Goal: Find specific page/section: Find specific page/section

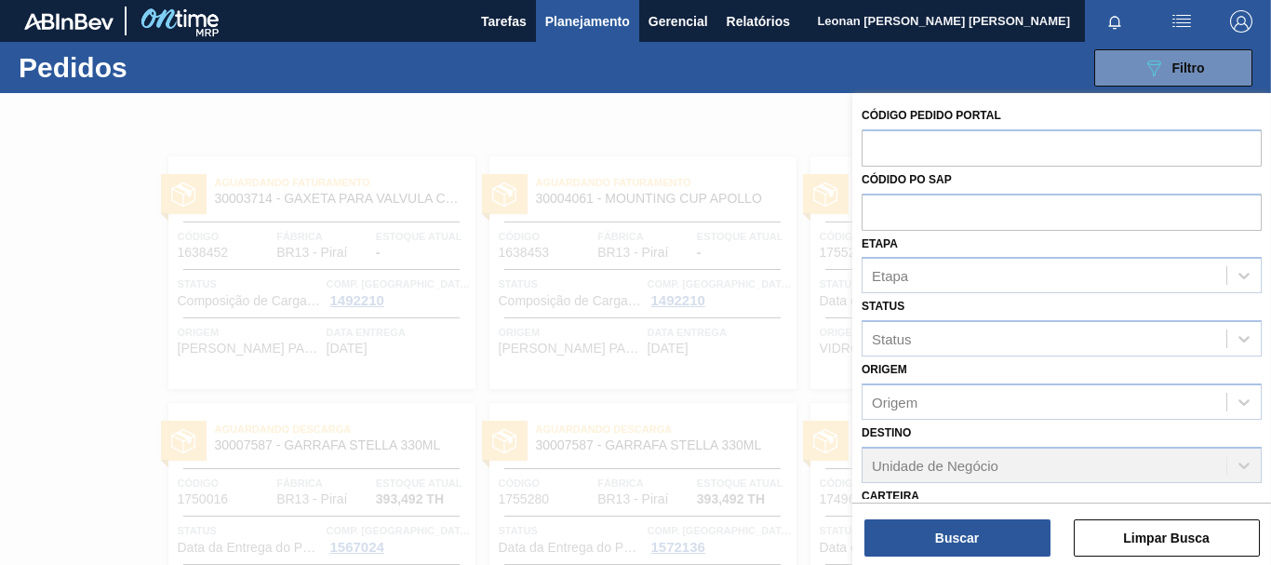
scroll to position [288, 0]
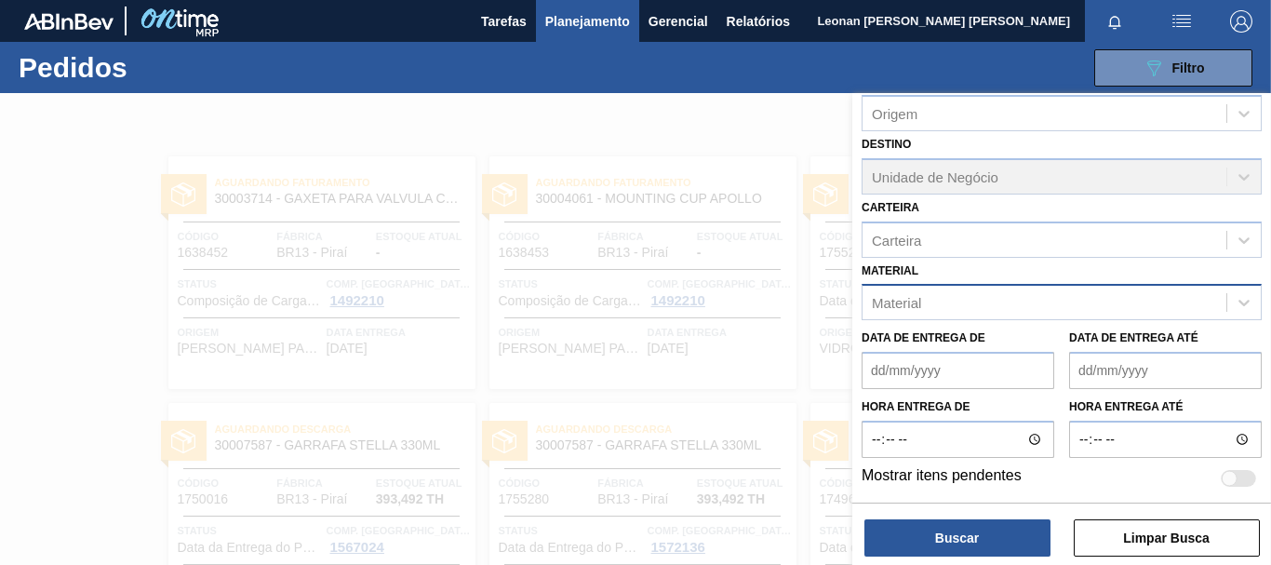
click at [996, 312] on div "Material" at bounding box center [1045, 302] width 364 height 27
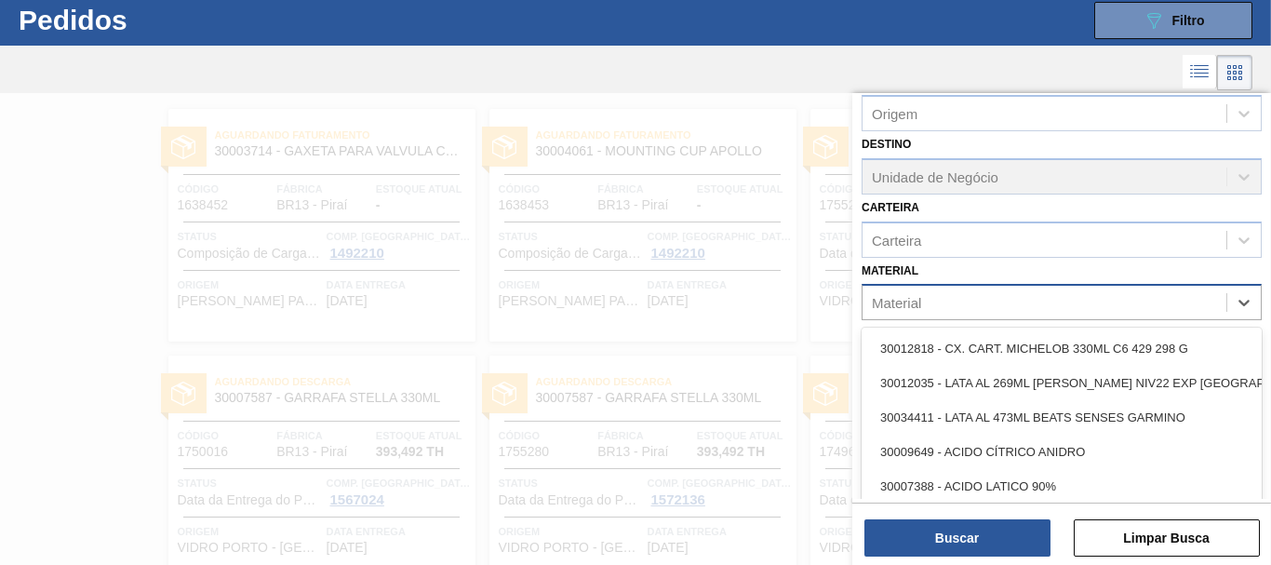
scroll to position [49, 0]
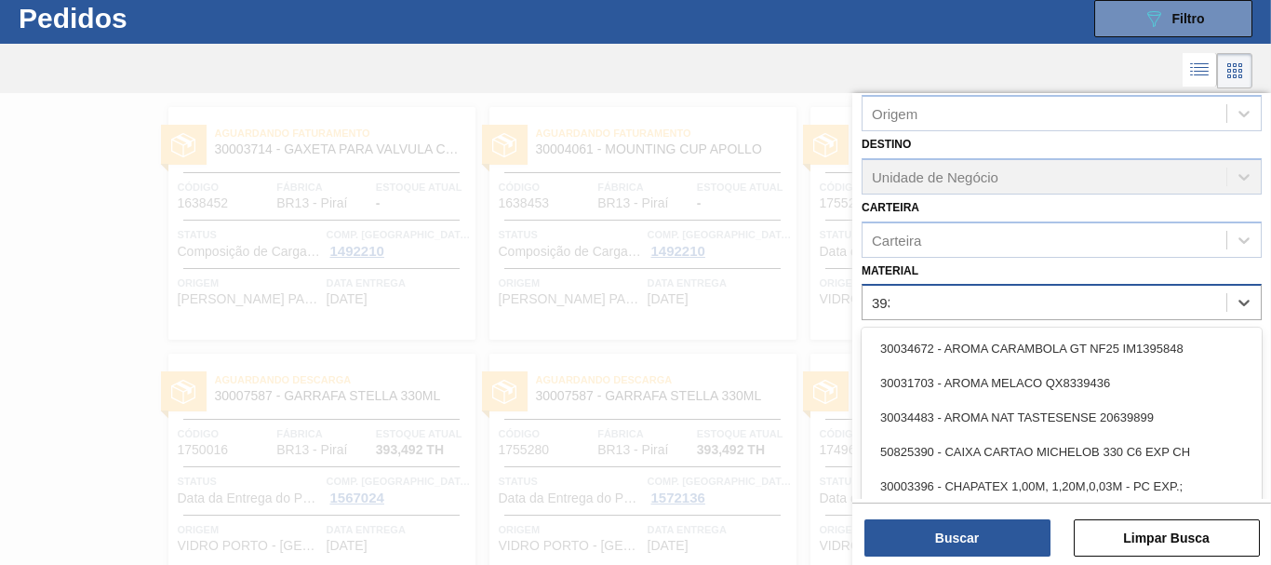
type input "3934"
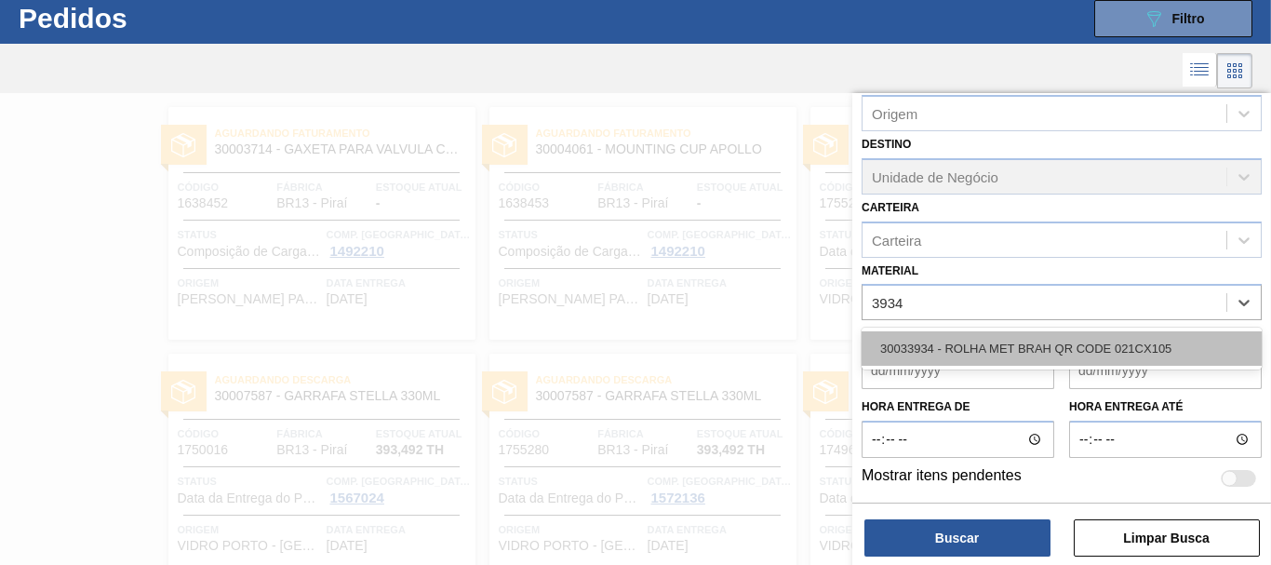
click at [1025, 361] on div "30033934 - ROLHA MET BRAH QR CODE 021CX105" at bounding box center [1062, 348] width 400 height 34
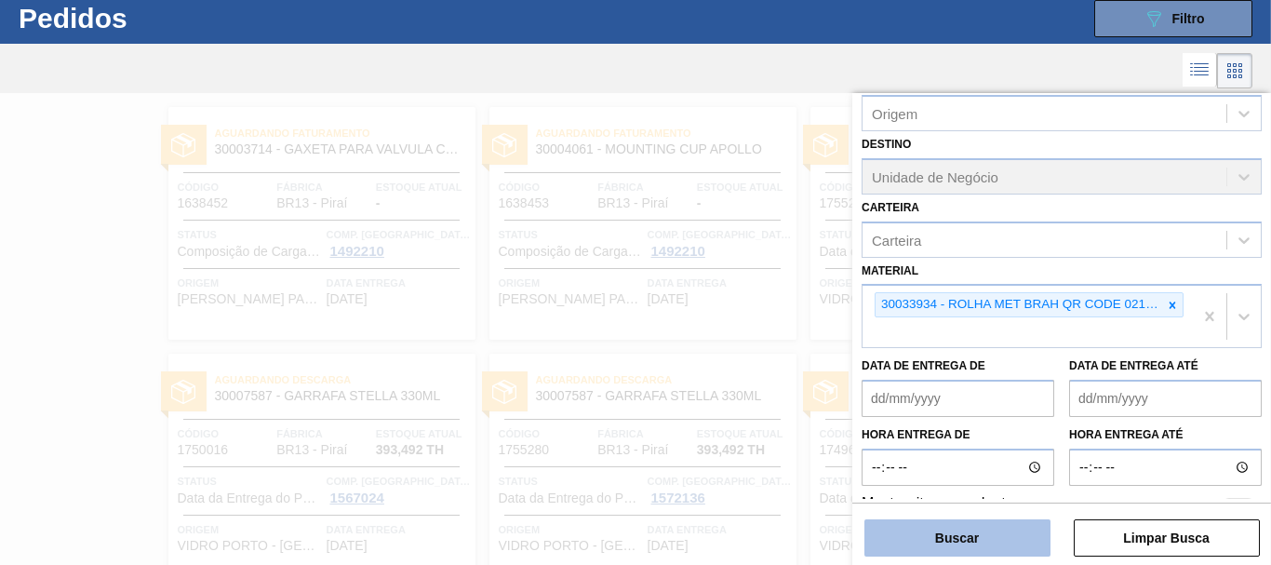
click at [988, 535] on button "Buscar" at bounding box center [957, 537] width 186 height 37
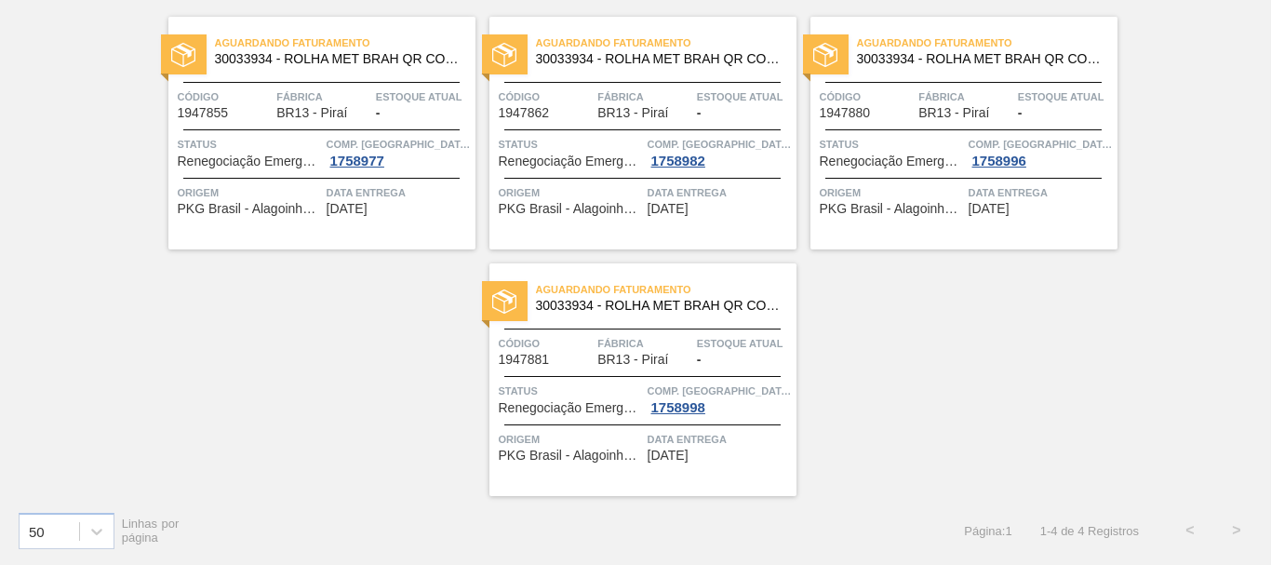
scroll to position [47, 0]
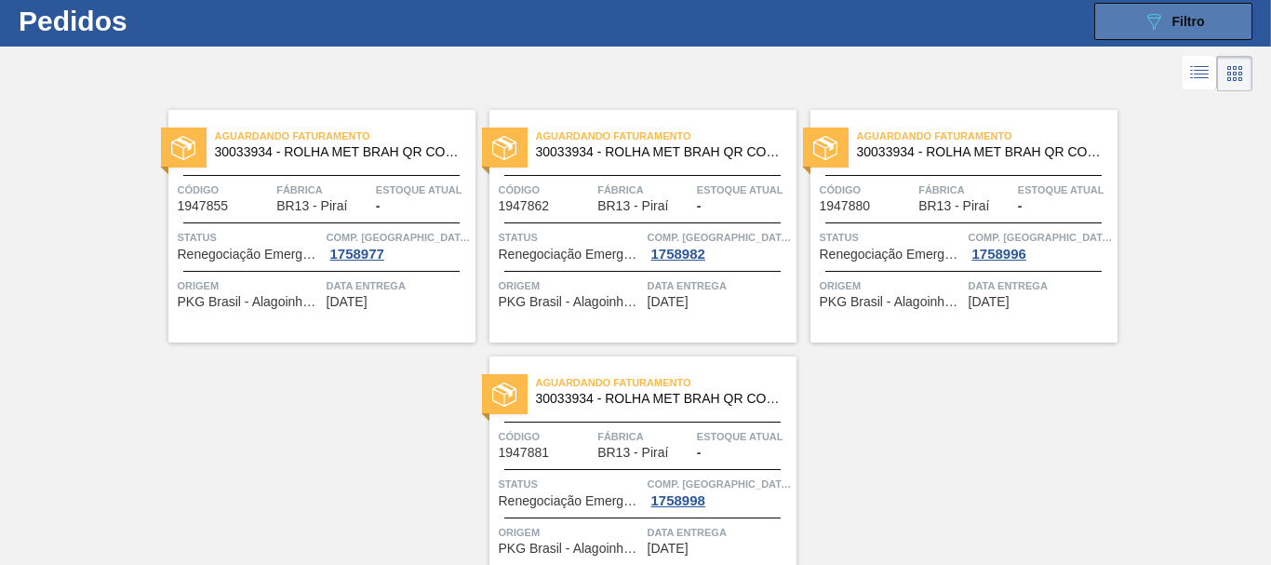
click at [1176, 27] on span "Filtro" at bounding box center [1189, 21] width 33 height 15
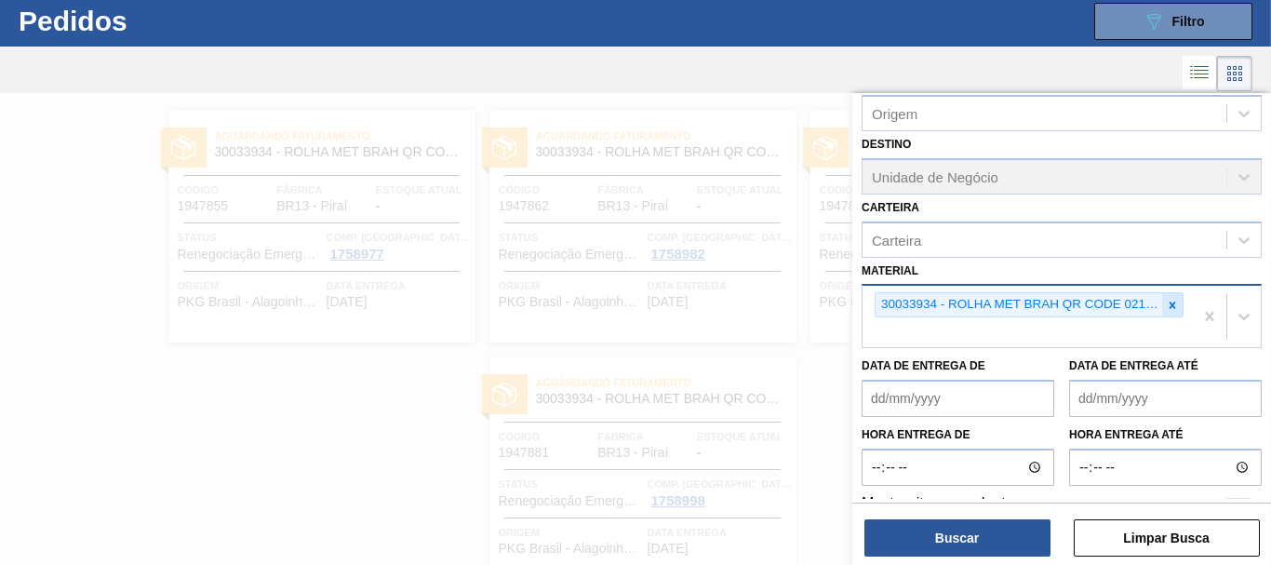
click at [1173, 302] on icon at bounding box center [1172, 305] width 13 height 13
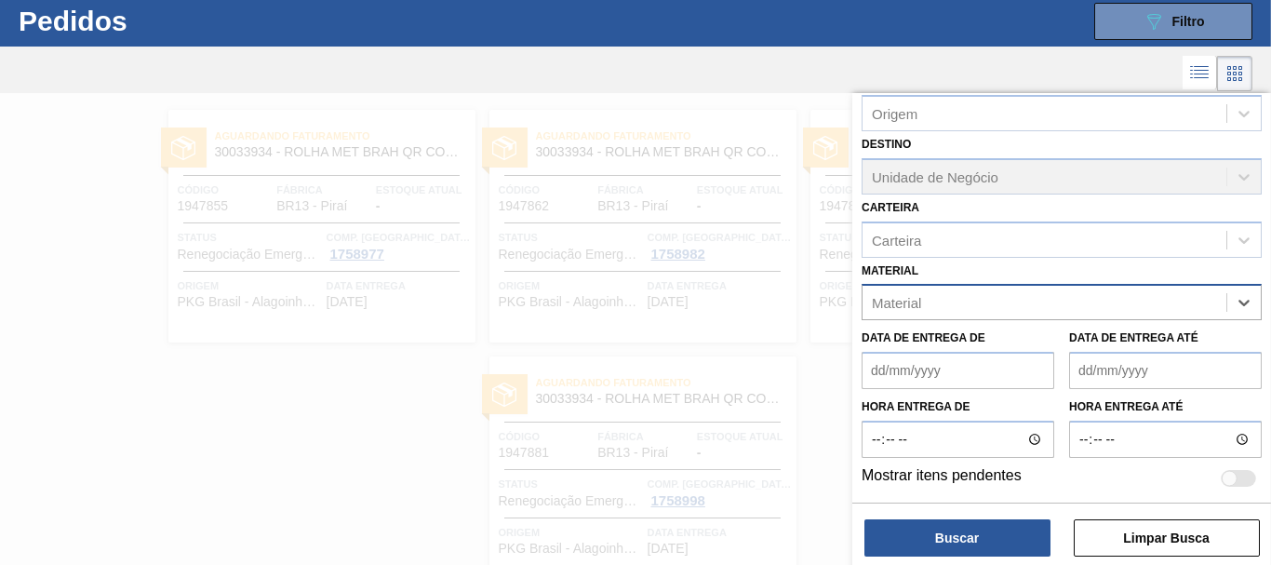
click at [298, 401] on div at bounding box center [635, 375] width 1271 height 565
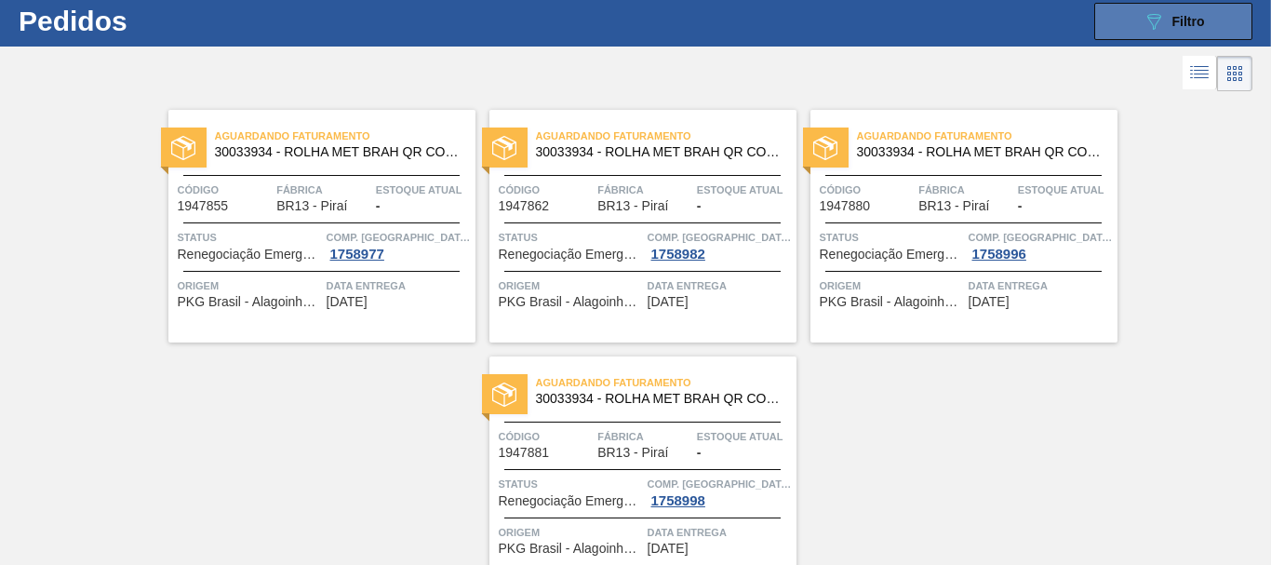
click at [1143, 28] on icon "089F7B8B-B2A5-4AFE-B5C0-19BA573D28AC" at bounding box center [1154, 21] width 22 height 22
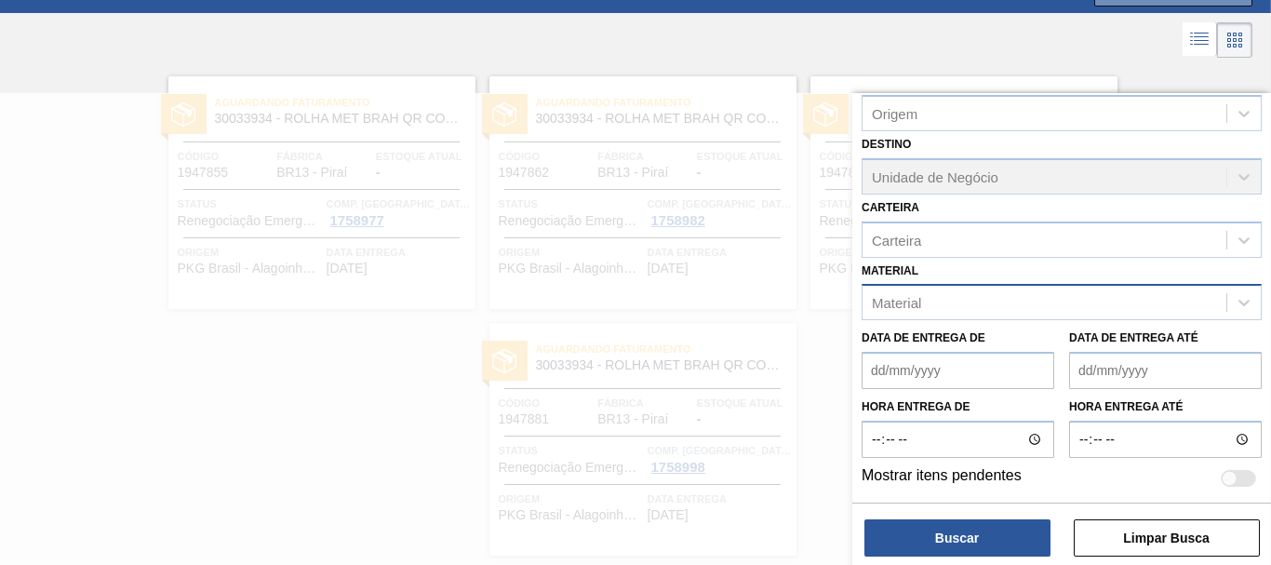
click at [1037, 305] on div "Material" at bounding box center [1045, 302] width 364 height 27
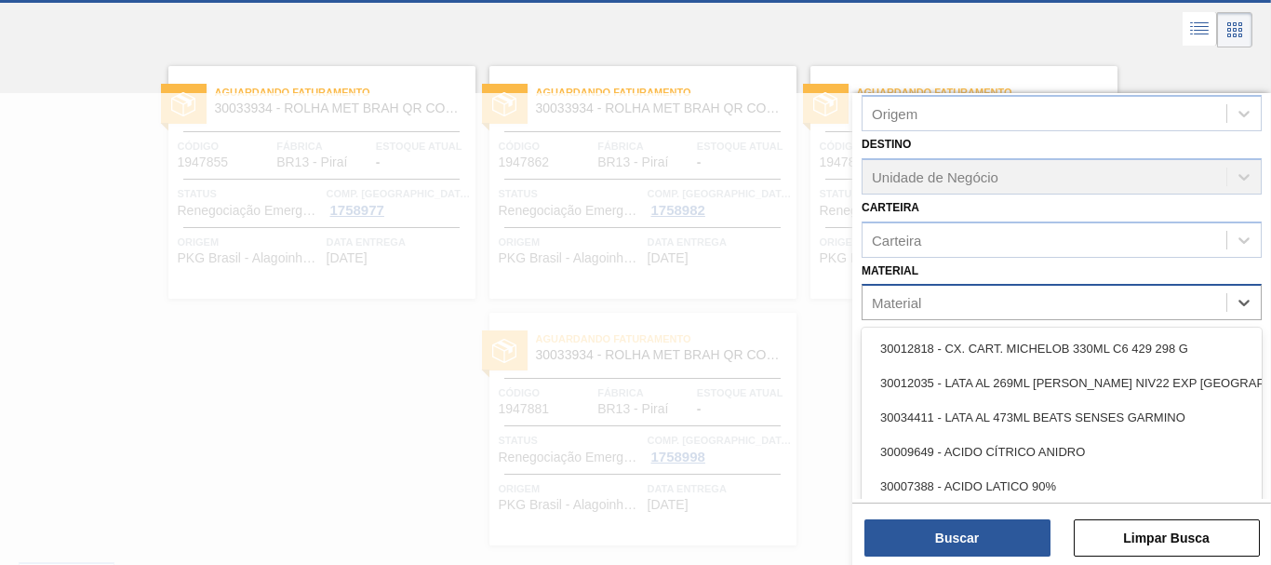
scroll to position [96, 0]
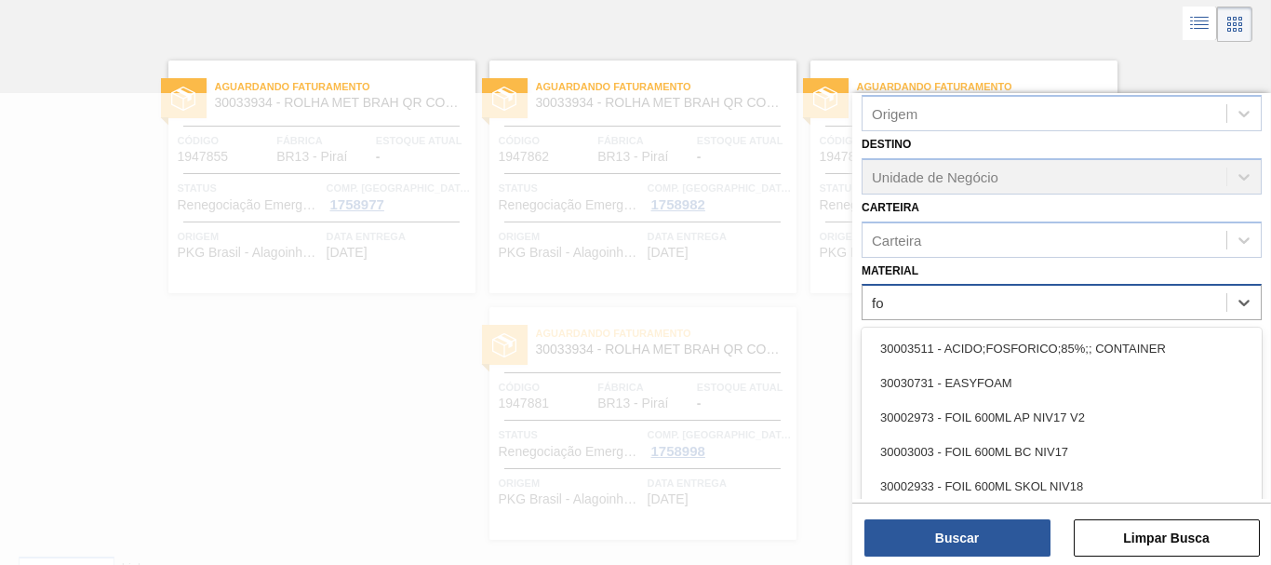
type input "f"
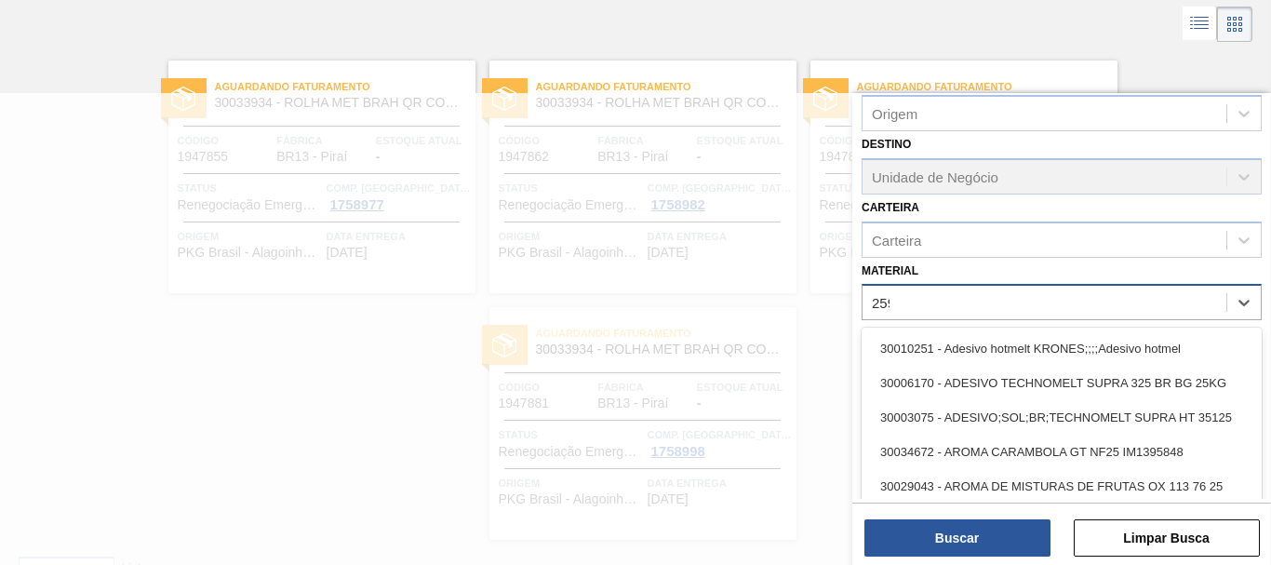
type input "2598"
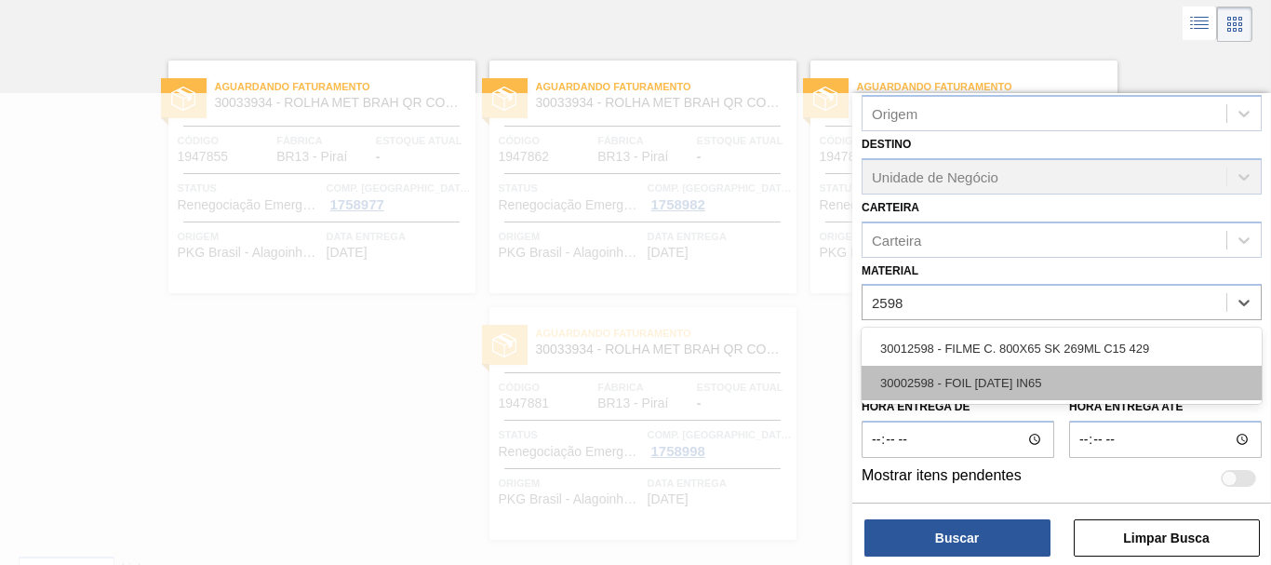
click at [1028, 385] on div "30002598 - FOIL [DATE] IN65" at bounding box center [1062, 383] width 400 height 34
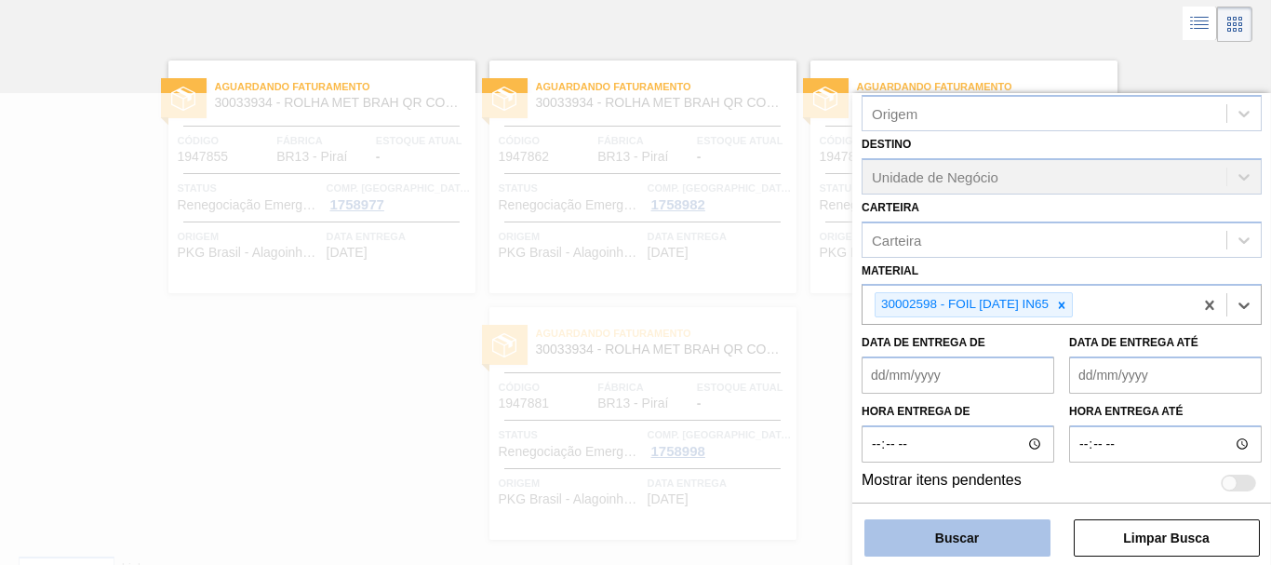
click at [970, 538] on button "Buscar" at bounding box center [957, 537] width 186 height 37
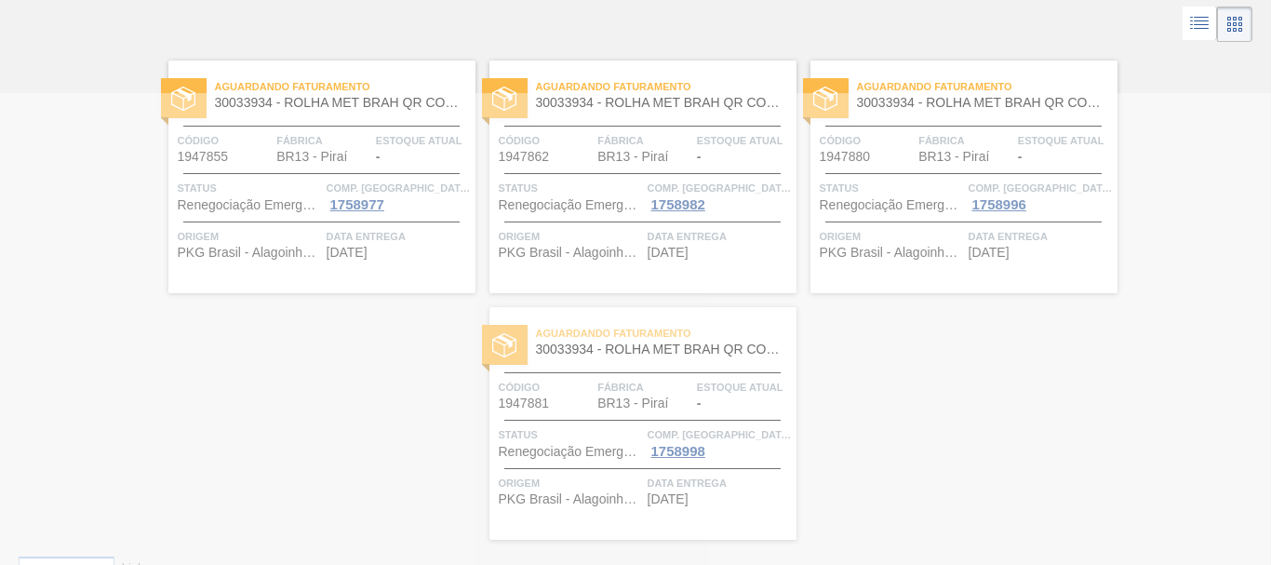
scroll to position [0, 0]
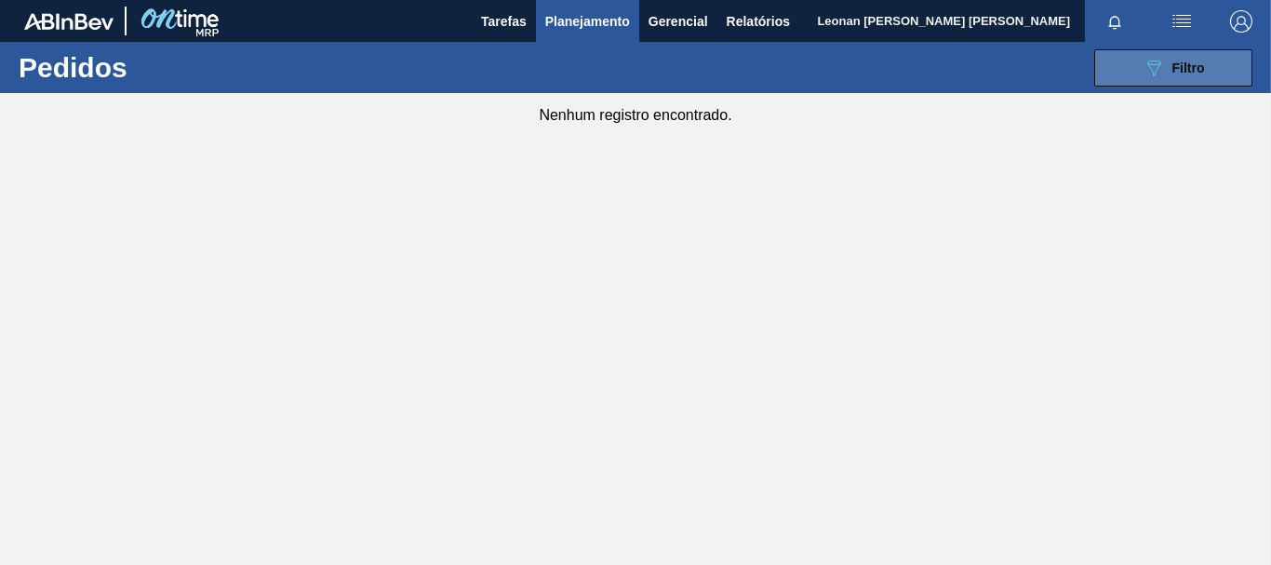
click at [1186, 71] on span "Filtro" at bounding box center [1189, 67] width 33 height 15
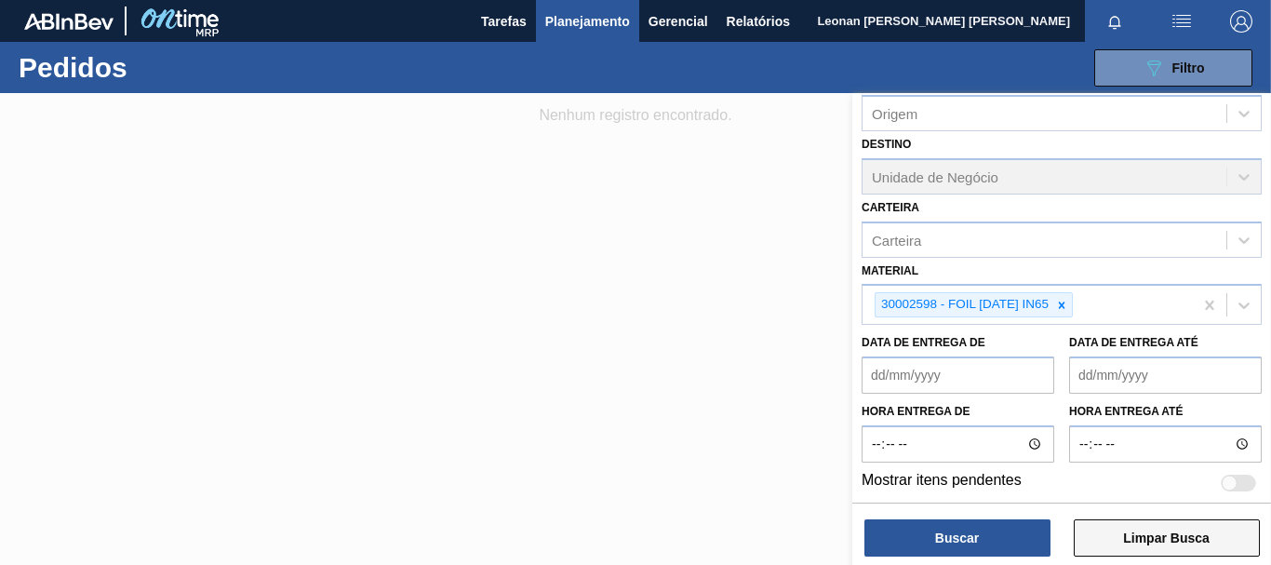
click at [1222, 542] on button "Limpar Busca" at bounding box center [1167, 537] width 186 height 37
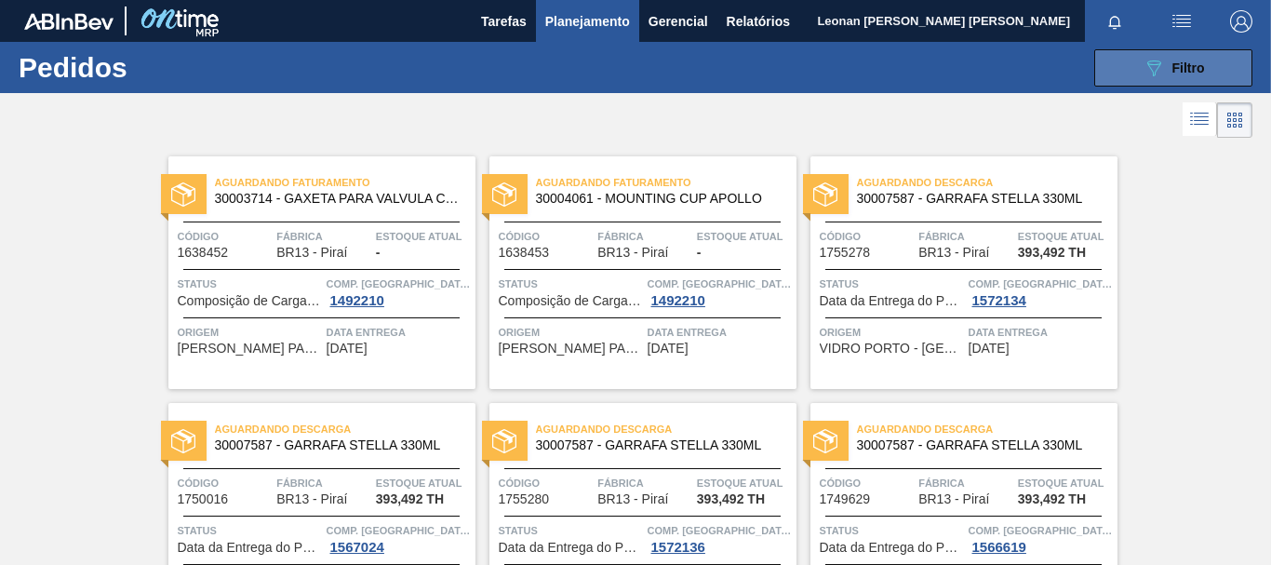
click at [1122, 58] on button "089F7B8B-B2A5-4AFE-B5C0-19BA573D28AC Filtro" at bounding box center [1173, 67] width 158 height 37
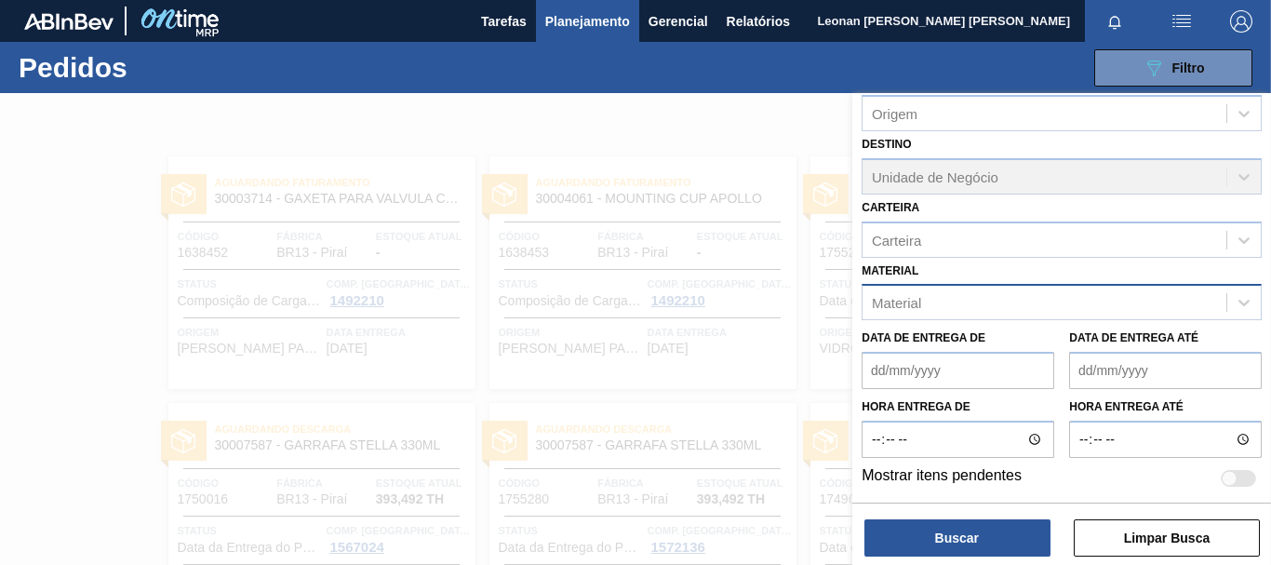
click at [1047, 299] on div "Material" at bounding box center [1045, 302] width 364 height 27
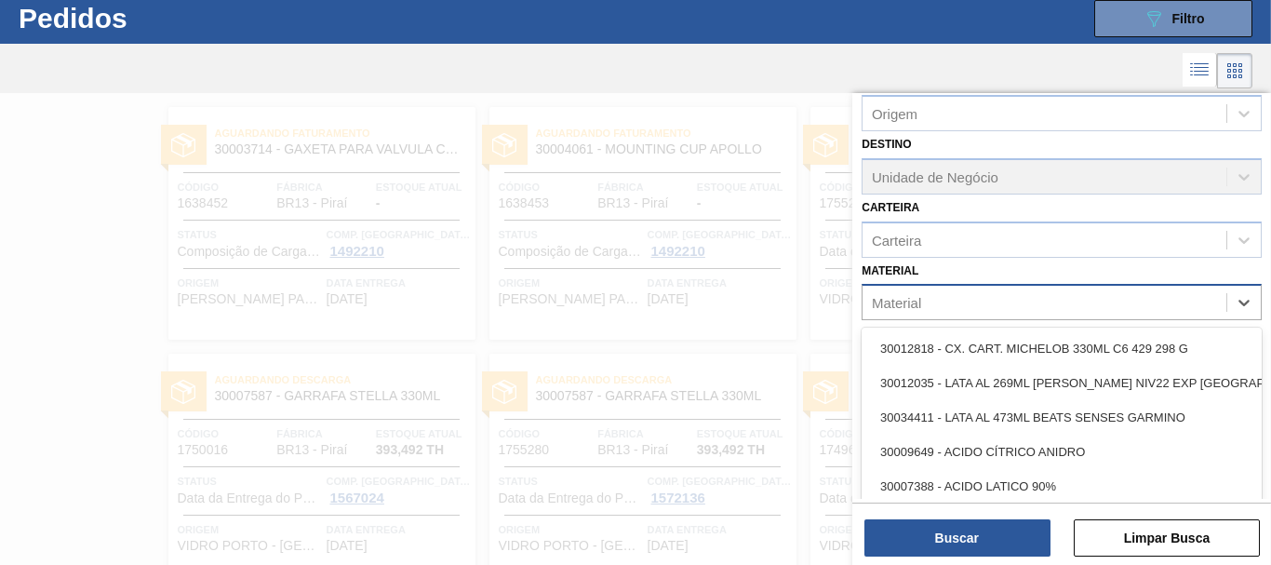
scroll to position [49, 0]
type input "4297"
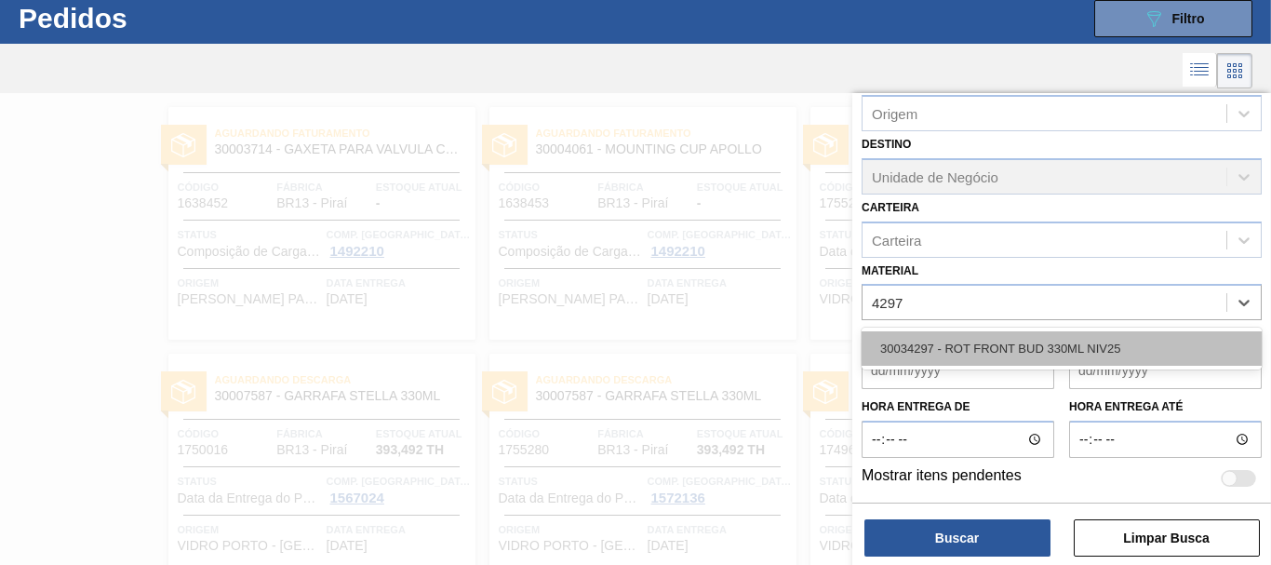
click at [1072, 355] on div "30034297 - ROT FRONT BUD 330ML NIV25" at bounding box center [1062, 348] width 400 height 34
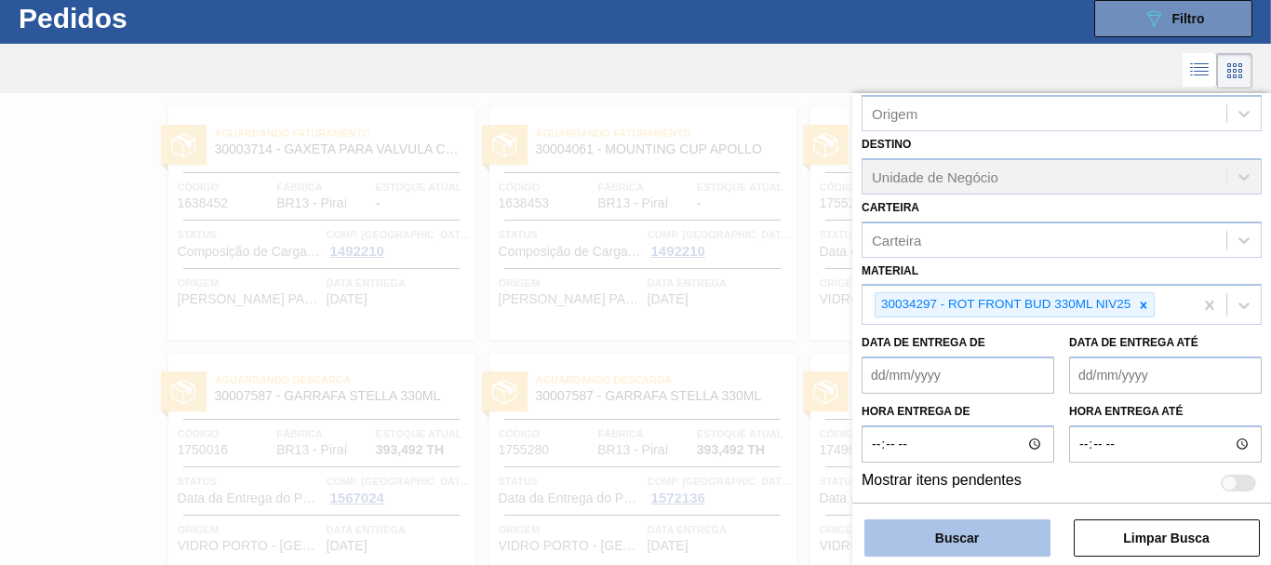
click at [1010, 533] on button "Buscar" at bounding box center [957, 537] width 186 height 37
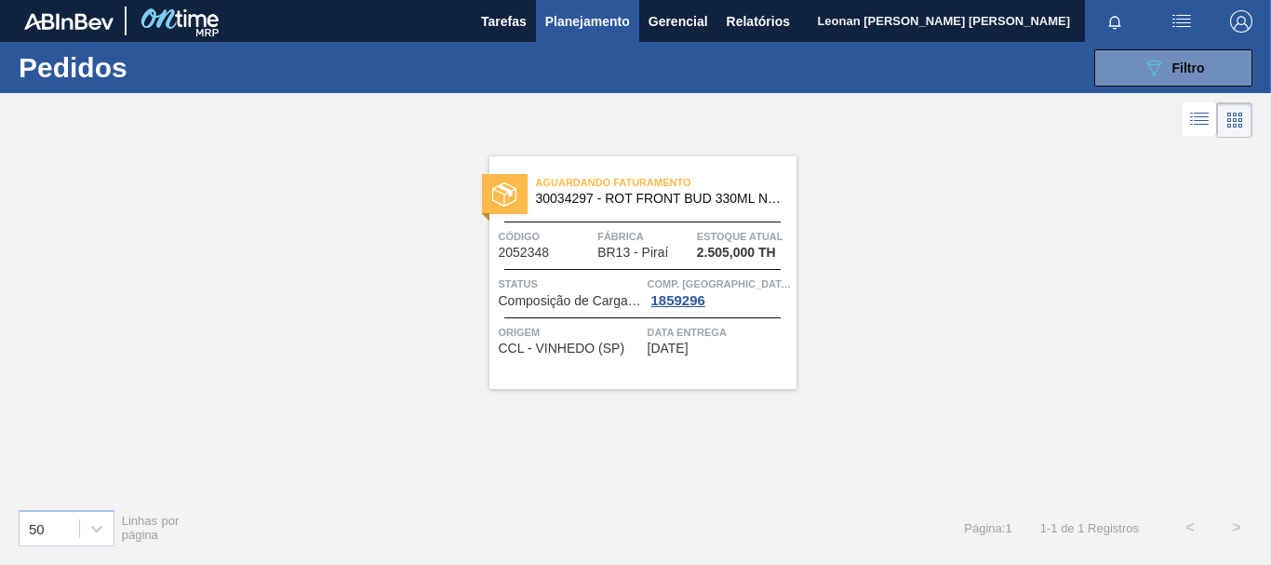
scroll to position [0, 0]
click at [1159, 75] on icon "089F7B8B-B2A5-4AFE-B5C0-19BA573D28AC" at bounding box center [1154, 68] width 22 height 22
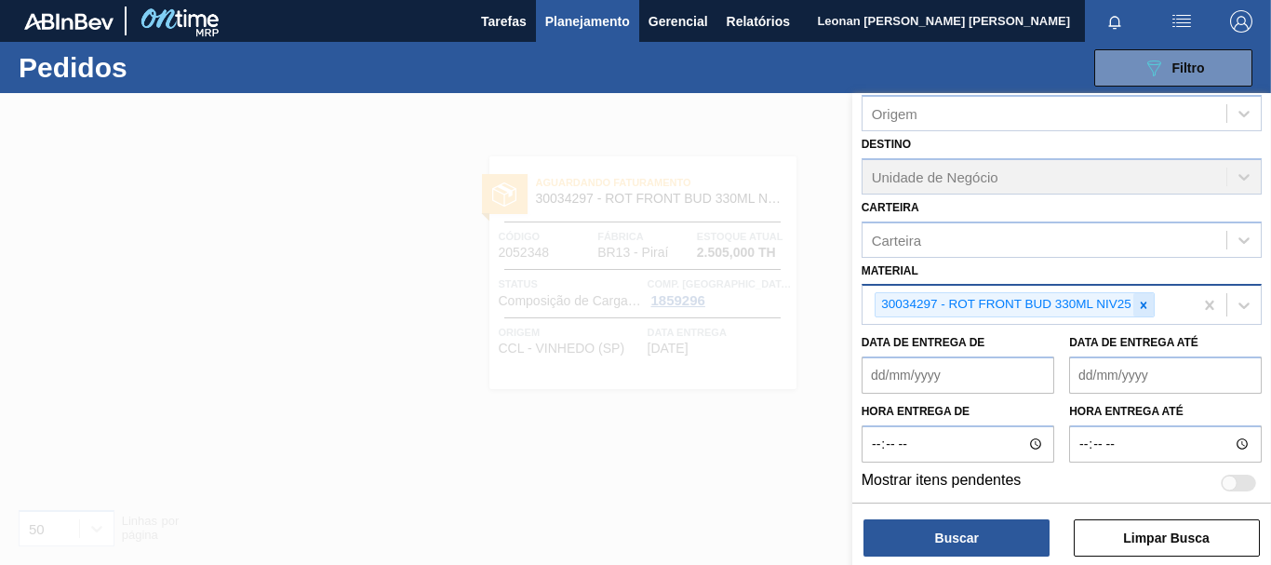
click at [1139, 302] on icon at bounding box center [1143, 305] width 13 height 13
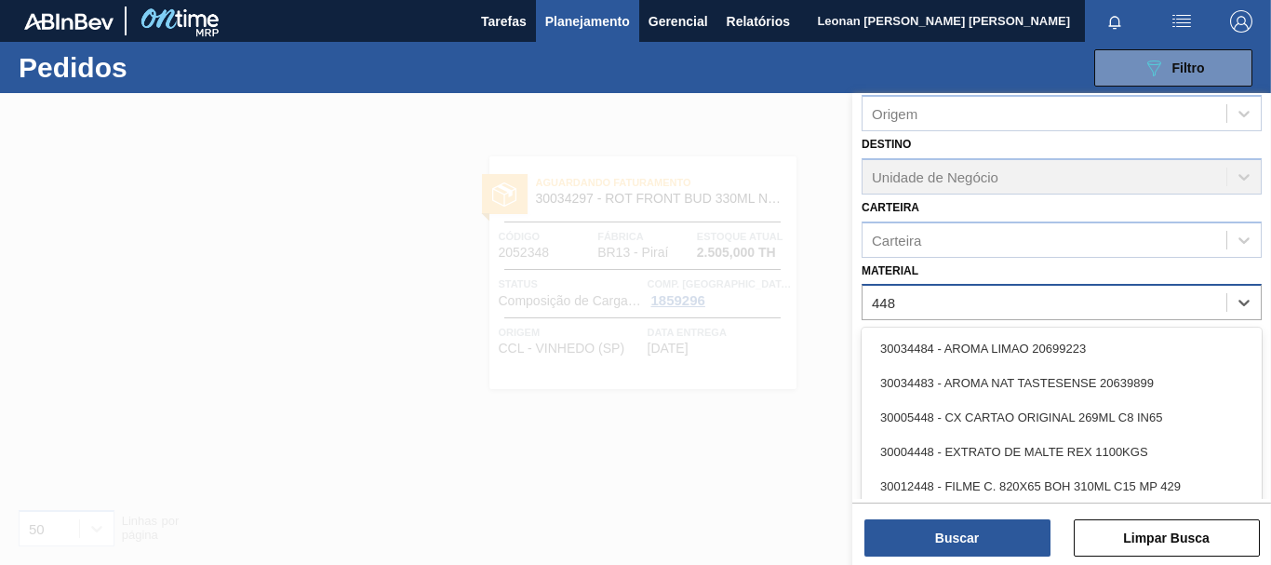
type input "4486"
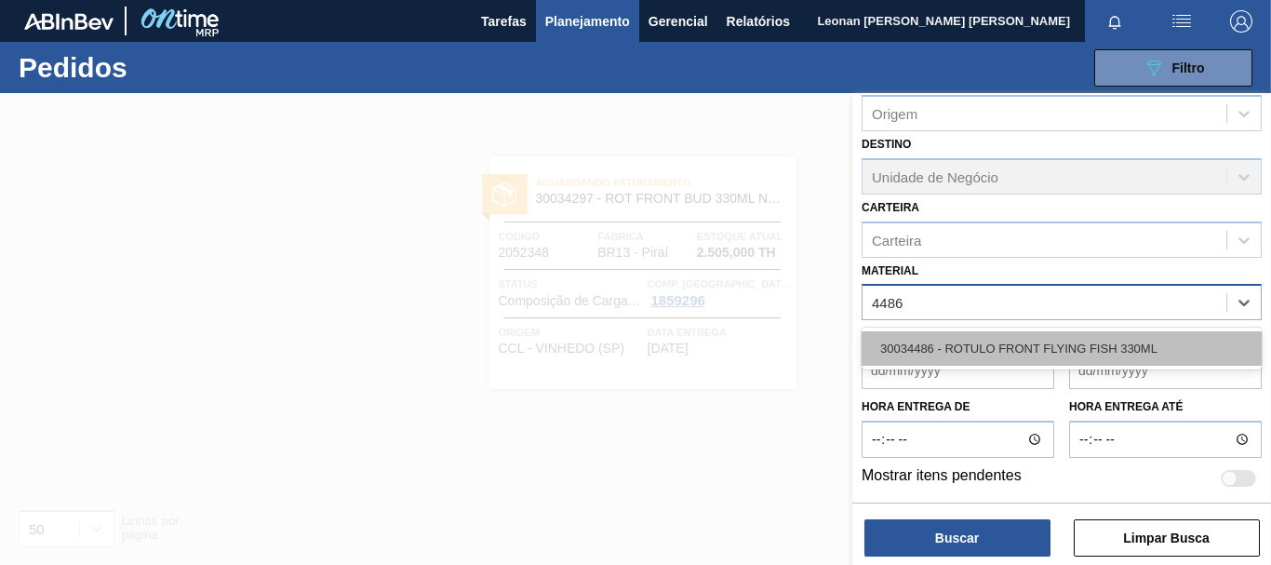
click at [1123, 347] on div "30034486 - ROTULO FRONT FLYING FISH 330ML" at bounding box center [1062, 348] width 400 height 34
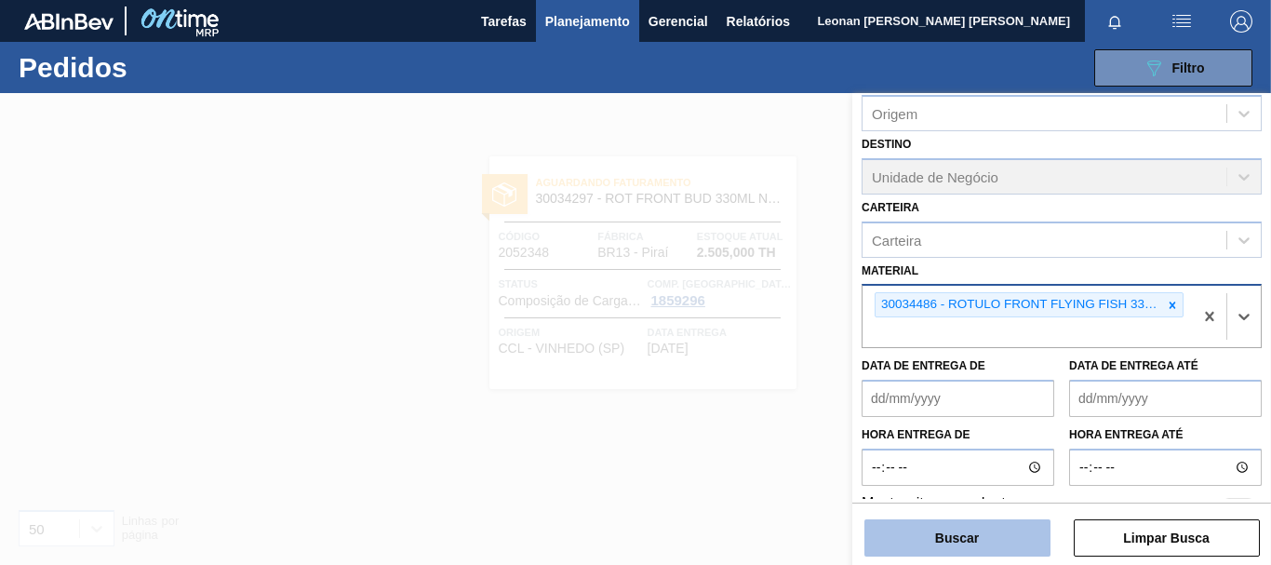
click at [979, 541] on button "Buscar" at bounding box center [957, 537] width 186 height 37
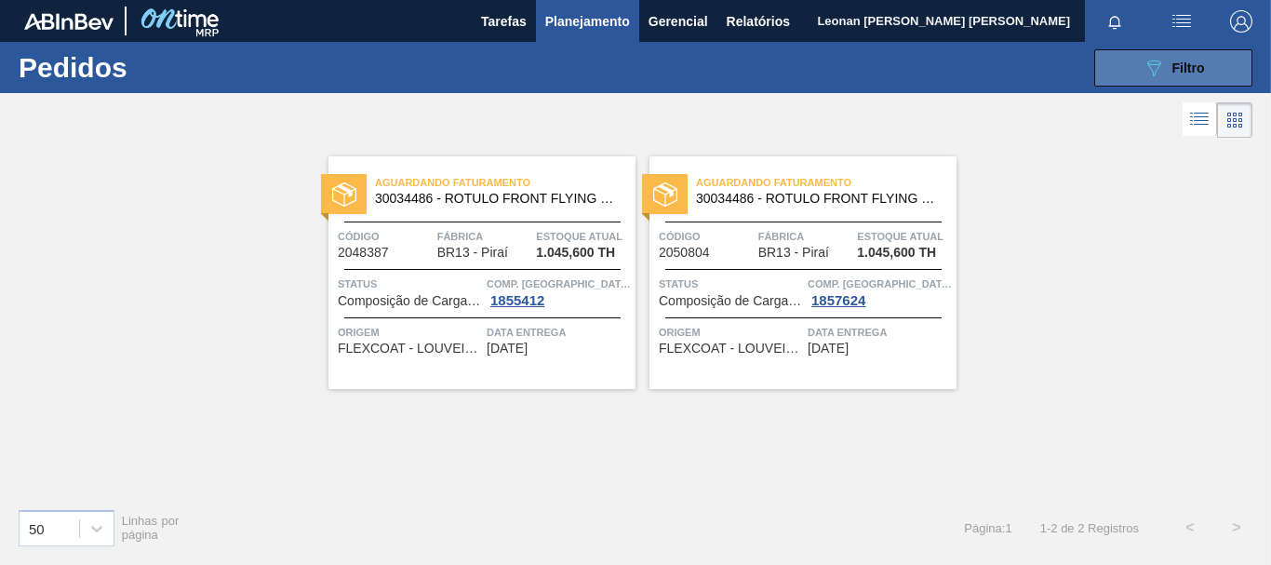
click at [1160, 55] on button "089F7B8B-B2A5-4AFE-B5C0-19BA573D28AC Filtro" at bounding box center [1173, 67] width 158 height 37
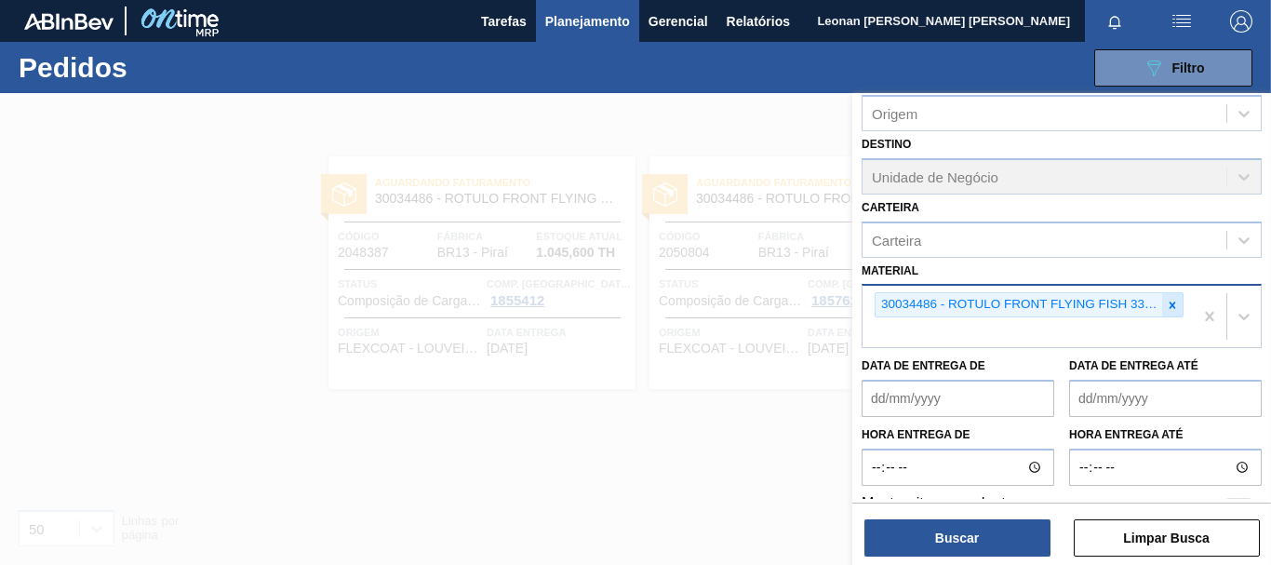
click at [1173, 304] on icon at bounding box center [1172, 305] width 13 height 13
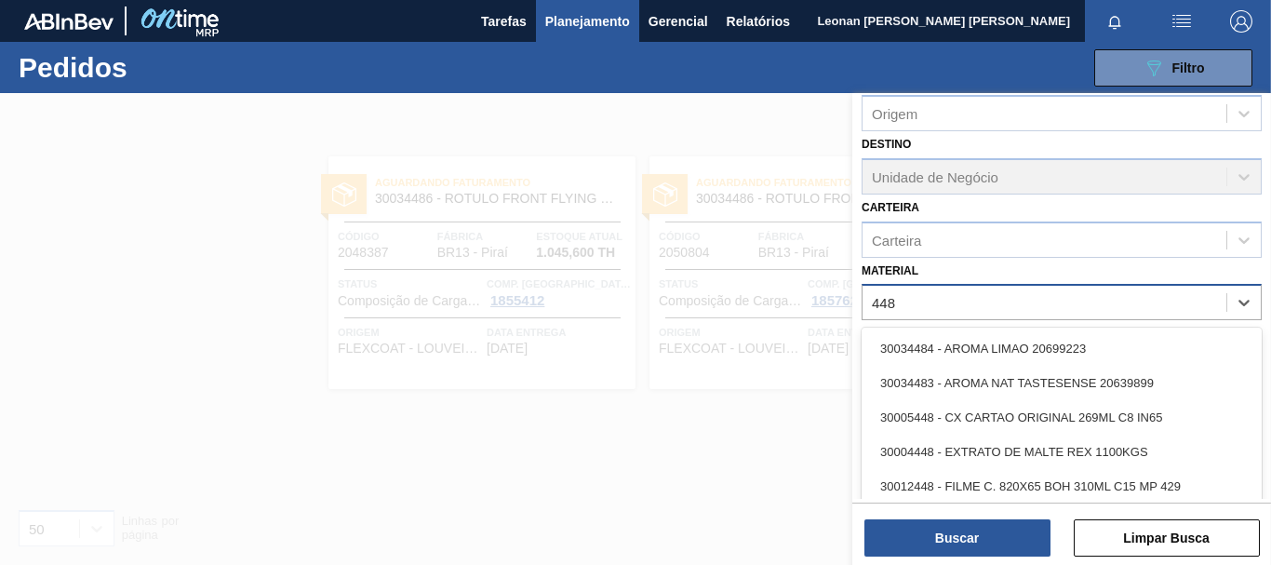
type input "4488"
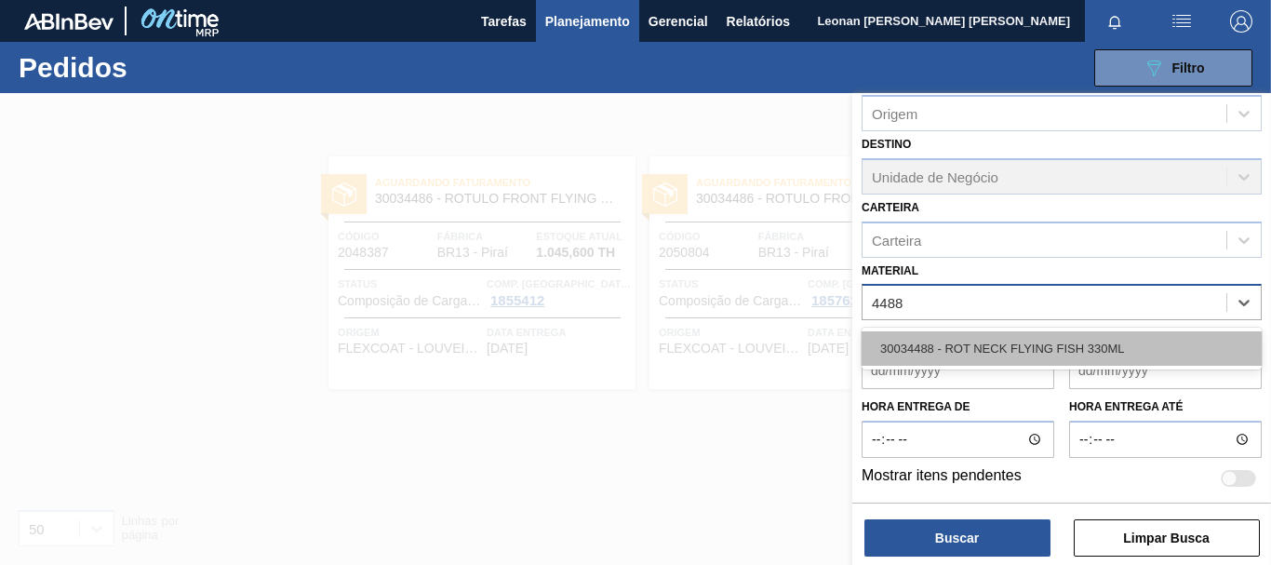
click at [1137, 360] on div "30034488 - ROT NECK FLYING FISH 330ML" at bounding box center [1062, 348] width 400 height 34
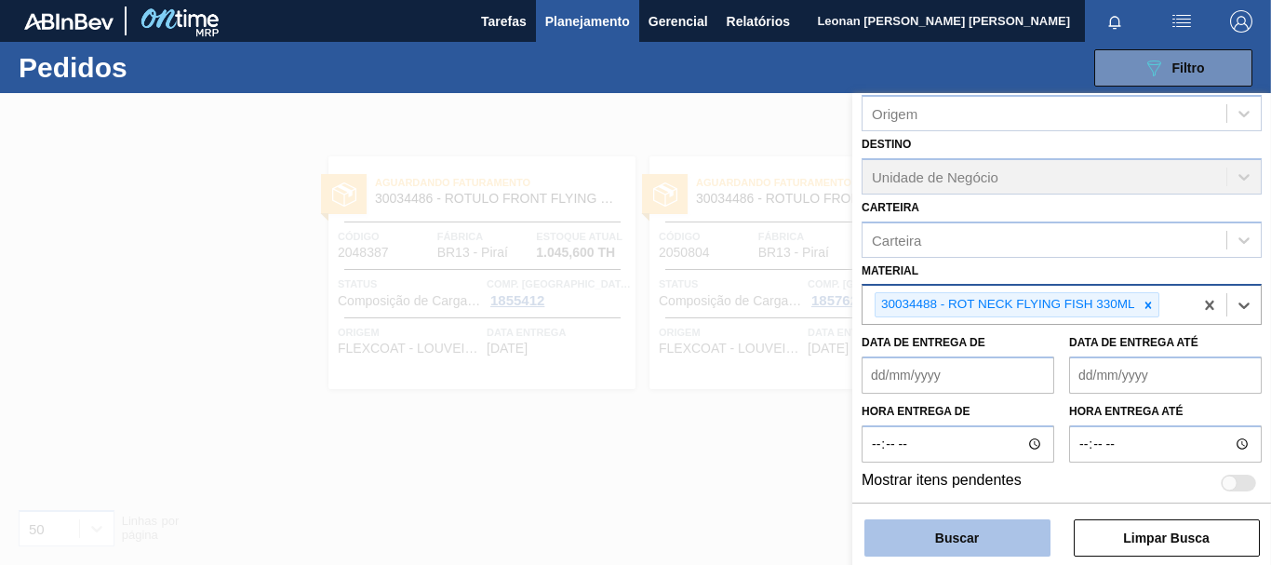
click at [1027, 527] on button "Buscar" at bounding box center [957, 537] width 186 height 37
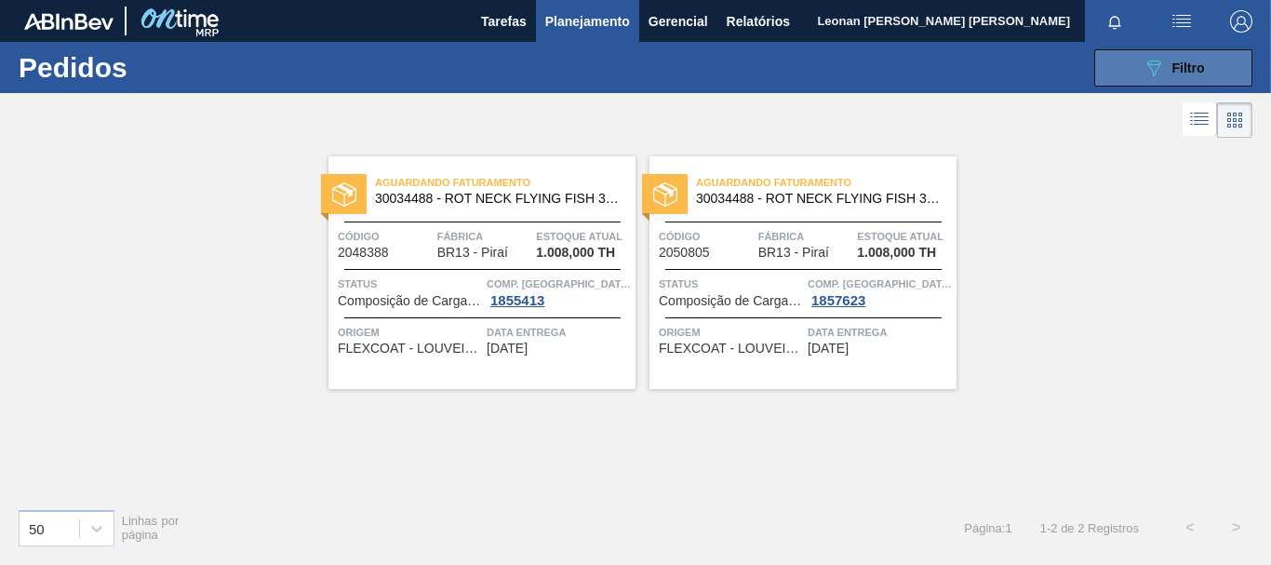
click at [1196, 71] on span "Filtro" at bounding box center [1189, 67] width 33 height 15
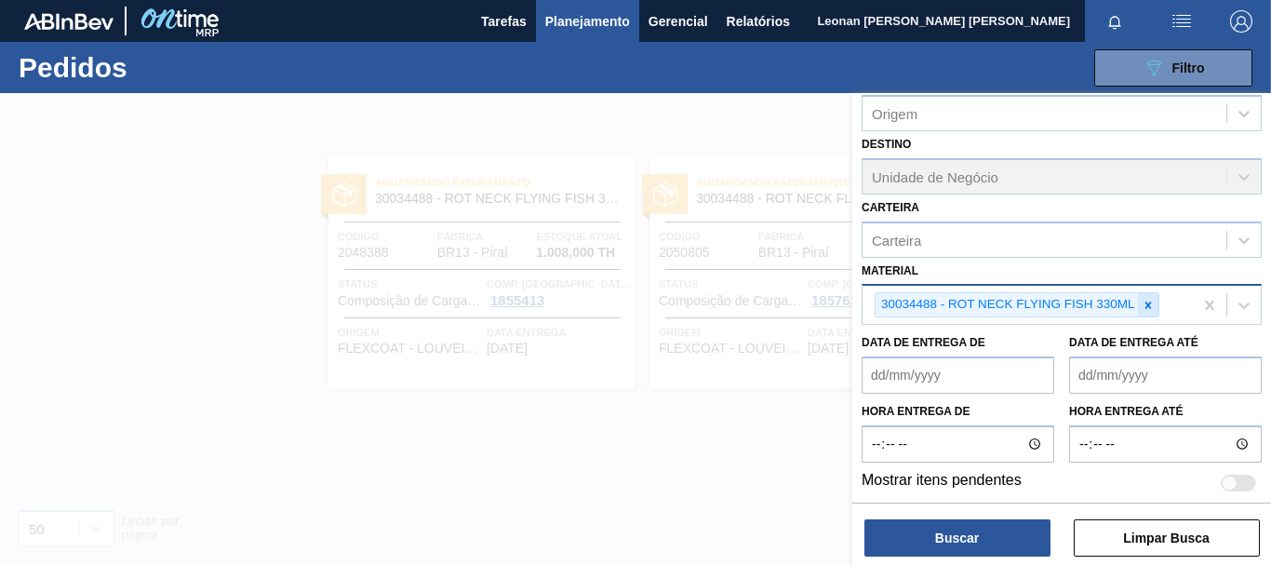
click at [1146, 302] on icon at bounding box center [1148, 305] width 7 height 7
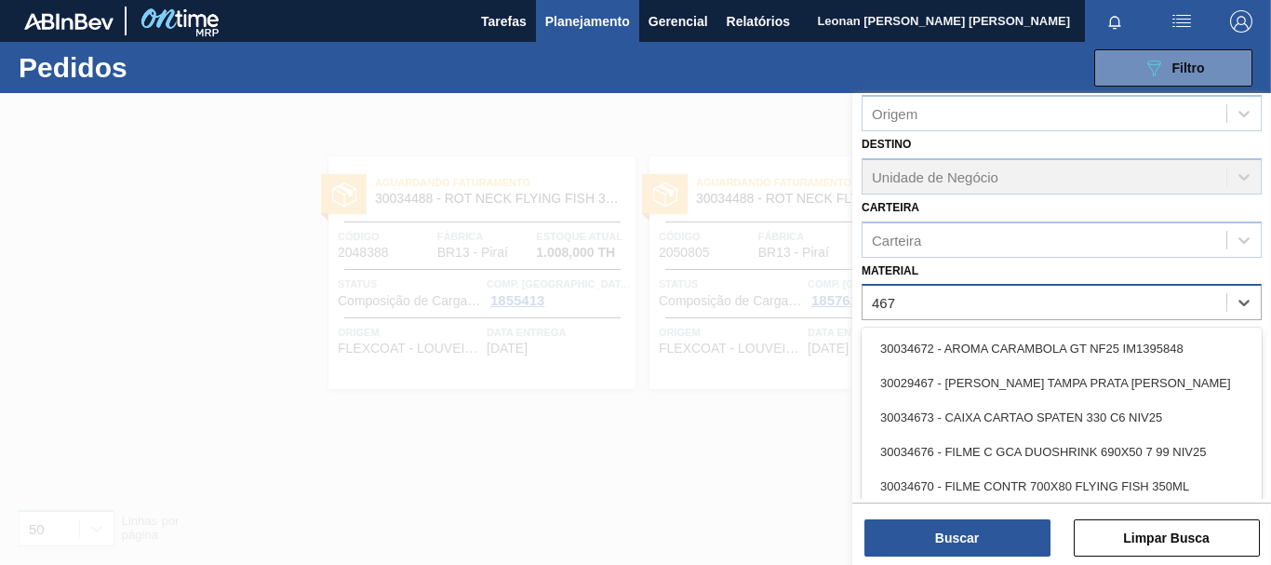
type input "4670"
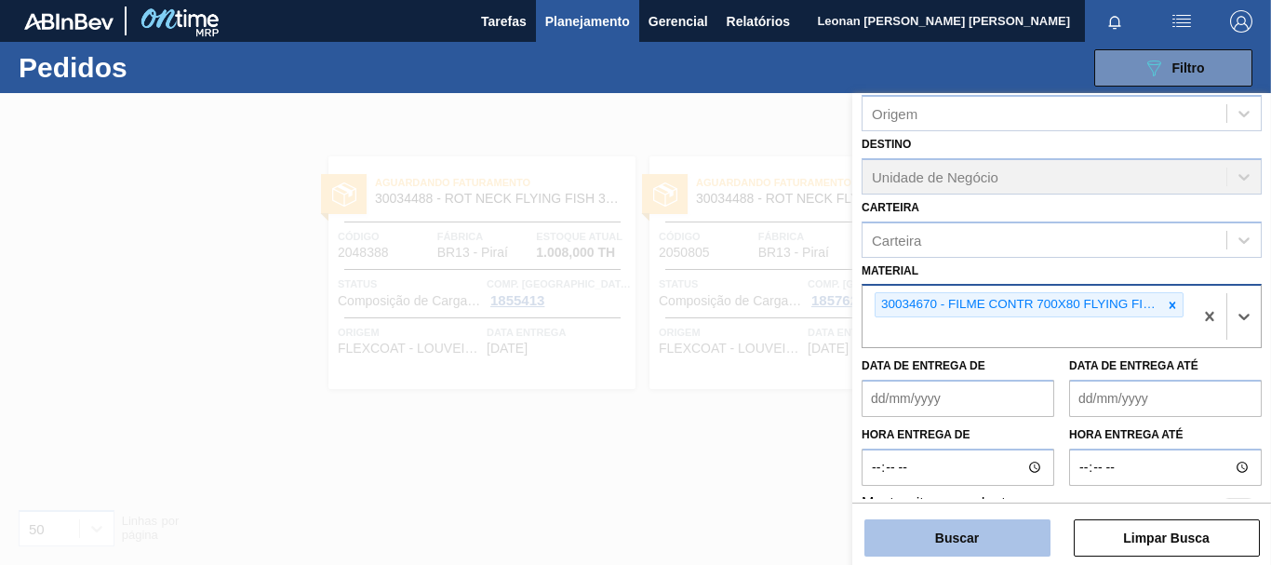
click at [1003, 528] on button "Buscar" at bounding box center [957, 537] width 186 height 37
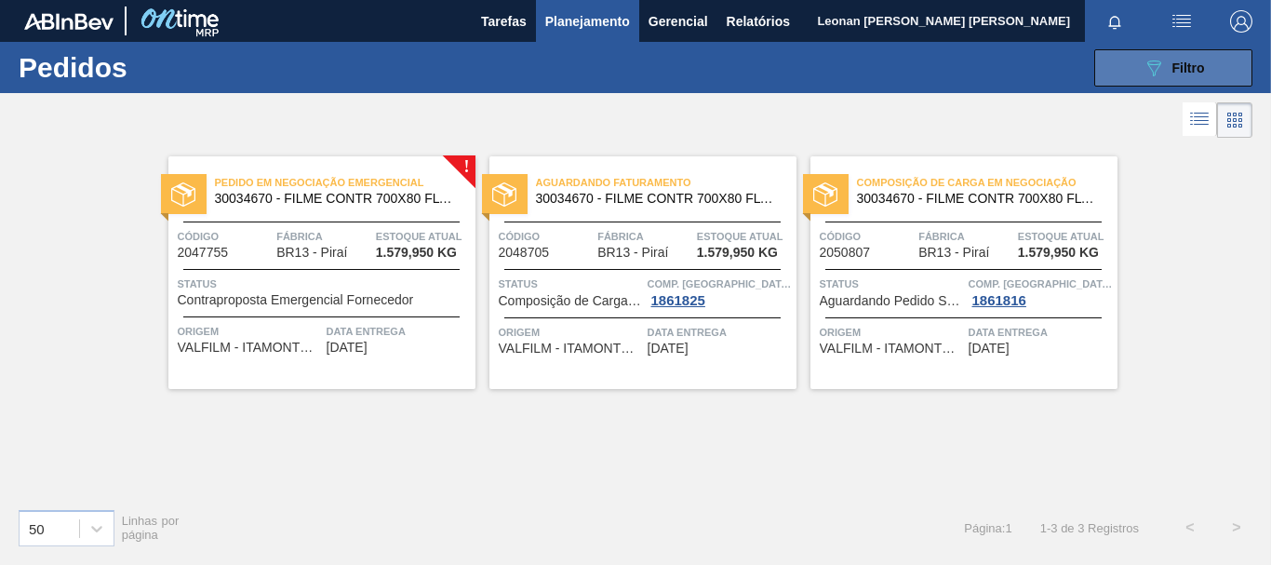
click at [1143, 76] on icon "089F7B8B-B2A5-4AFE-B5C0-19BA573D28AC" at bounding box center [1154, 68] width 22 height 22
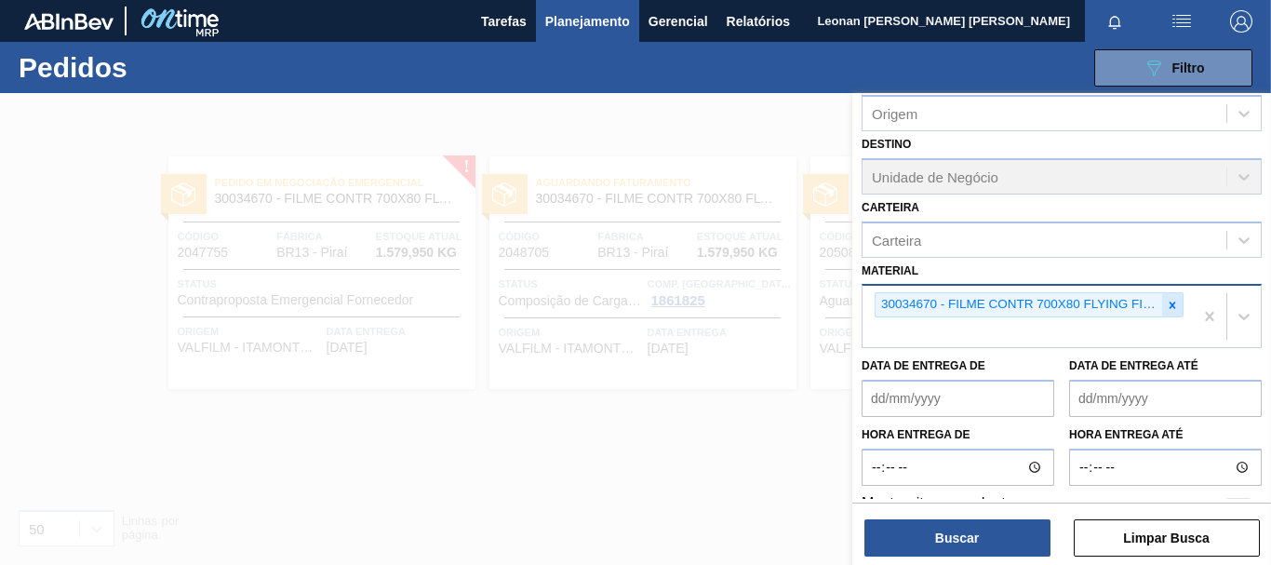
click at [1175, 310] on icon at bounding box center [1172, 305] width 13 height 13
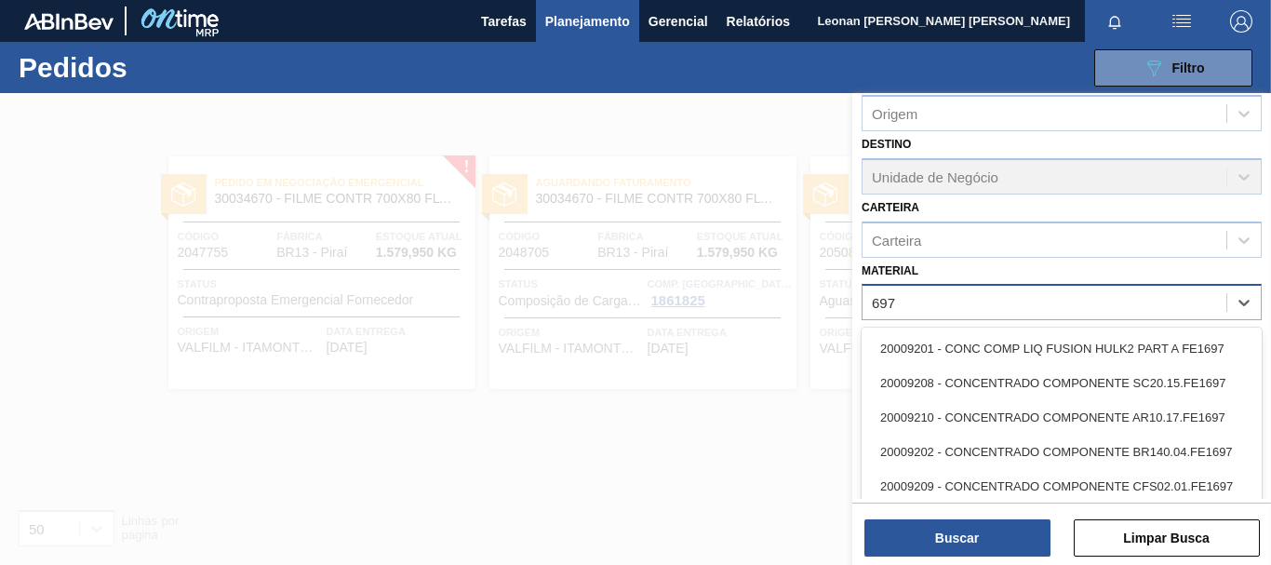
type input "6974"
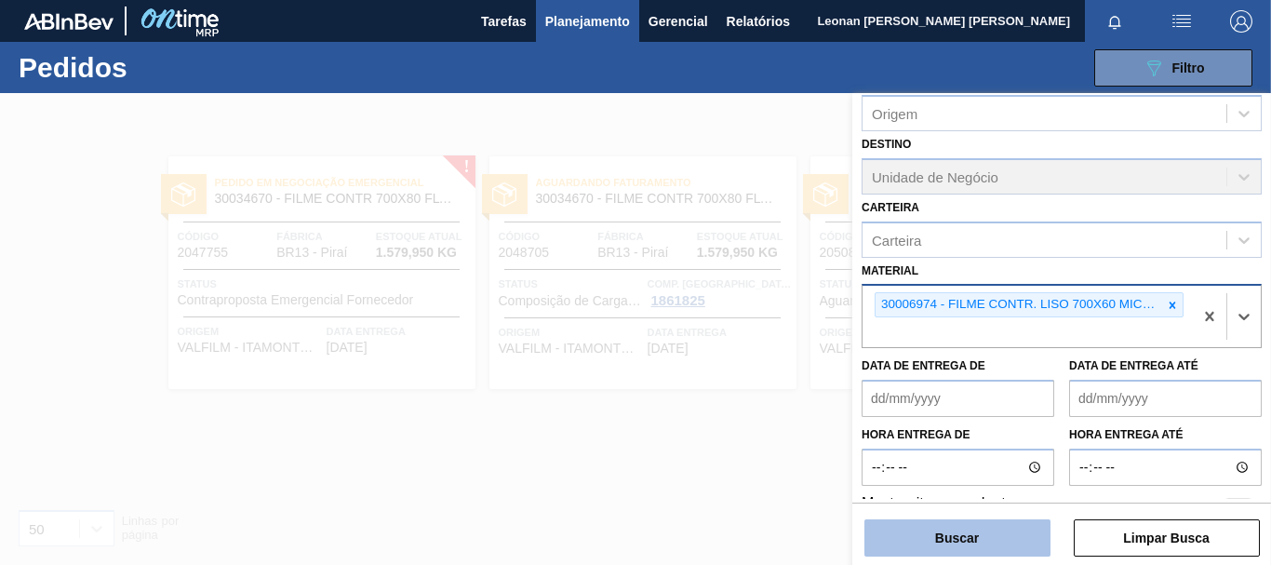
click at [989, 544] on button "Buscar" at bounding box center [957, 537] width 186 height 37
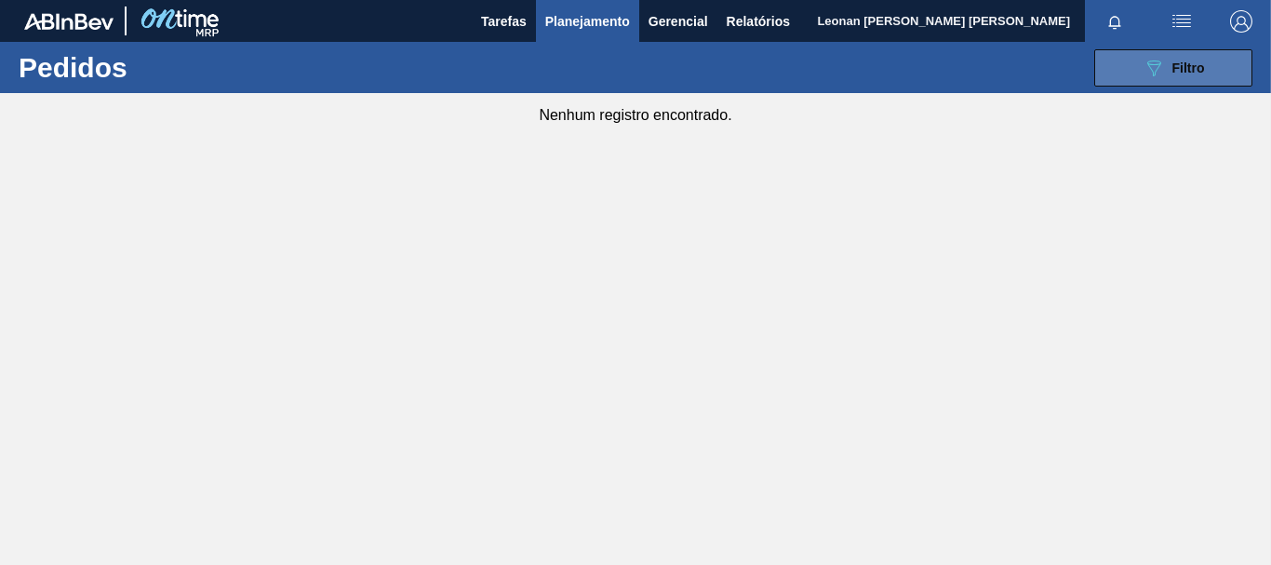
click at [1190, 74] on span "Filtro" at bounding box center [1189, 67] width 33 height 15
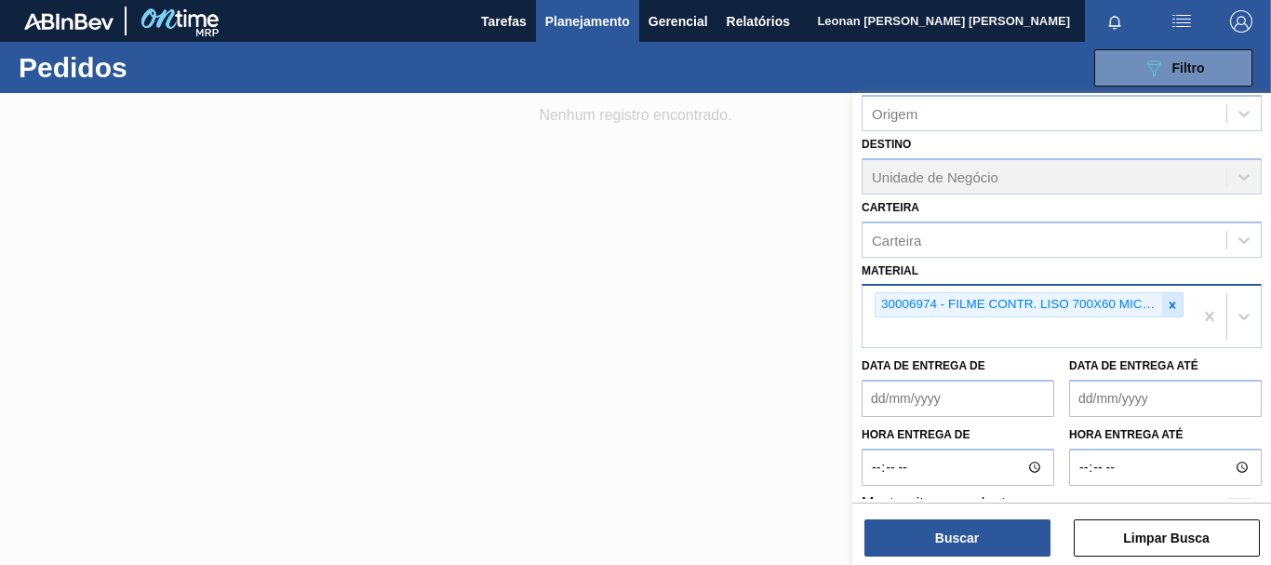
click at [1173, 306] on icon at bounding box center [1172, 305] width 13 height 13
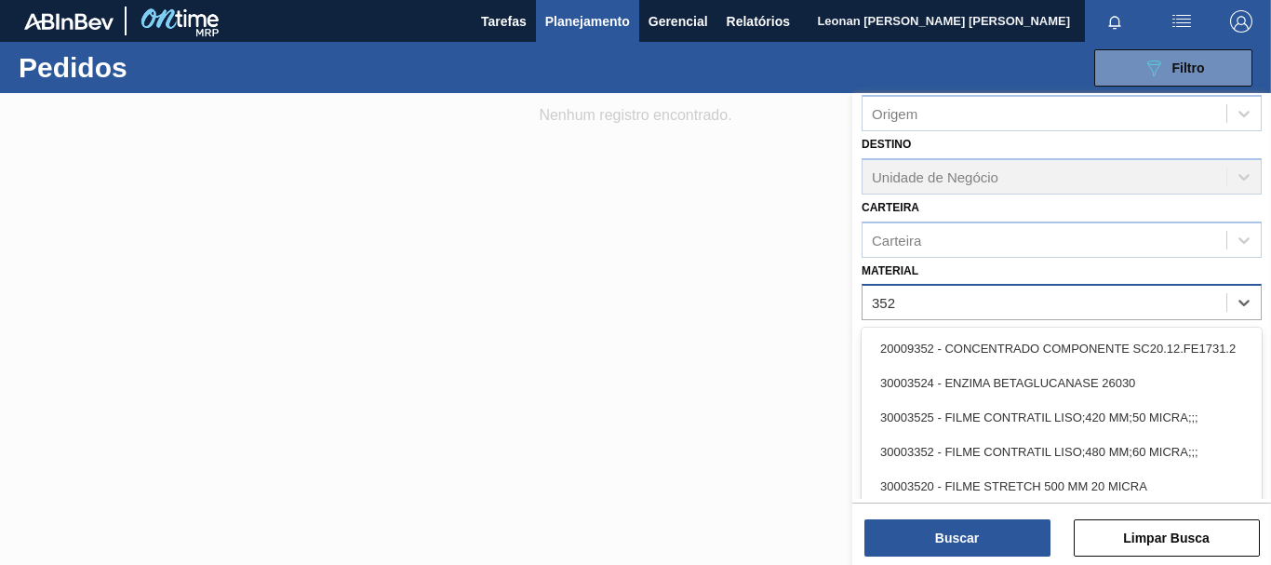
type input "3525"
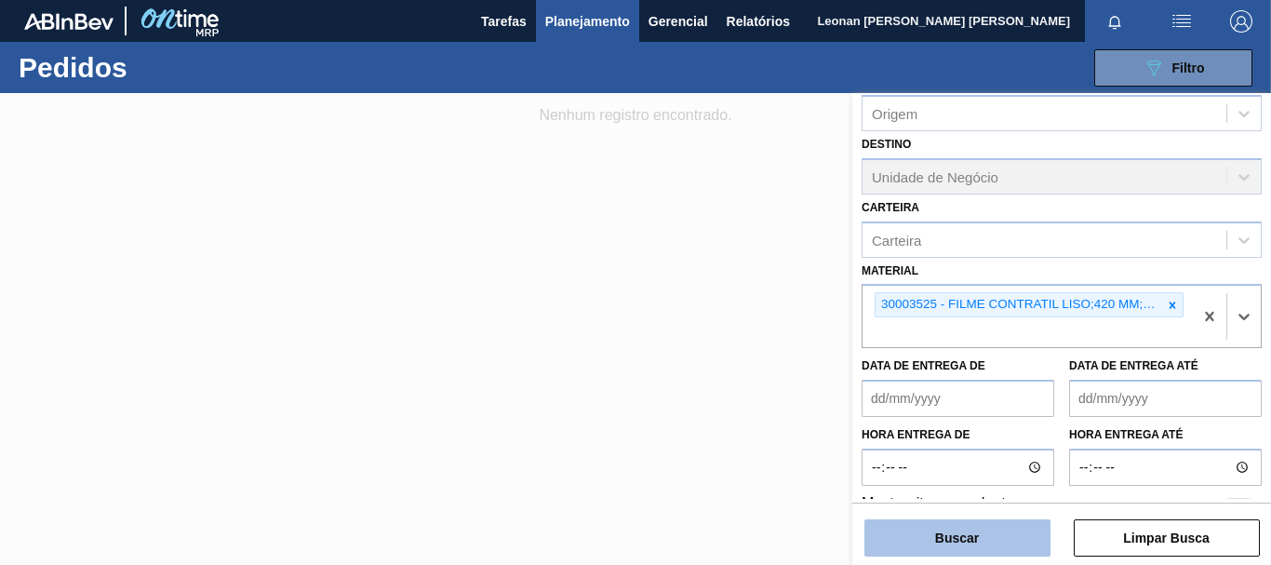
click at [959, 543] on button "Buscar" at bounding box center [957, 537] width 186 height 37
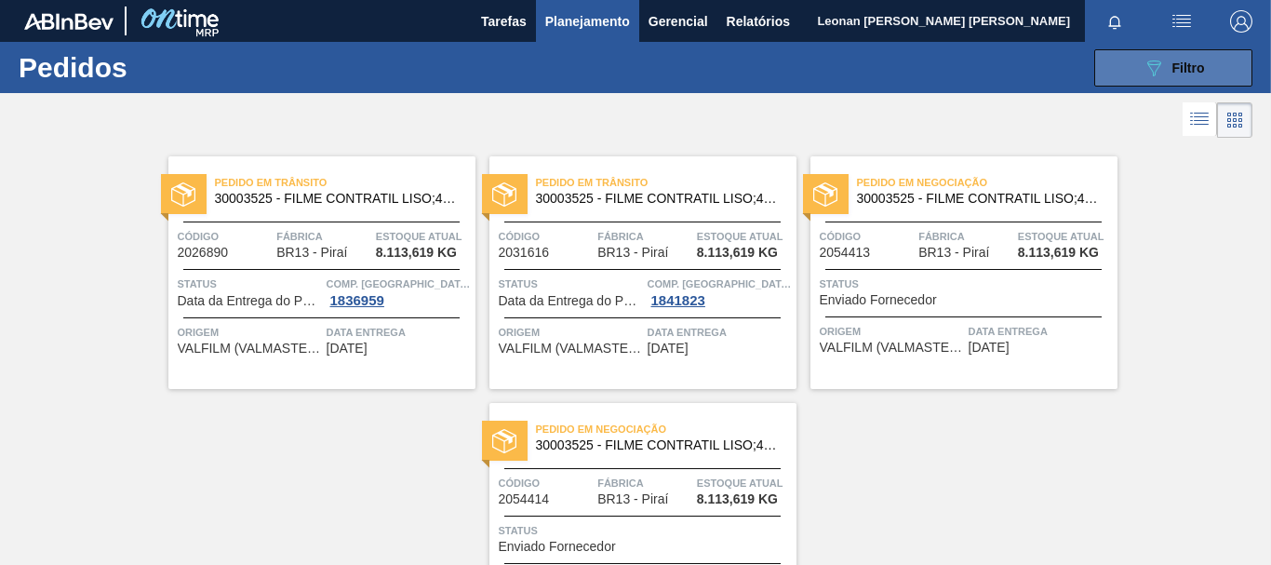
click at [1143, 74] on icon "089F7B8B-B2A5-4AFE-B5C0-19BA573D28AC" at bounding box center [1154, 68] width 22 height 22
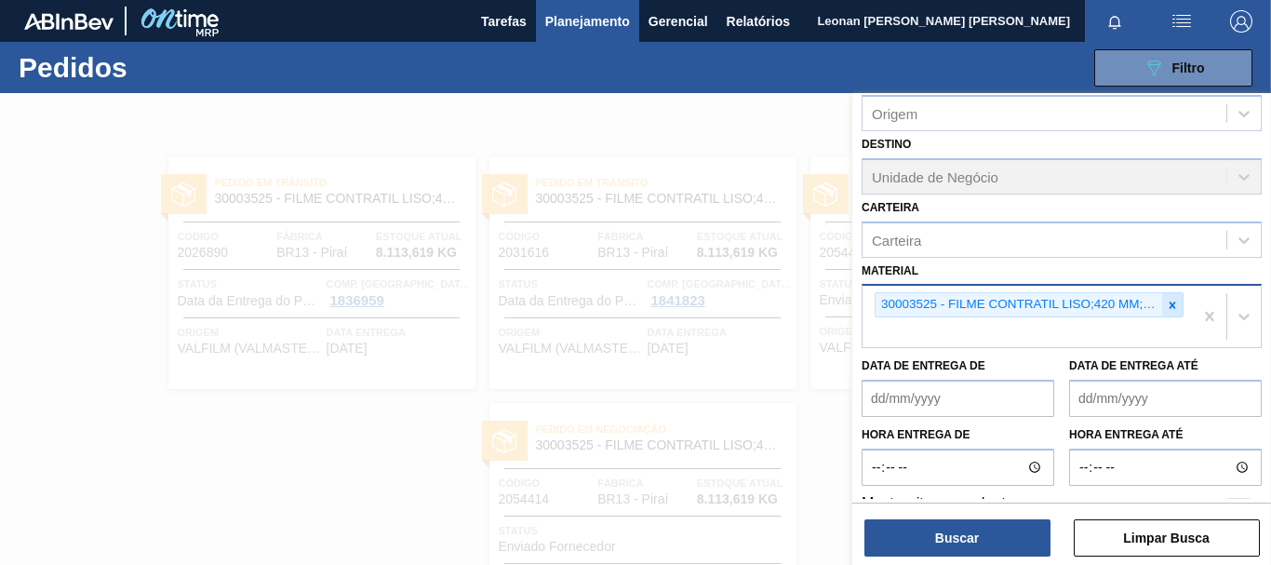
click at [1175, 308] on icon at bounding box center [1172, 305] width 13 height 13
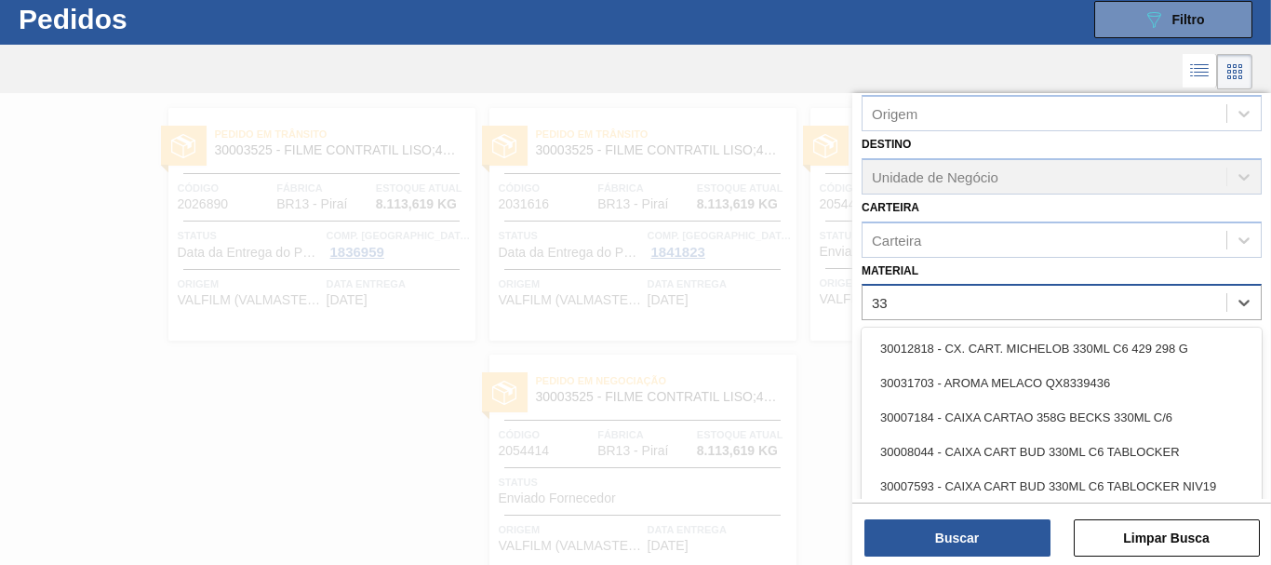
scroll to position [49, 0]
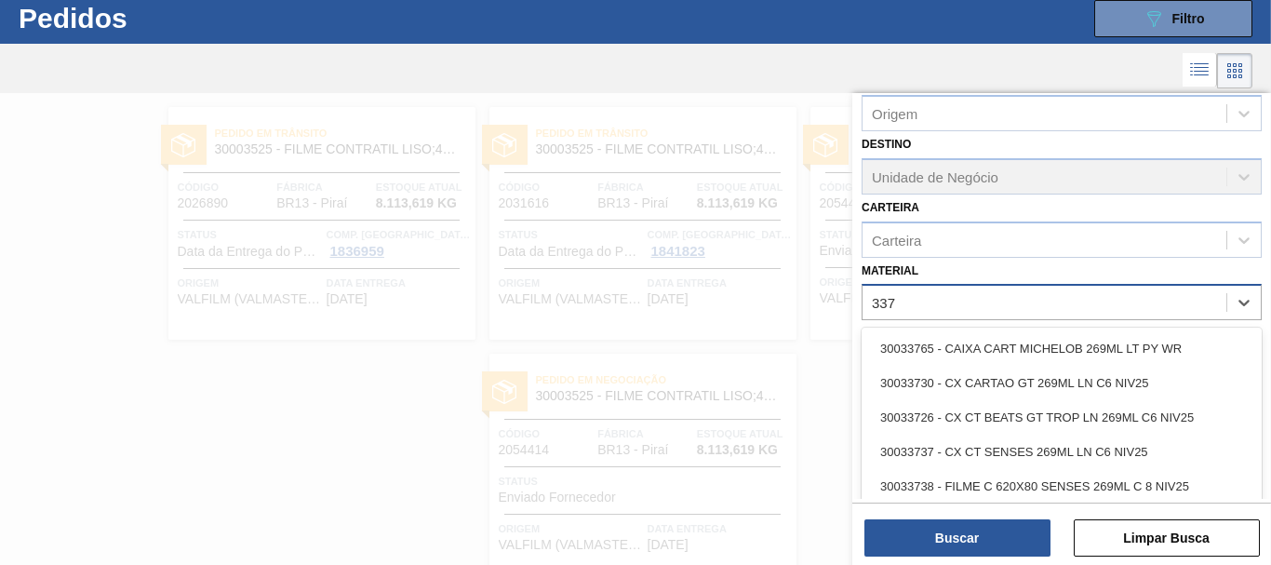
type input "3371"
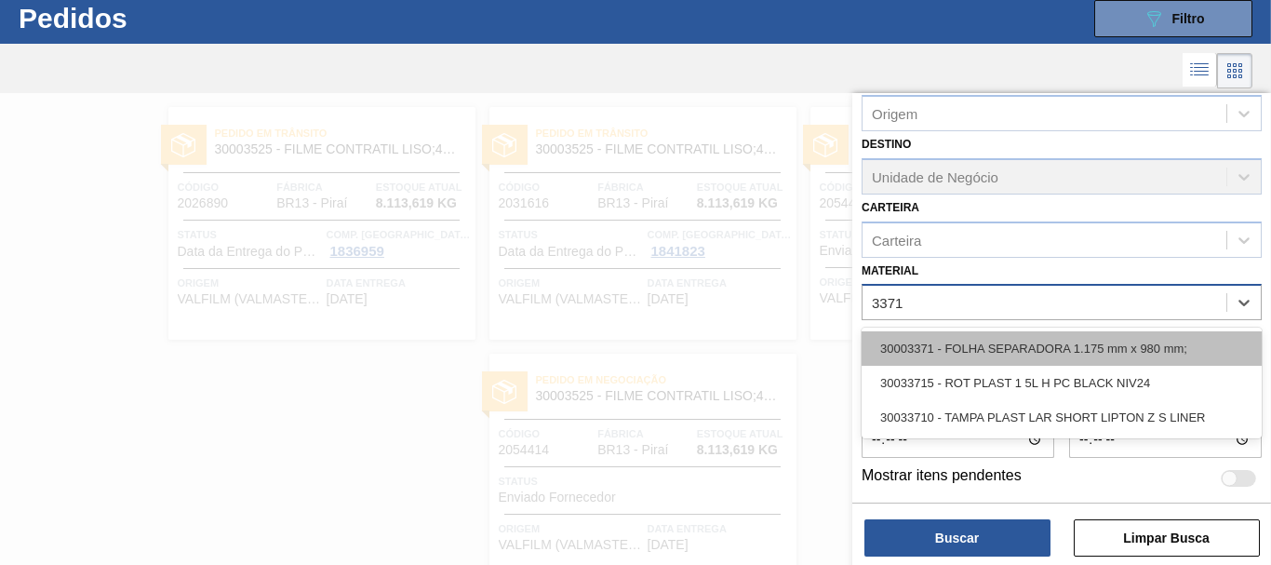
click at [1139, 347] on div "30003371 - FOLHA SEPARADORA 1.175 mm x 980 mm;" at bounding box center [1062, 348] width 400 height 34
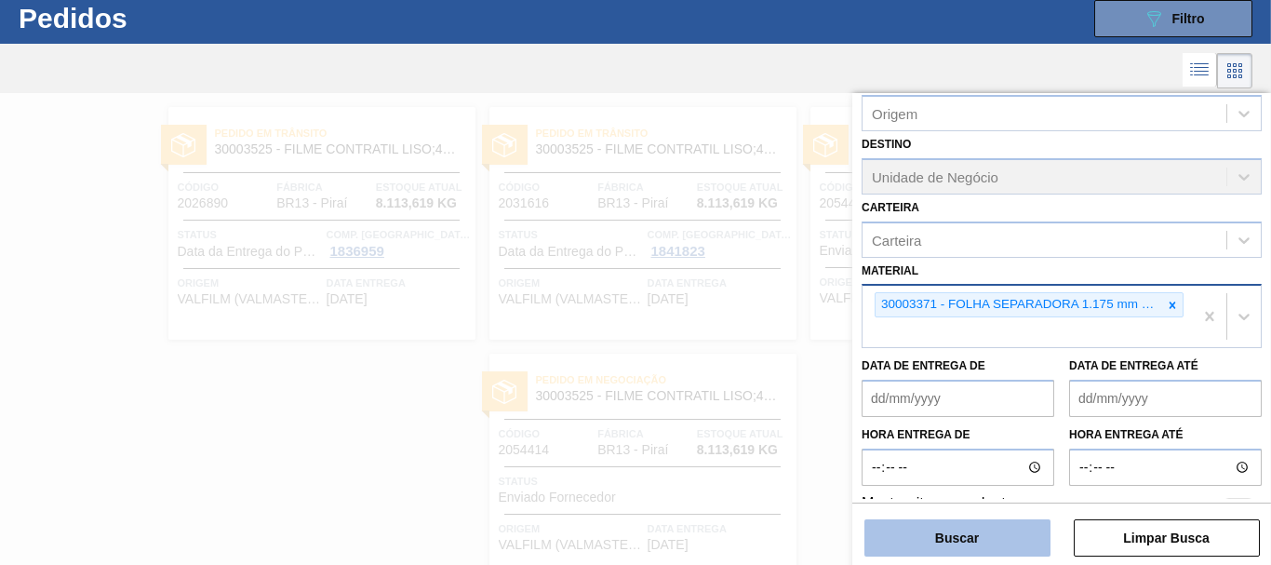
click at [1003, 542] on button "Buscar" at bounding box center [957, 537] width 186 height 37
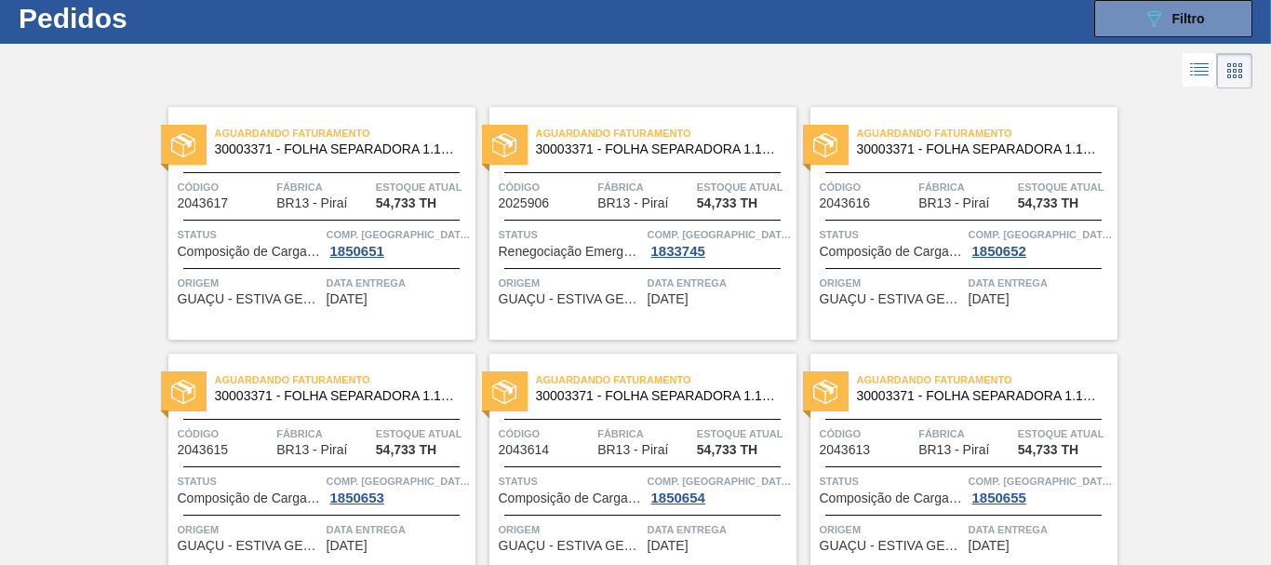
scroll to position [0, 0]
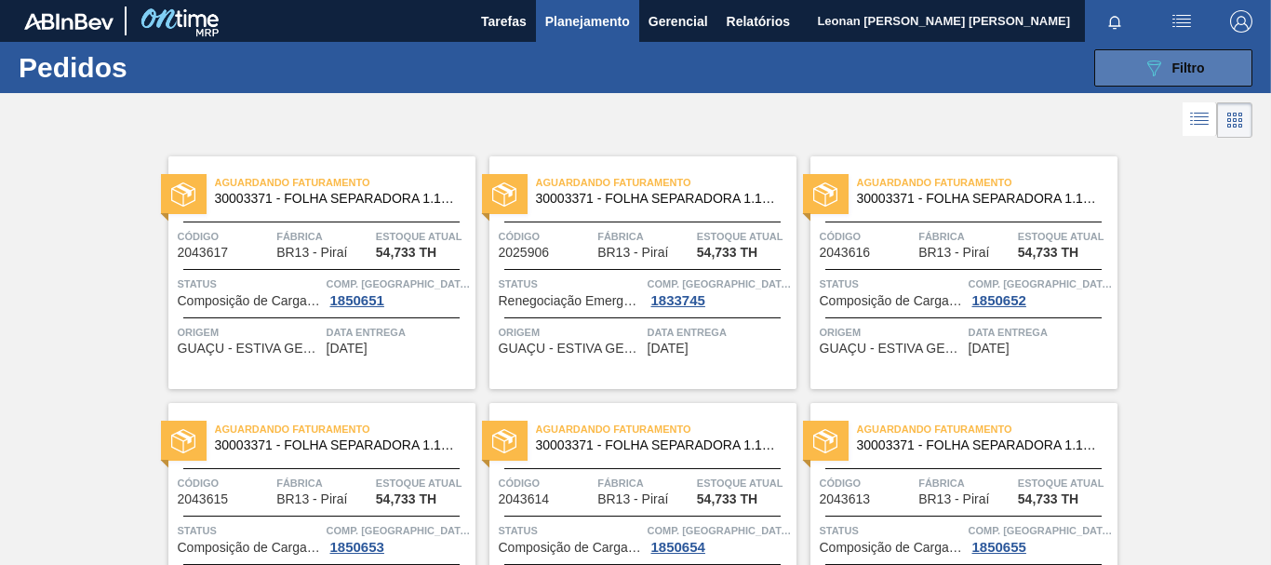
click at [1201, 59] on div "089F7B8B-B2A5-4AFE-B5C0-19BA573D28AC Filtro" at bounding box center [1174, 68] width 62 height 22
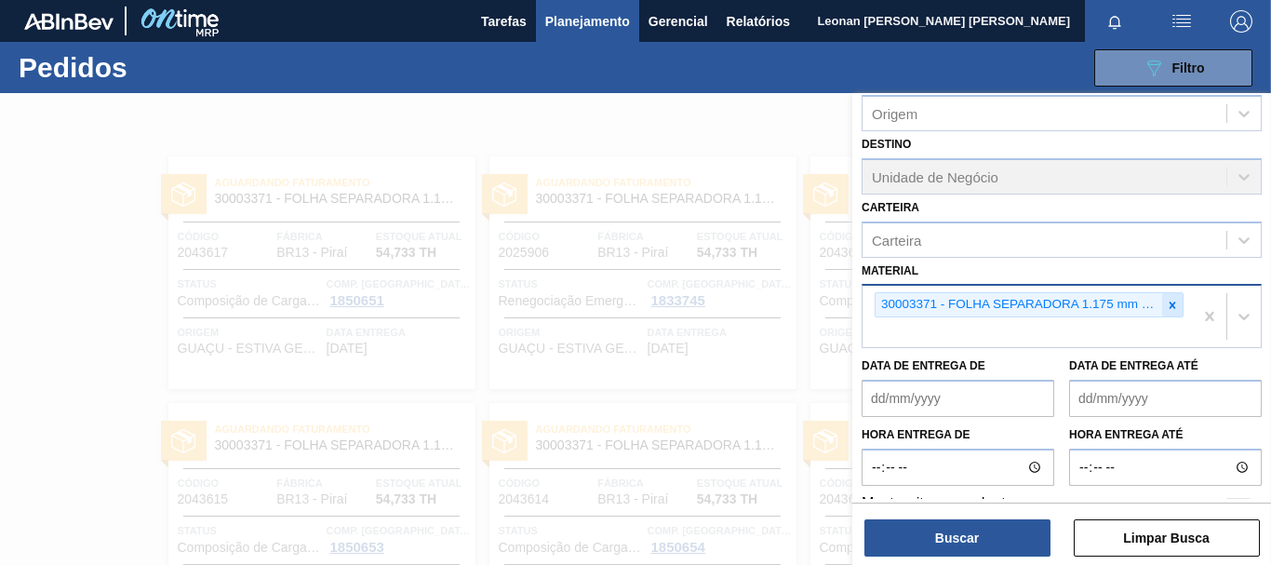
click at [1172, 305] on icon at bounding box center [1172, 305] width 13 height 13
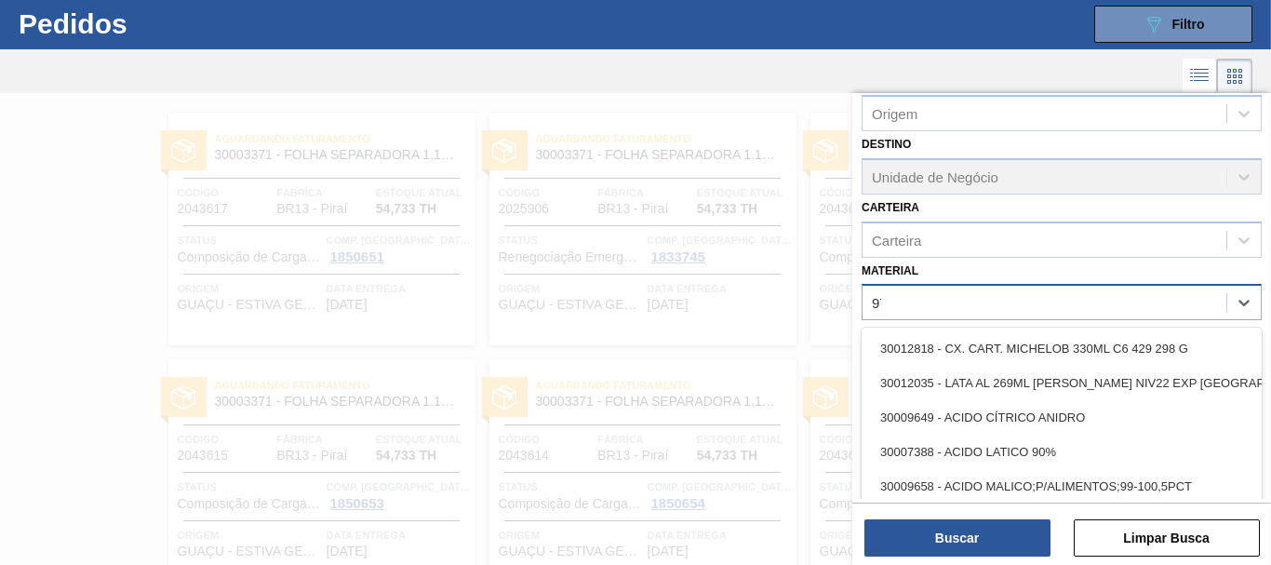
scroll to position [49, 0]
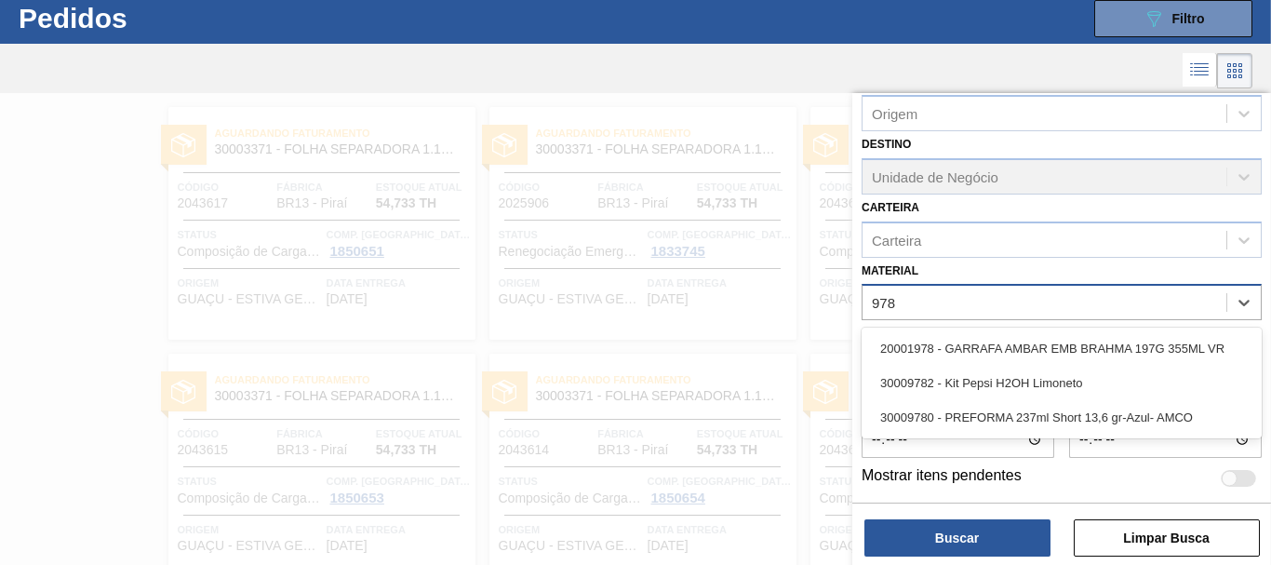
type input "9782"
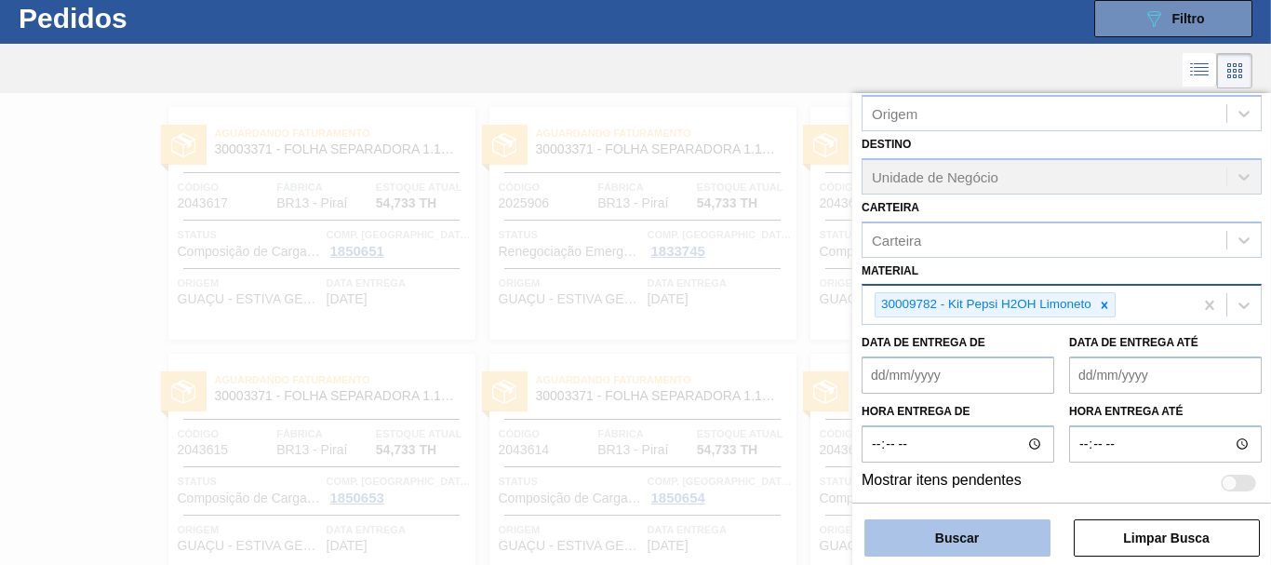
click at [985, 525] on button "Buscar" at bounding box center [957, 537] width 186 height 37
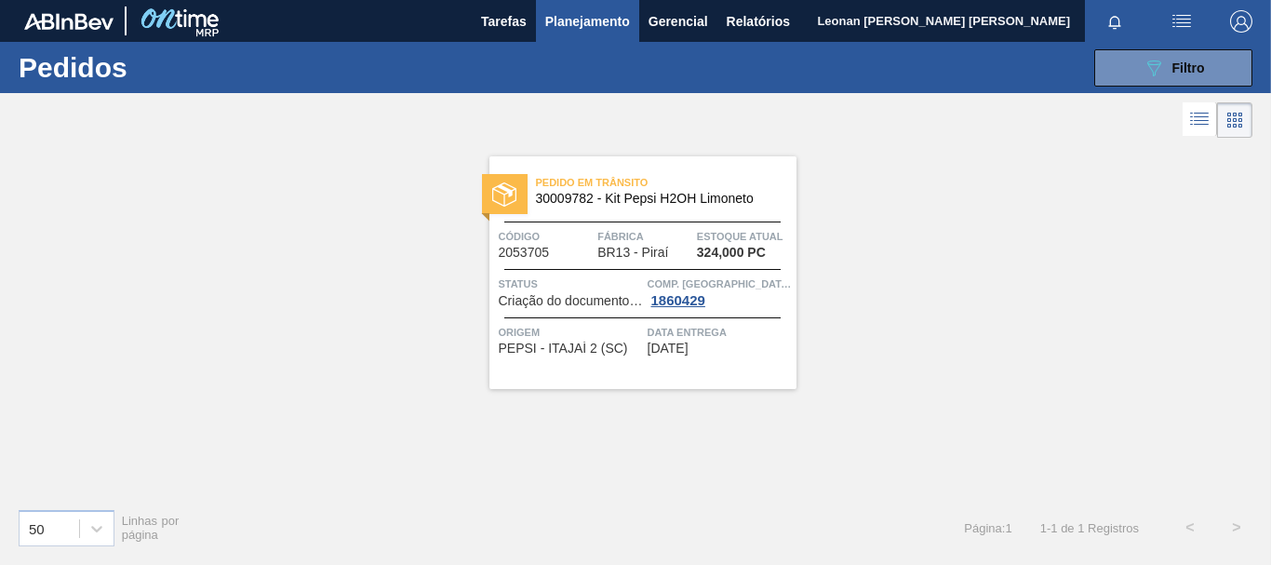
scroll to position [0, 0]
click at [1126, 64] on button "089F7B8B-B2A5-4AFE-B5C0-19BA573D28AC Filtro" at bounding box center [1173, 67] width 158 height 37
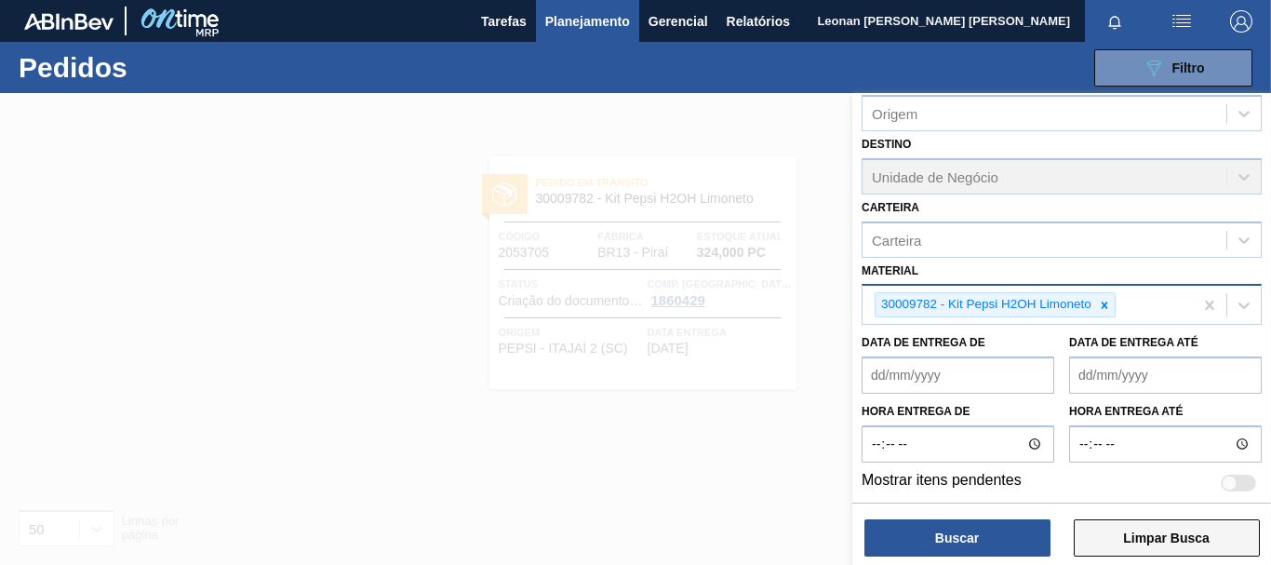
click at [1191, 541] on button "Limpar Busca" at bounding box center [1167, 537] width 186 height 37
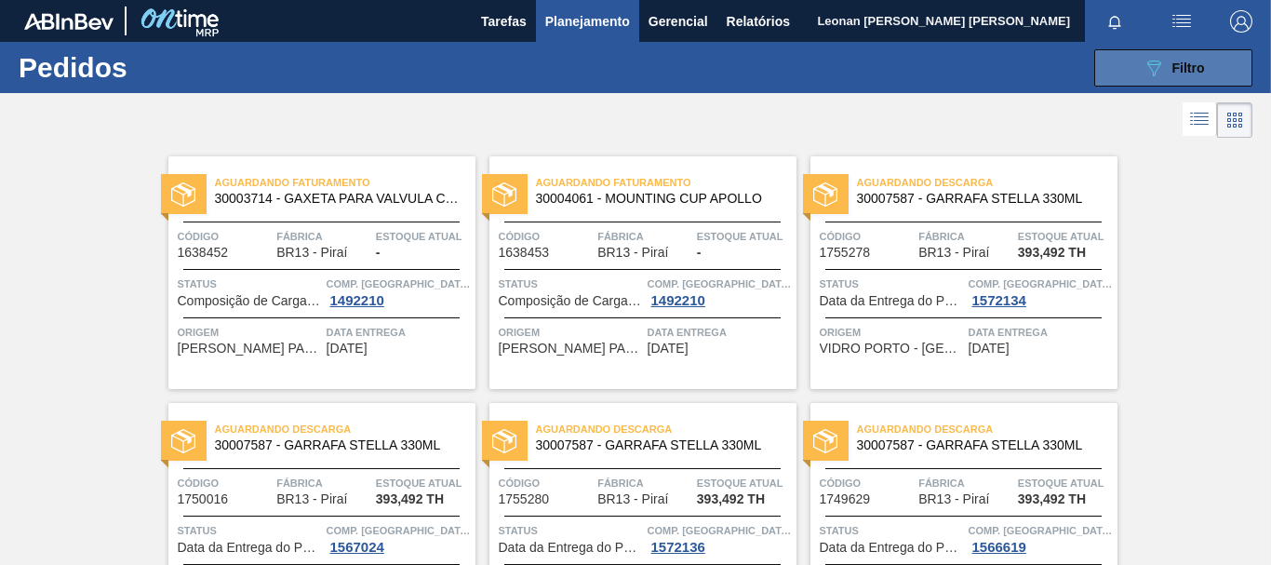
click at [1156, 69] on icon "089F7B8B-B2A5-4AFE-B5C0-19BA573D28AC" at bounding box center [1154, 68] width 22 height 22
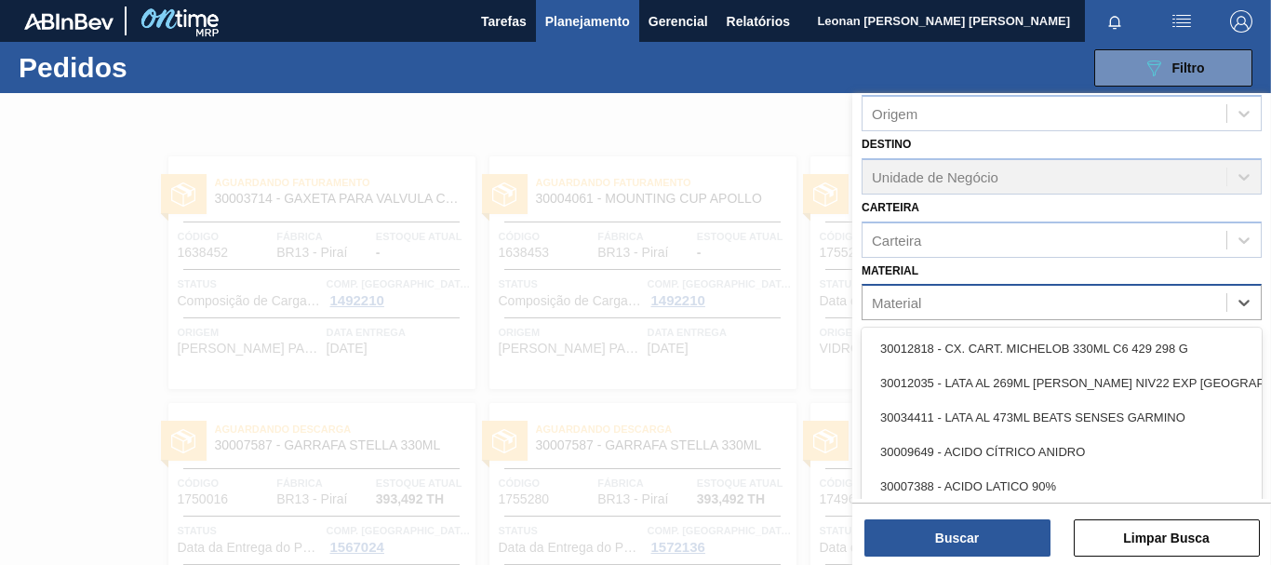
click at [1003, 295] on div "Material" at bounding box center [1045, 302] width 364 height 27
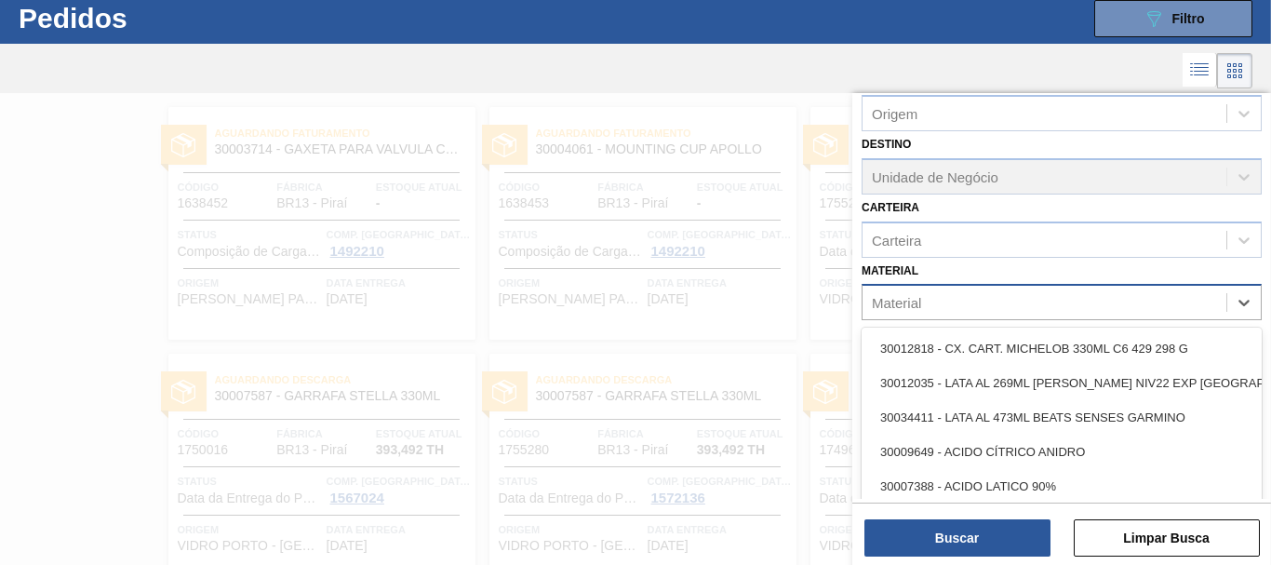
scroll to position [49, 0]
type input "1671"
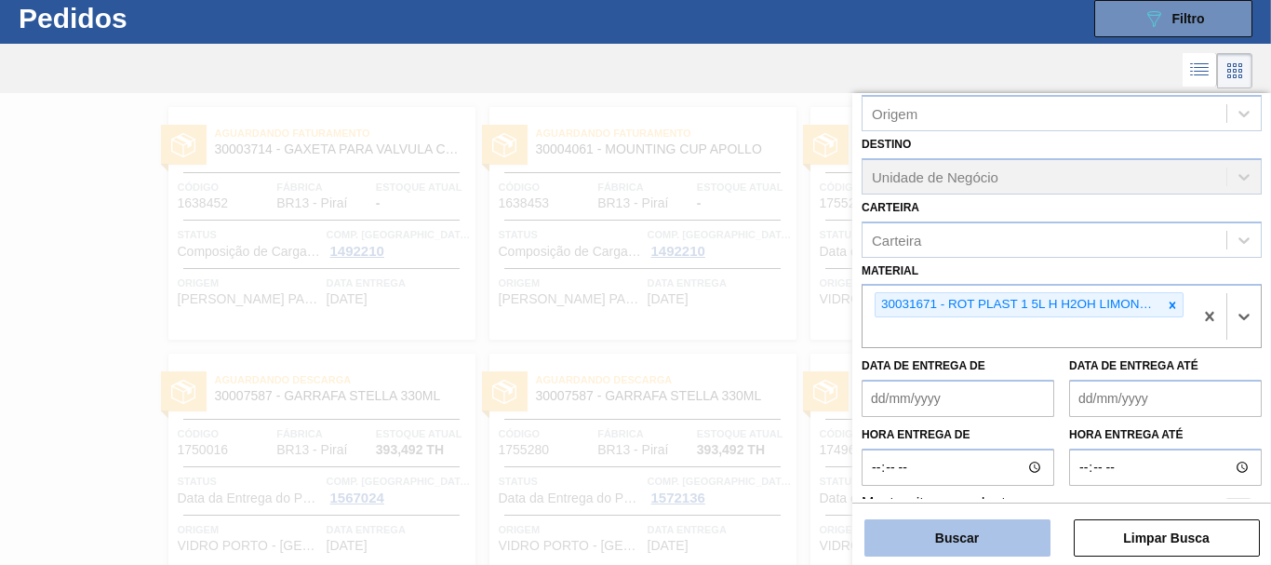
click at [1001, 547] on button "Buscar" at bounding box center [957, 537] width 186 height 37
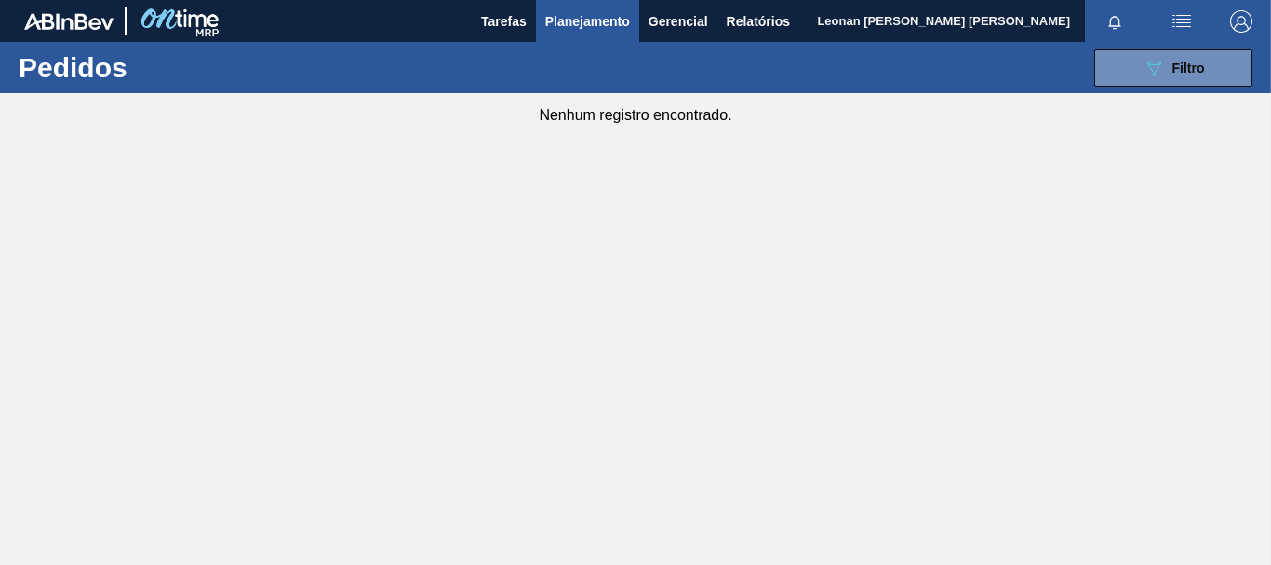
scroll to position [0, 0]
click at [1179, 72] on span "Filtro" at bounding box center [1189, 67] width 33 height 15
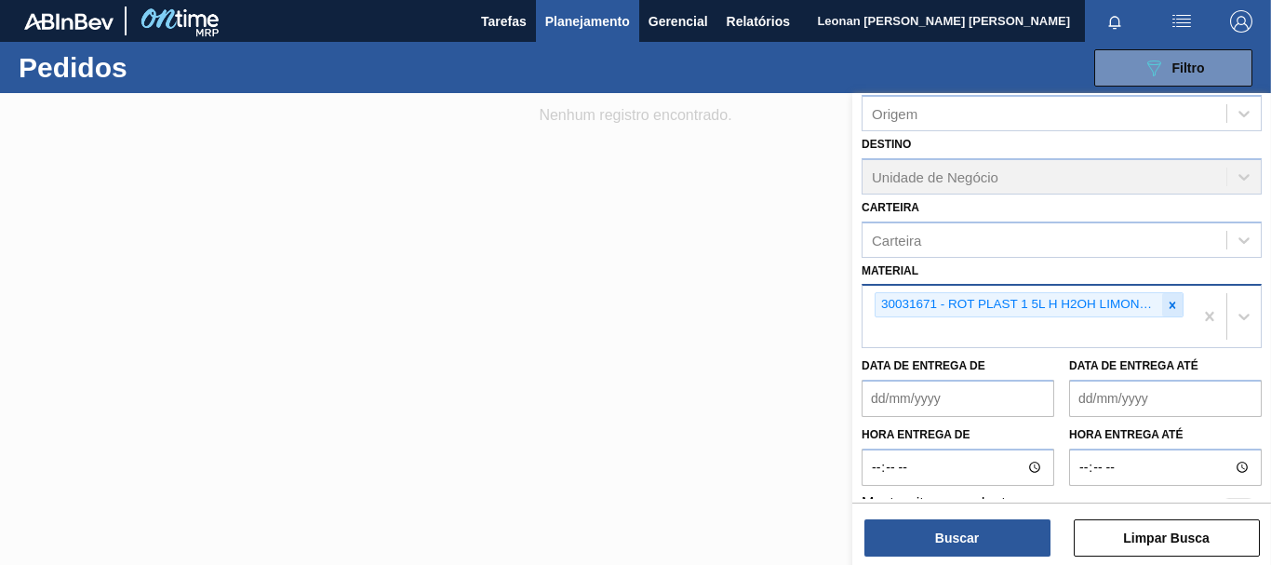
click at [1168, 310] on icon at bounding box center [1172, 305] width 13 height 13
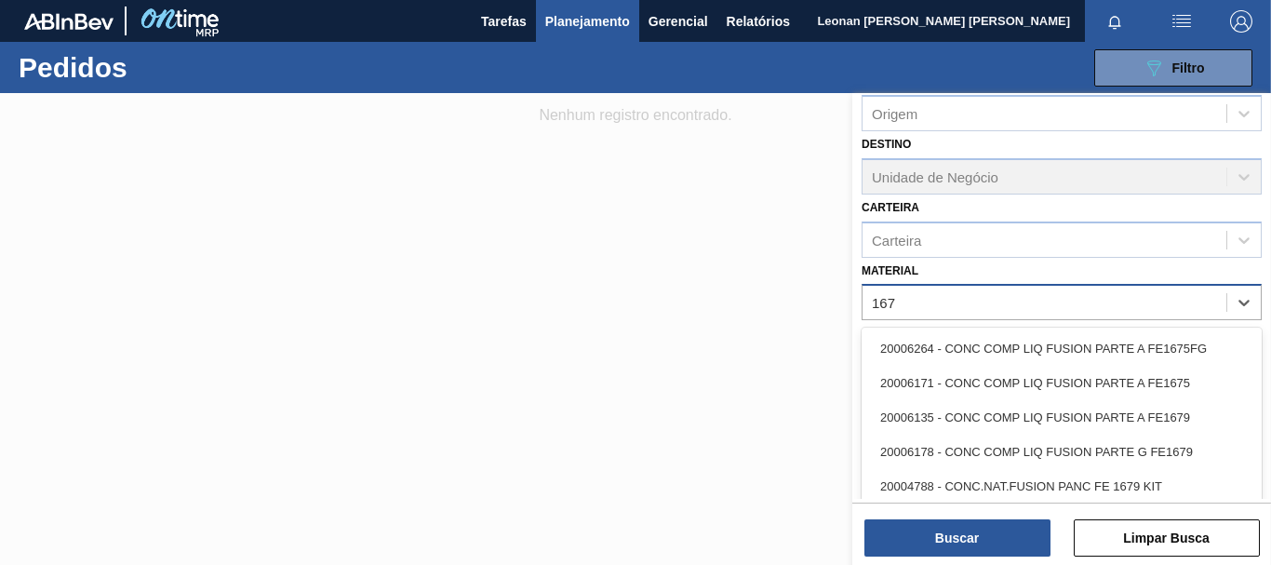
type input "1670"
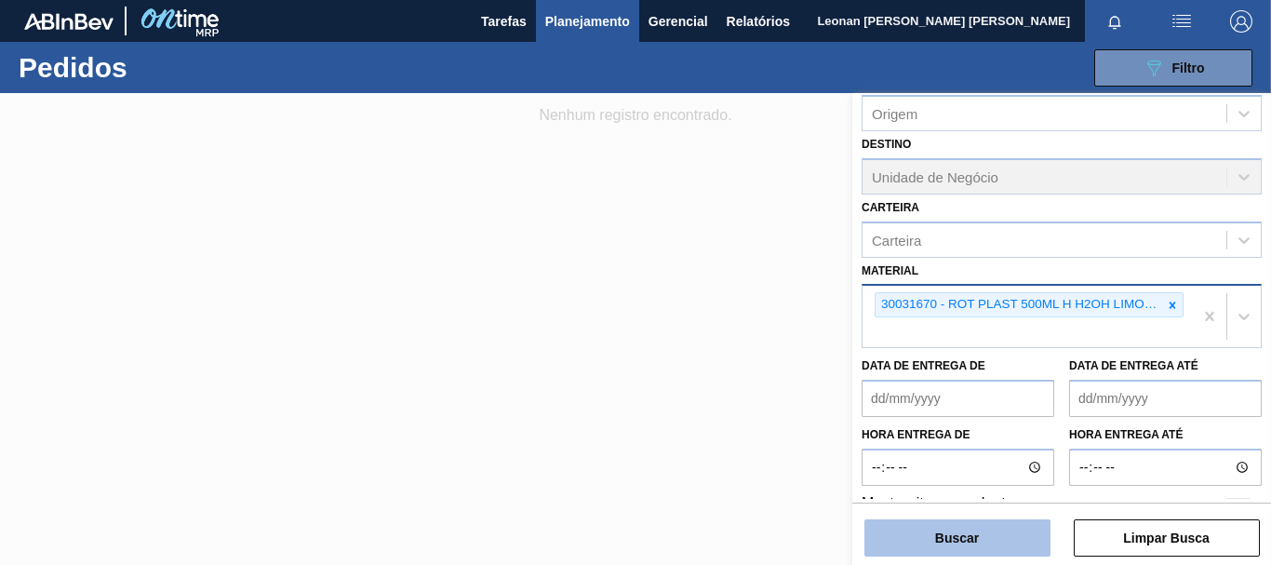
click at [970, 533] on button "Buscar" at bounding box center [957, 537] width 186 height 37
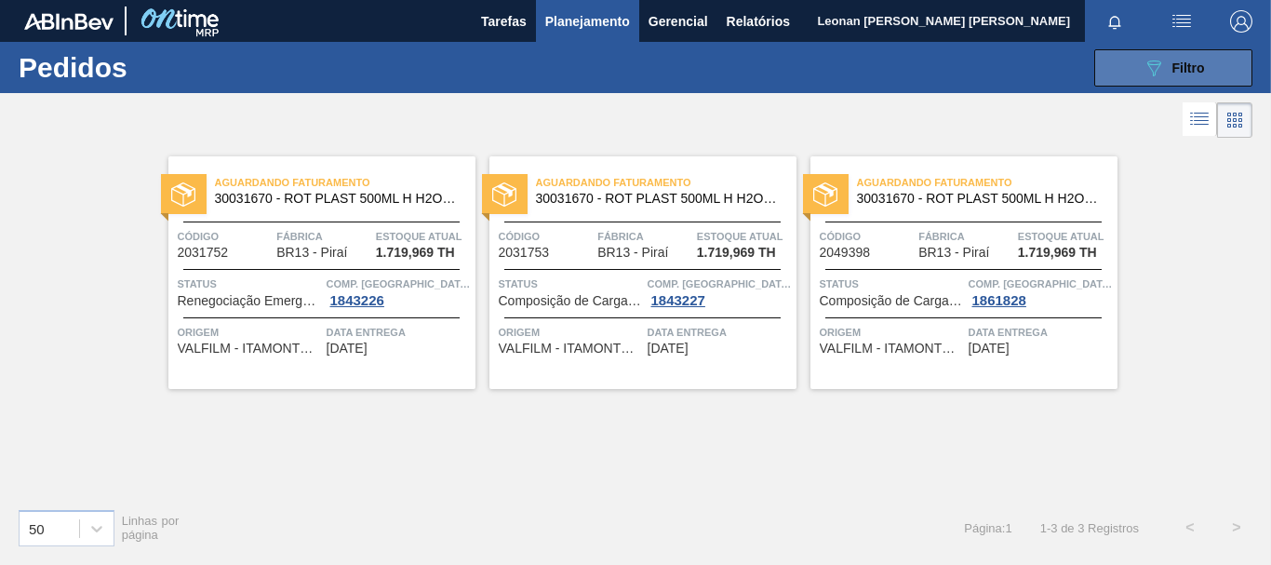
click at [1186, 63] on span "Filtro" at bounding box center [1189, 67] width 33 height 15
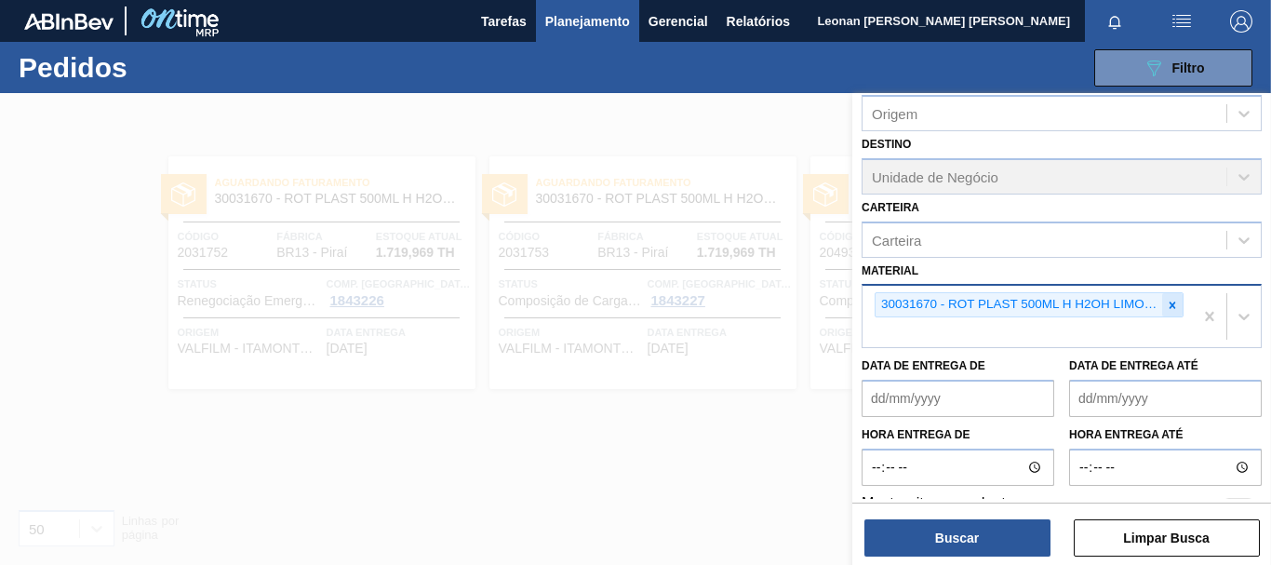
click at [1172, 309] on icon at bounding box center [1172, 305] width 13 height 13
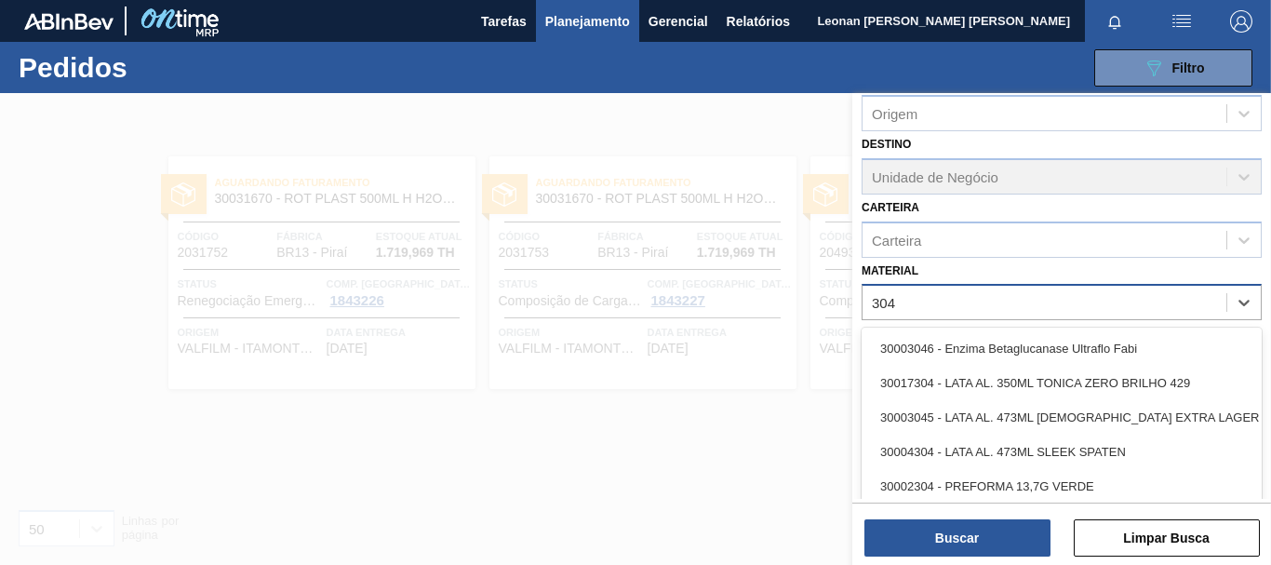
type input "3048"
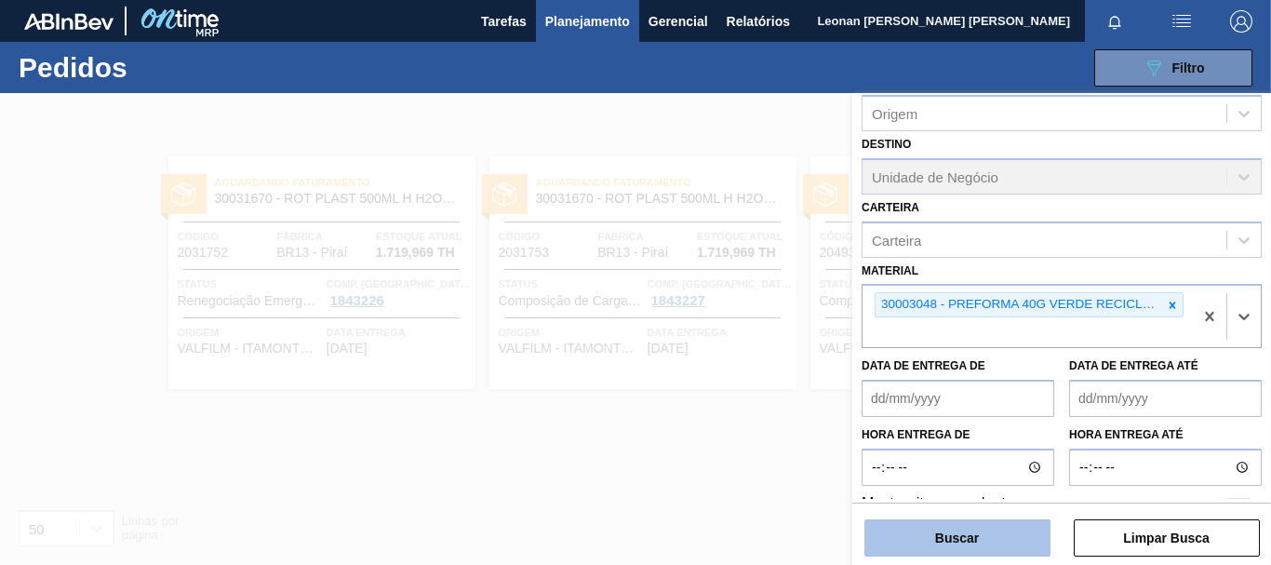
click at [916, 536] on button "Buscar" at bounding box center [957, 537] width 186 height 37
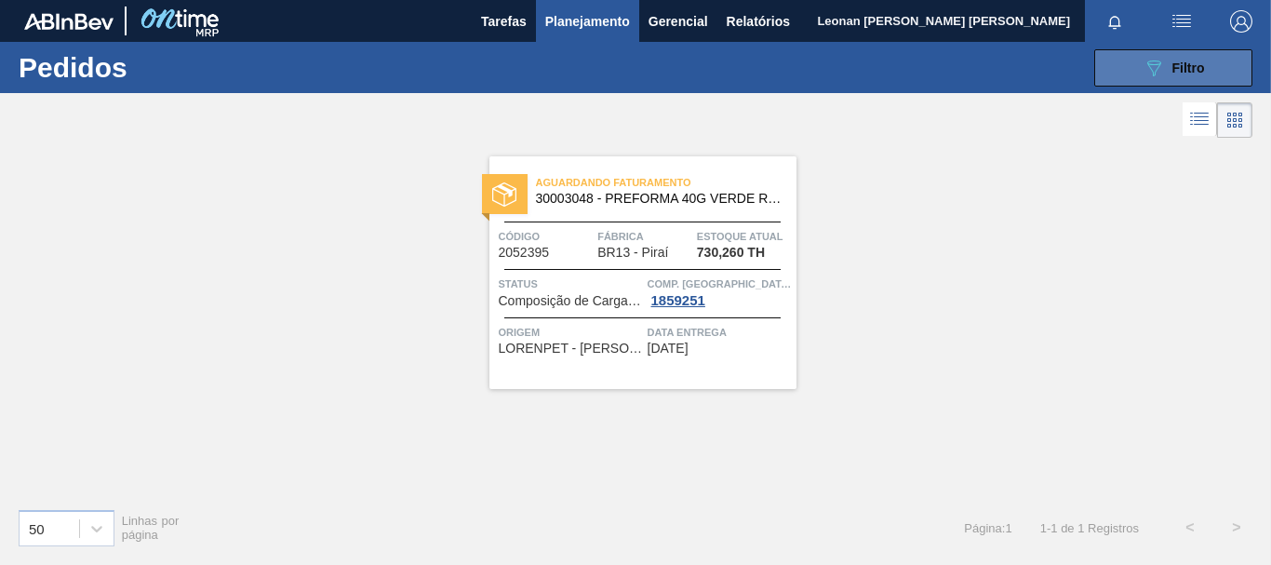
click at [1129, 72] on button "089F7B8B-B2A5-4AFE-B5C0-19BA573D28AC Filtro" at bounding box center [1173, 67] width 158 height 37
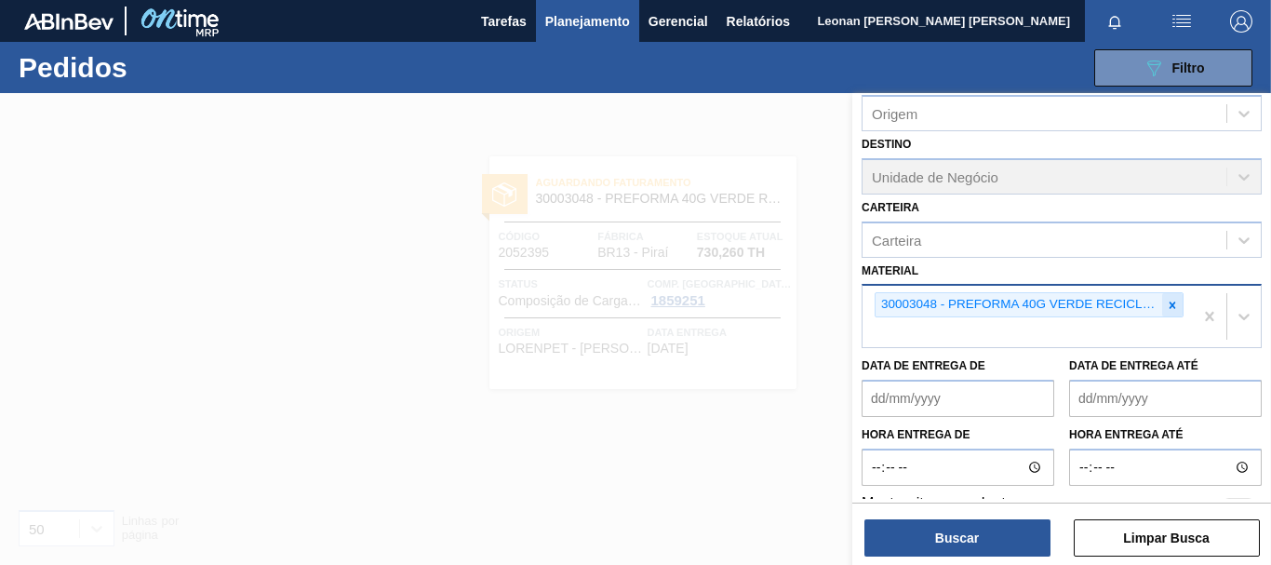
click at [1169, 297] on div at bounding box center [1172, 304] width 20 height 23
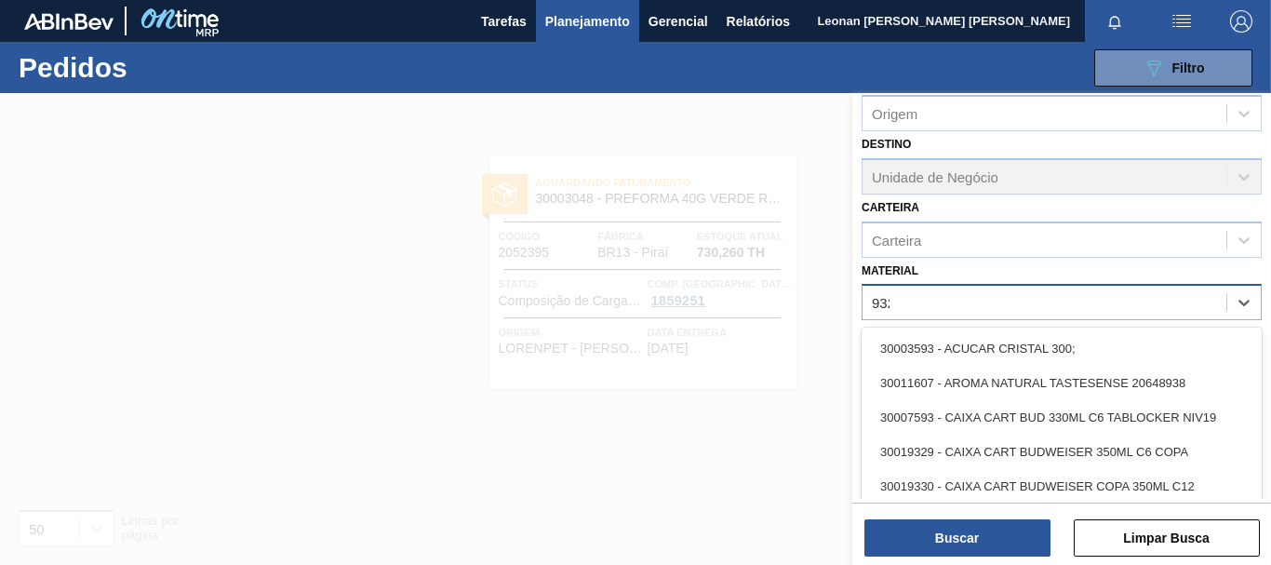
type input "9328"
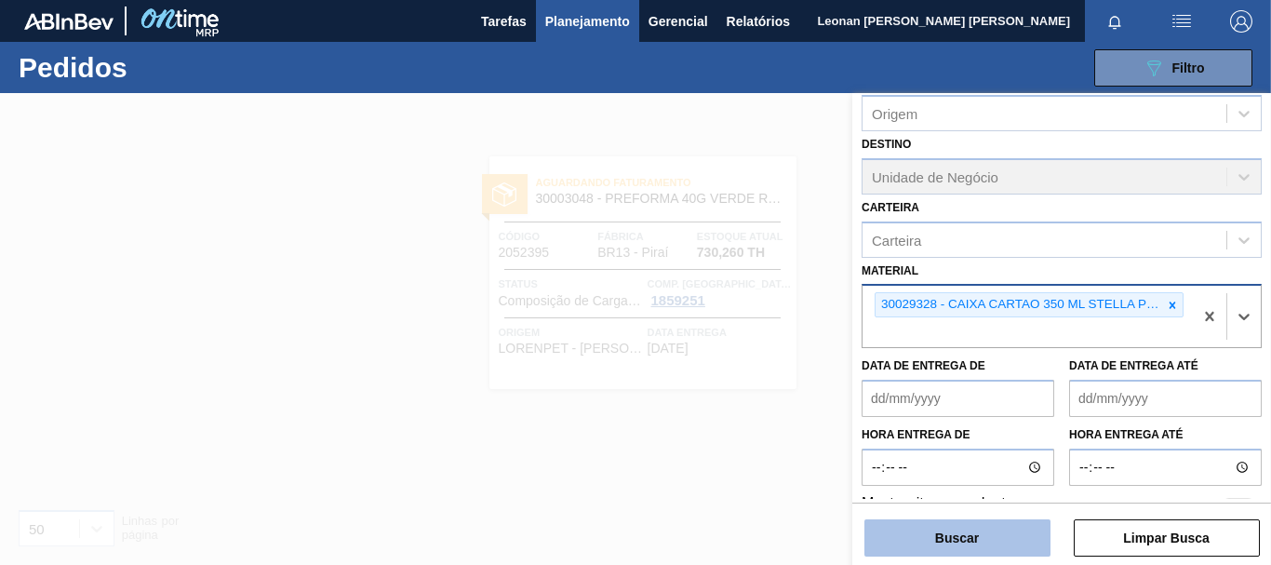
click at [945, 527] on button "Buscar" at bounding box center [957, 537] width 186 height 37
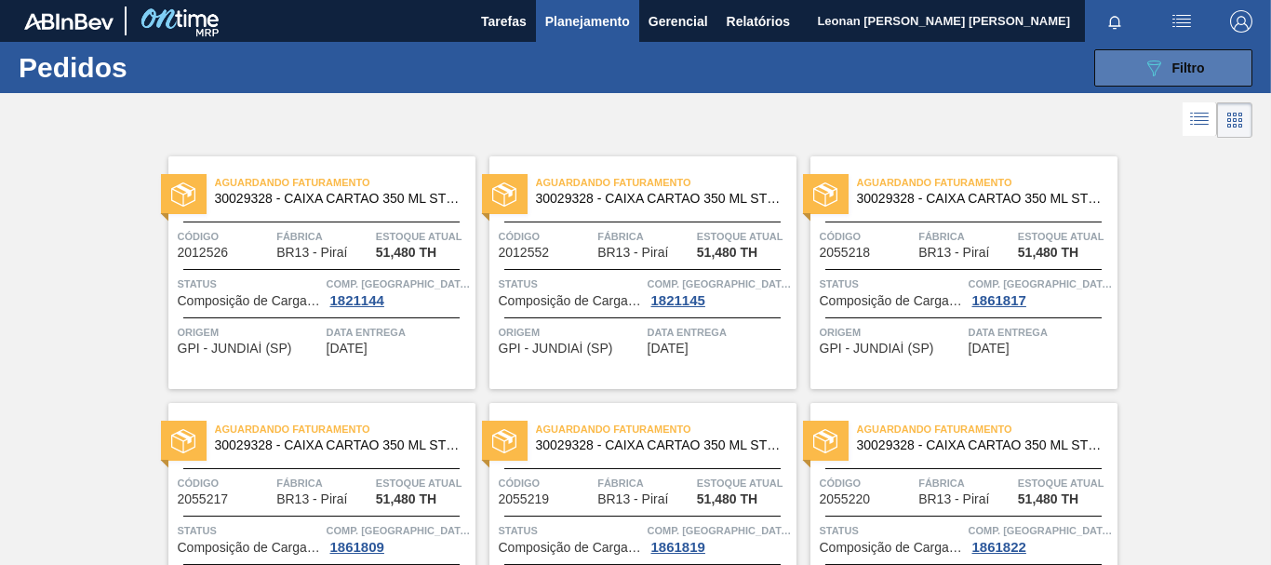
click at [1185, 67] on span "Filtro" at bounding box center [1189, 67] width 33 height 15
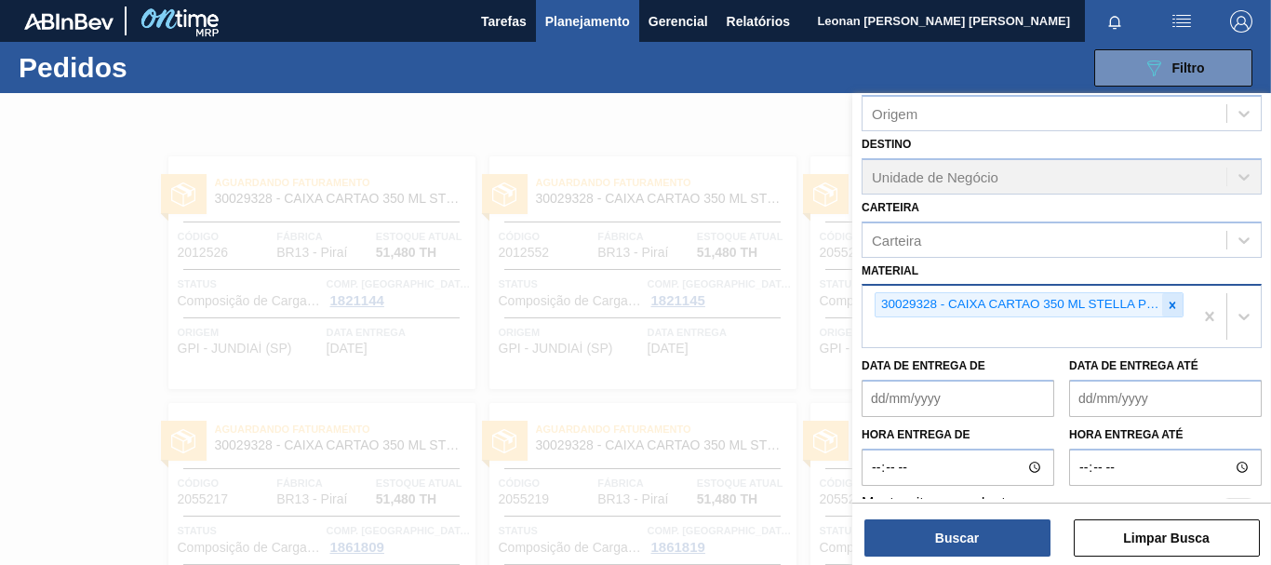
click at [1166, 305] on icon at bounding box center [1172, 305] width 13 height 13
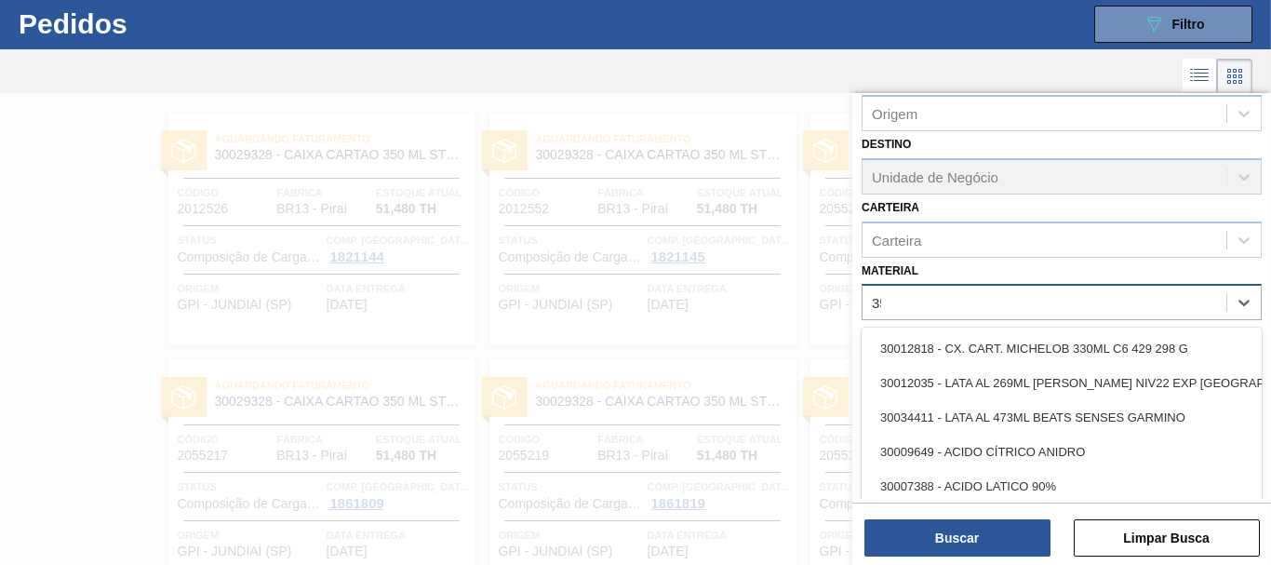
scroll to position [49, 0]
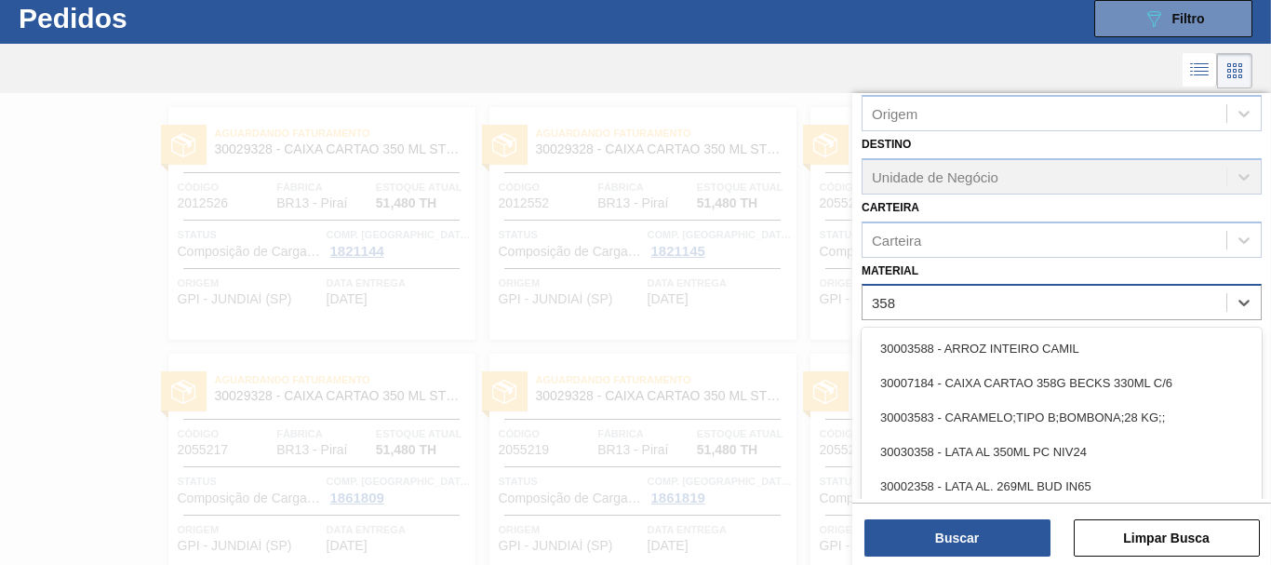
type input "3581"
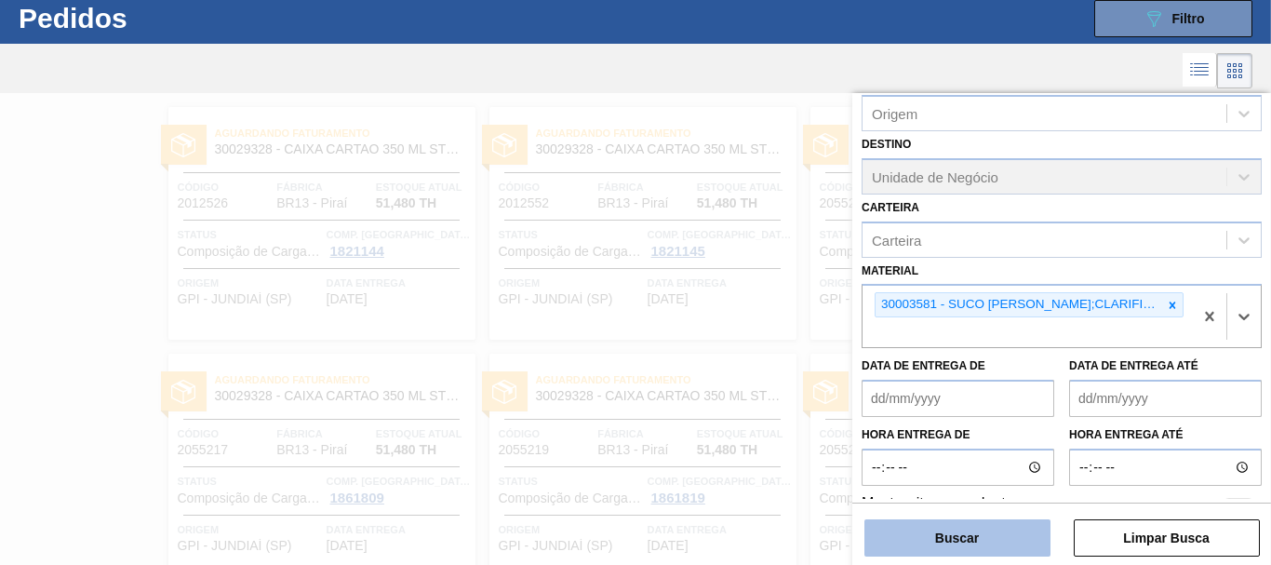
click at [945, 531] on button "Buscar" at bounding box center [957, 537] width 186 height 37
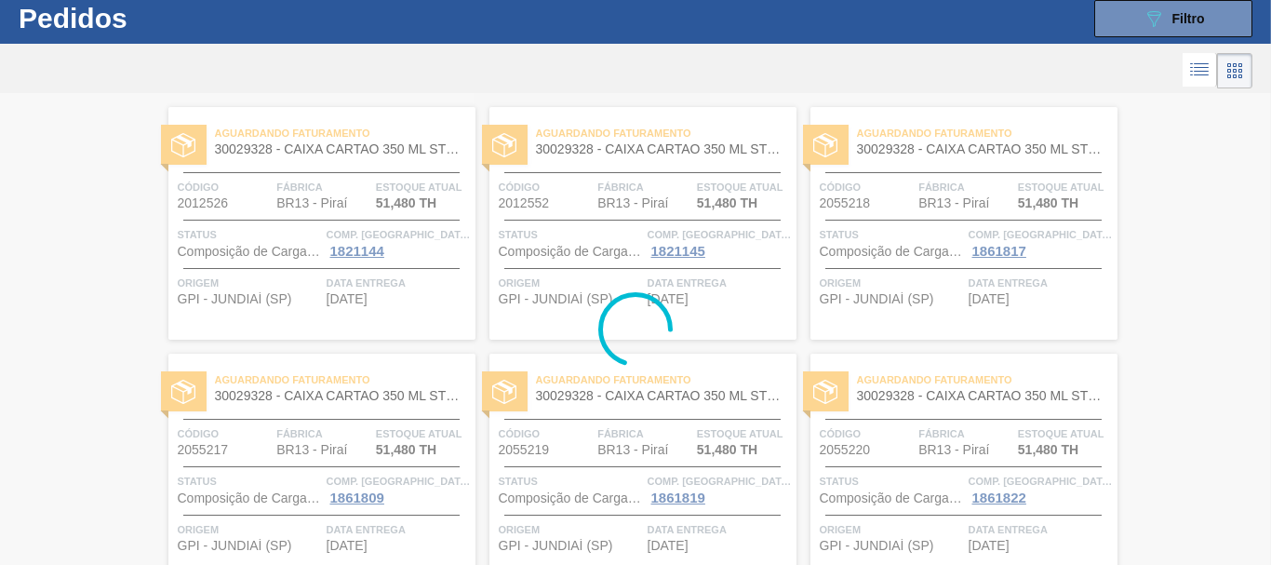
scroll to position [0, 0]
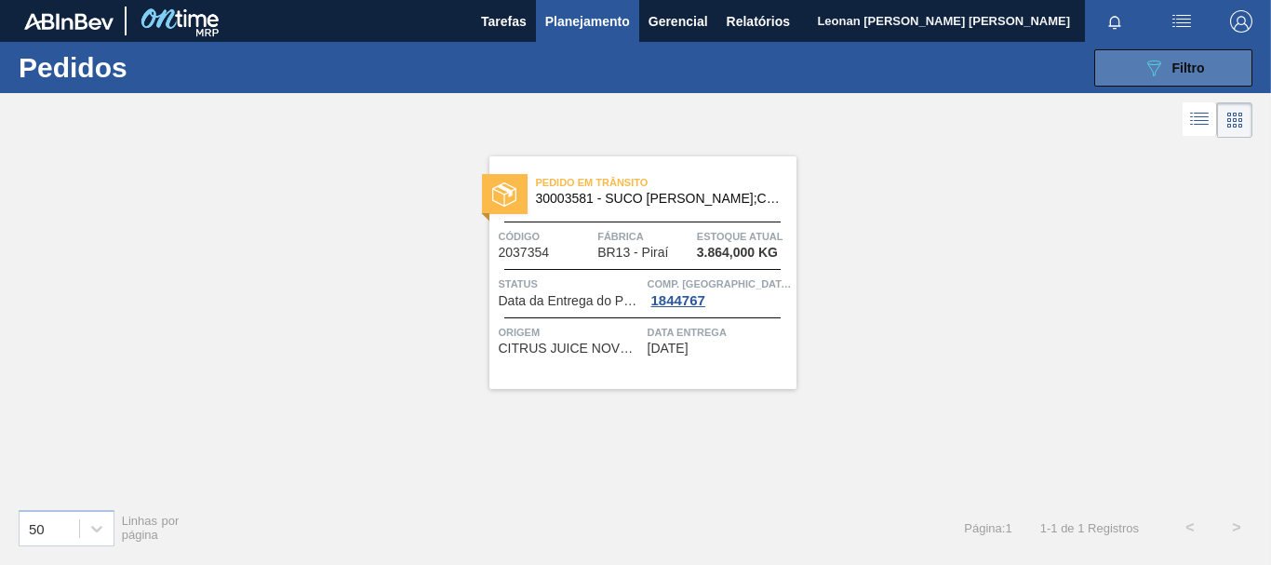
click at [1131, 80] on button "089F7B8B-B2A5-4AFE-B5C0-19BA573D28AC Filtro" at bounding box center [1173, 67] width 158 height 37
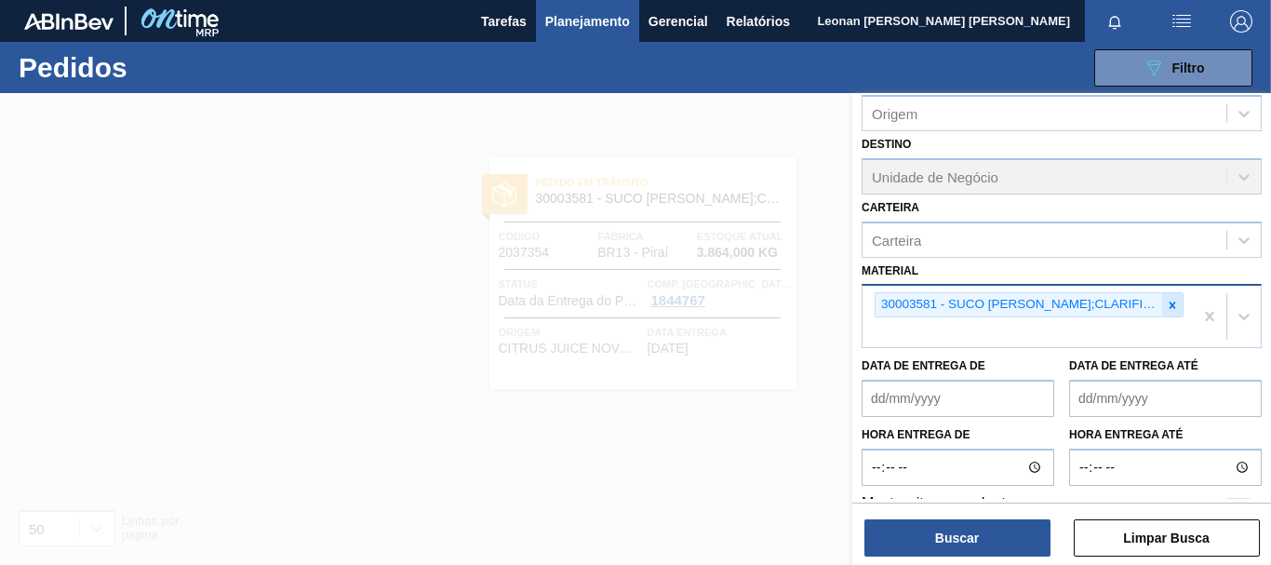
click at [1166, 306] on icon at bounding box center [1172, 305] width 13 height 13
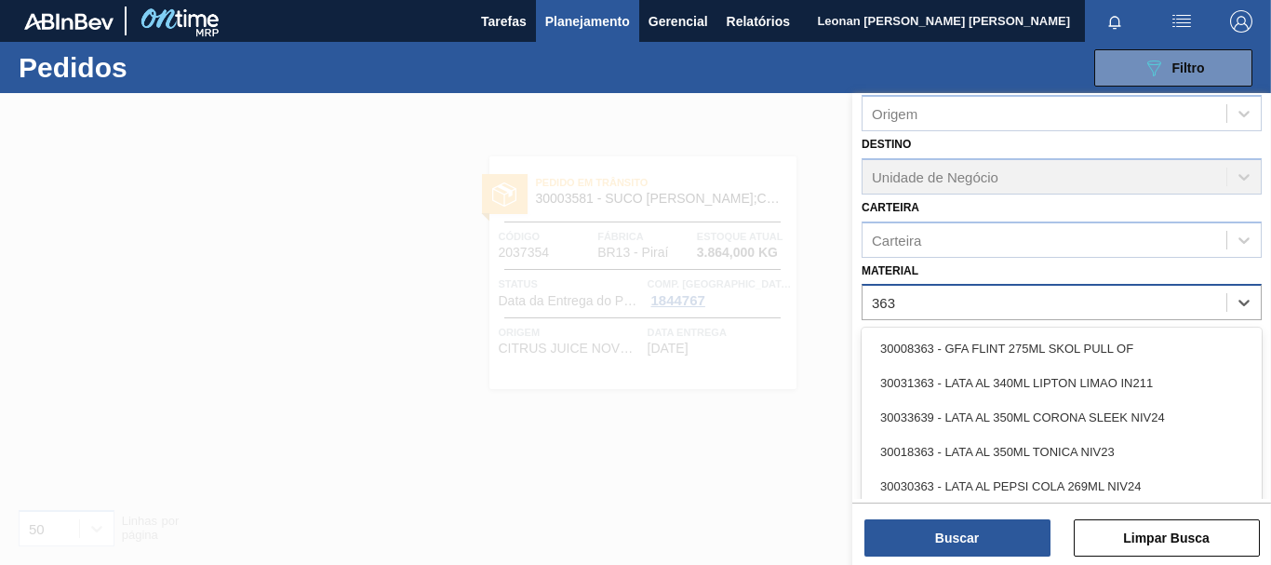
type input "3637"
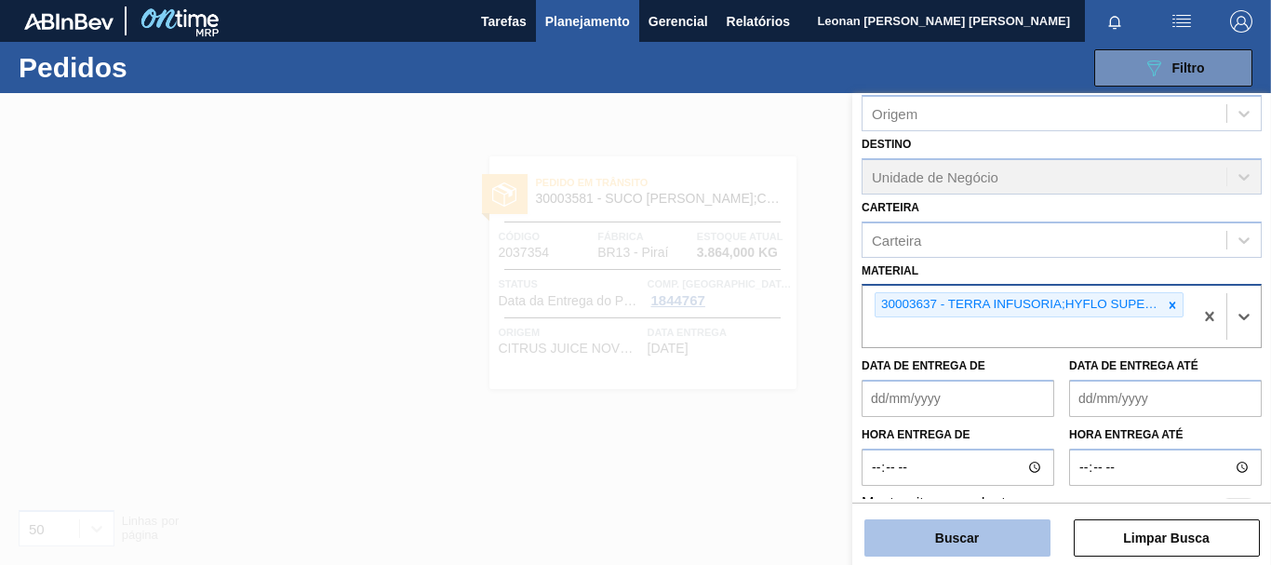
click at [994, 529] on button "Buscar" at bounding box center [957, 537] width 186 height 37
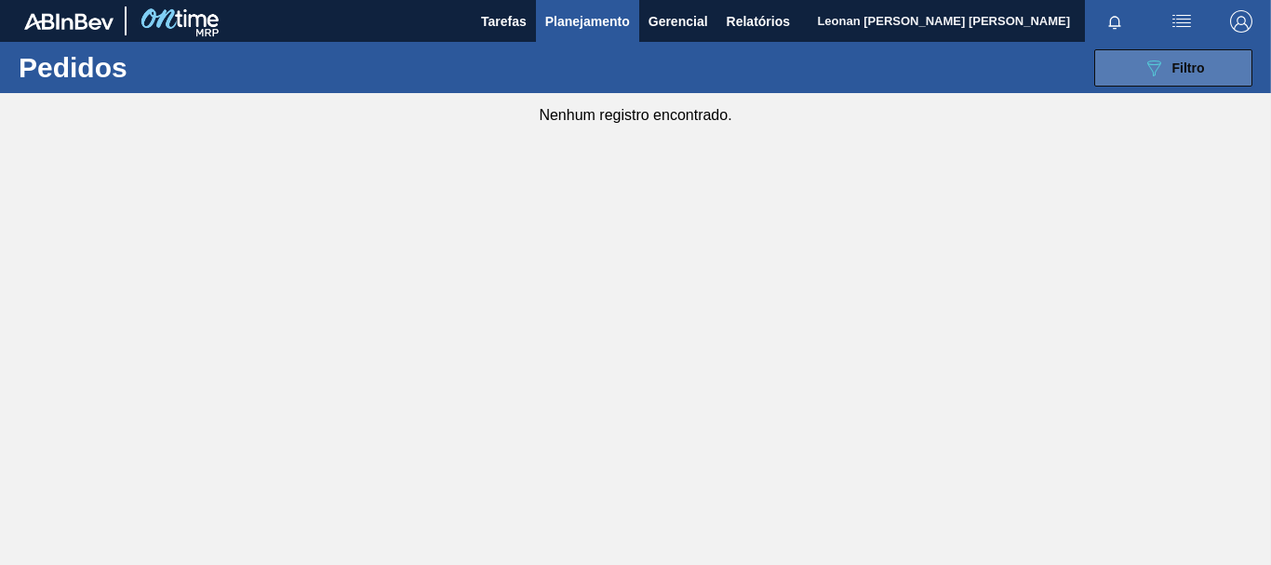
click at [1213, 62] on button "089F7B8B-B2A5-4AFE-B5C0-19BA573D28AC Filtro" at bounding box center [1173, 67] width 158 height 37
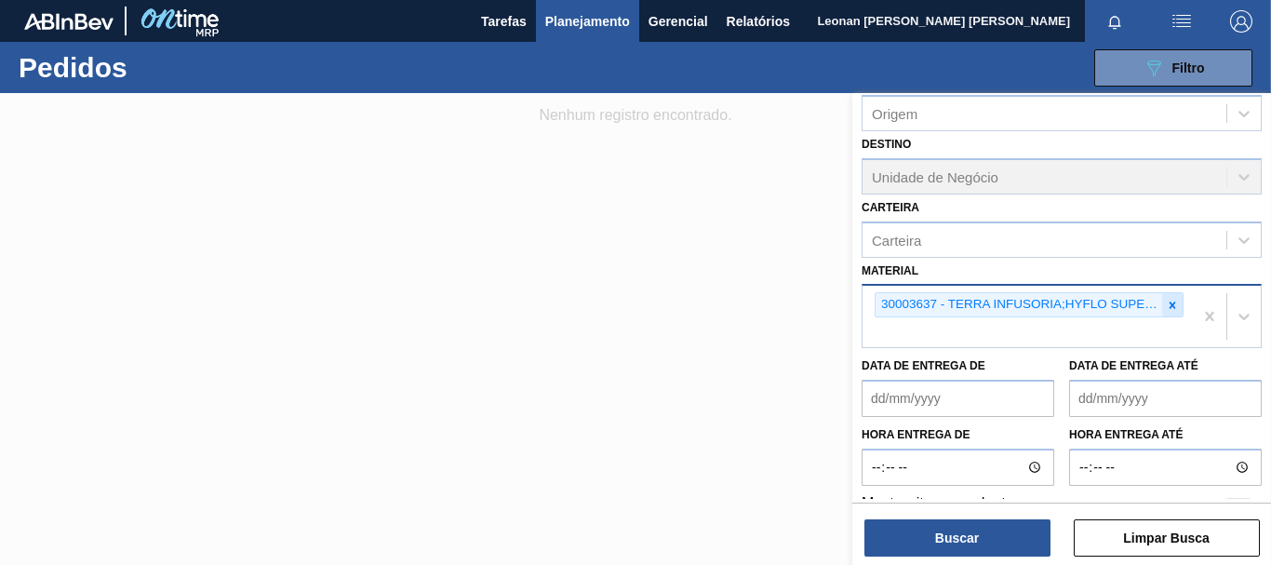
click at [1172, 302] on icon at bounding box center [1173, 305] width 7 height 7
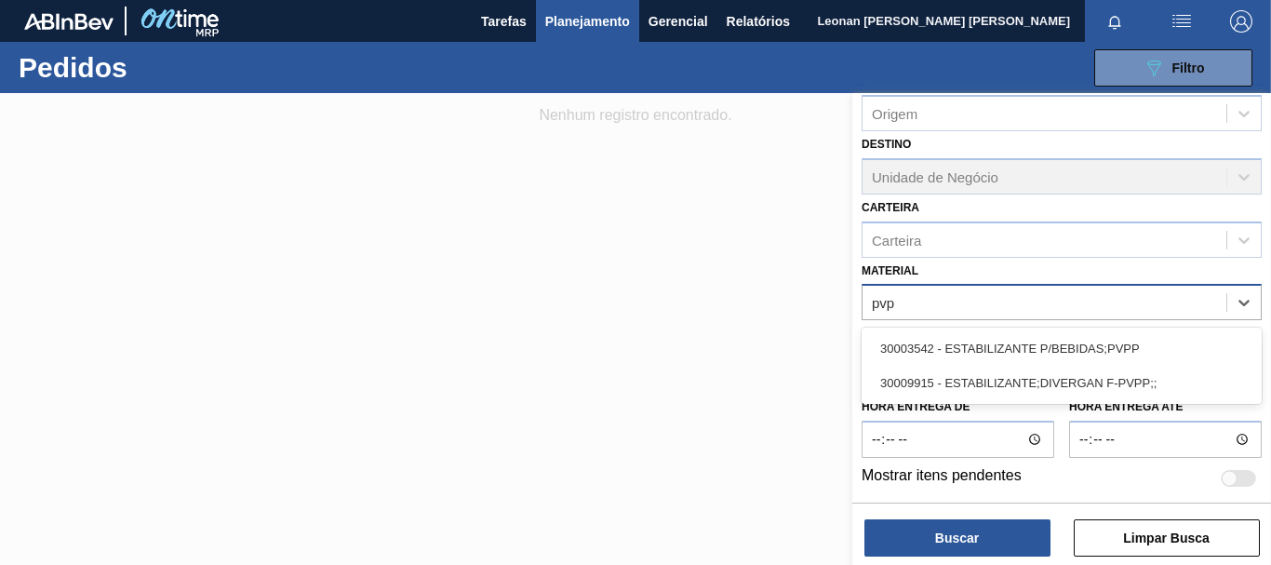
type input "pvpp"
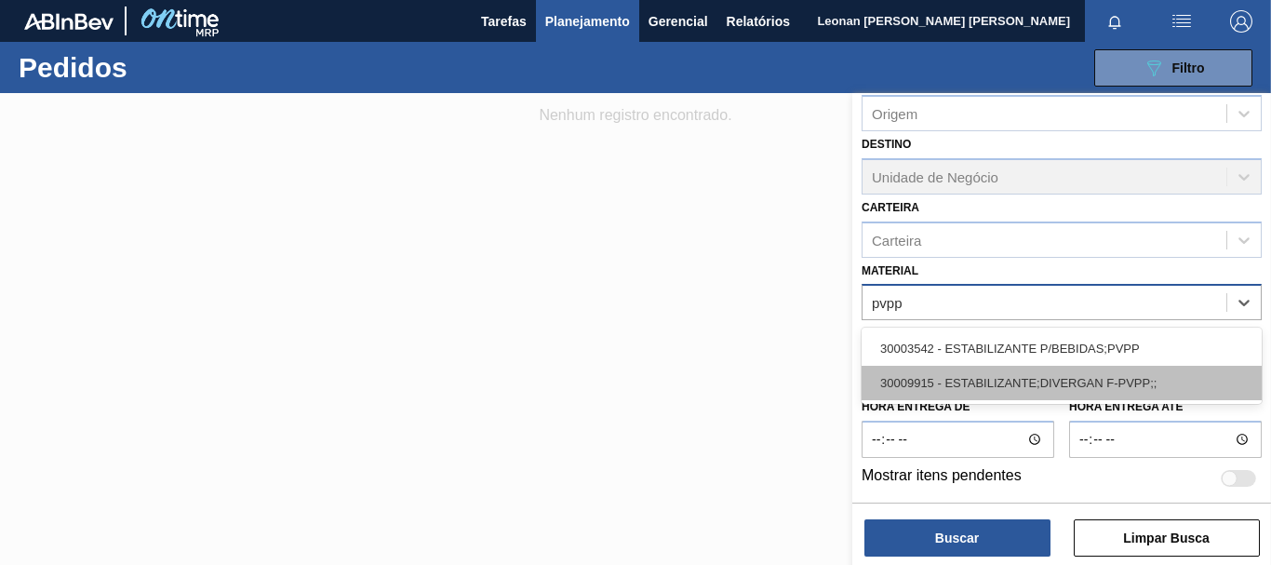
click at [1083, 390] on div "30009915 - ESTABILIZANTE;DIVERGAN F-PVPP;;" at bounding box center [1062, 383] width 400 height 34
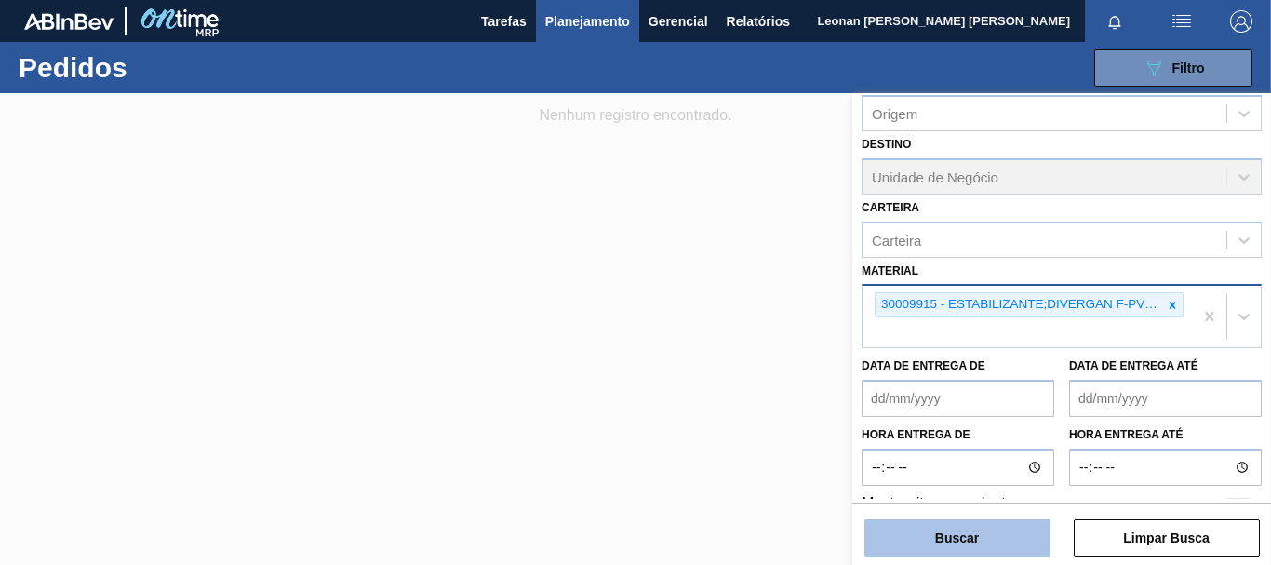
click at [999, 536] on button "Buscar" at bounding box center [957, 537] width 186 height 37
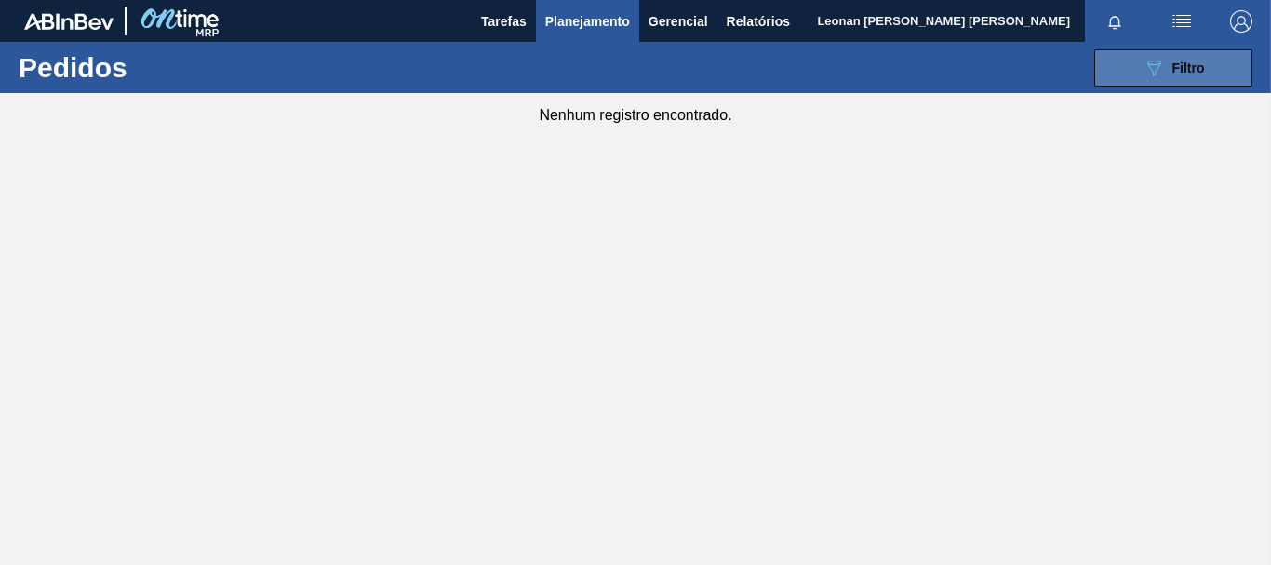
click at [1165, 58] on div "089F7B8B-B2A5-4AFE-B5C0-19BA573D28AC Filtro" at bounding box center [1174, 68] width 62 height 22
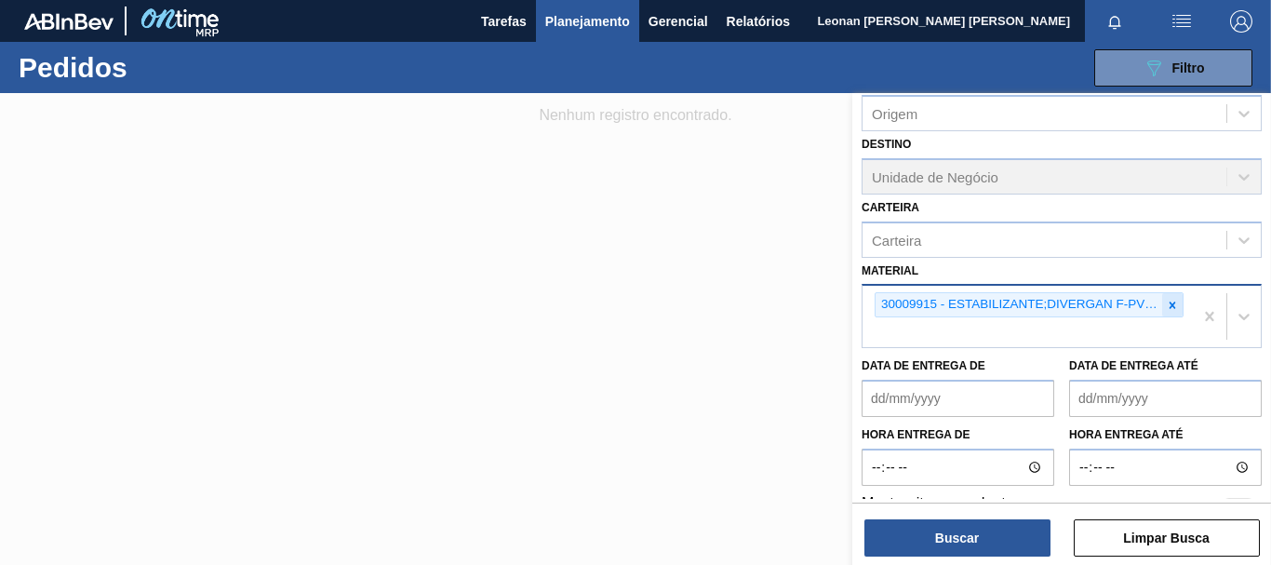
click at [1172, 304] on icon at bounding box center [1172, 305] width 13 height 13
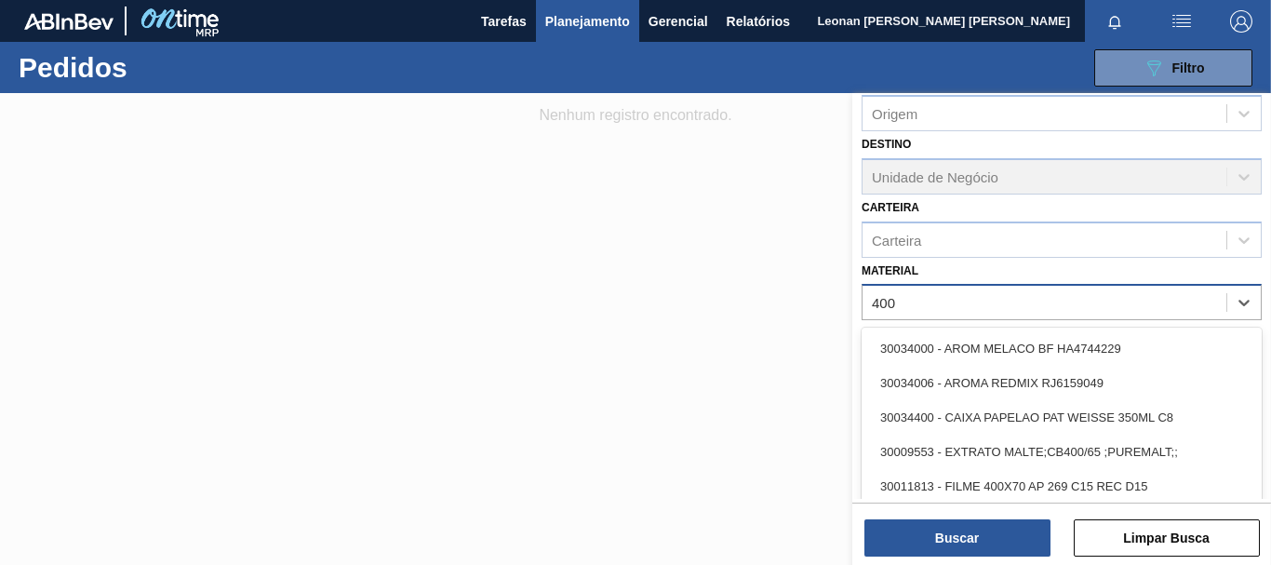
type input "4006"
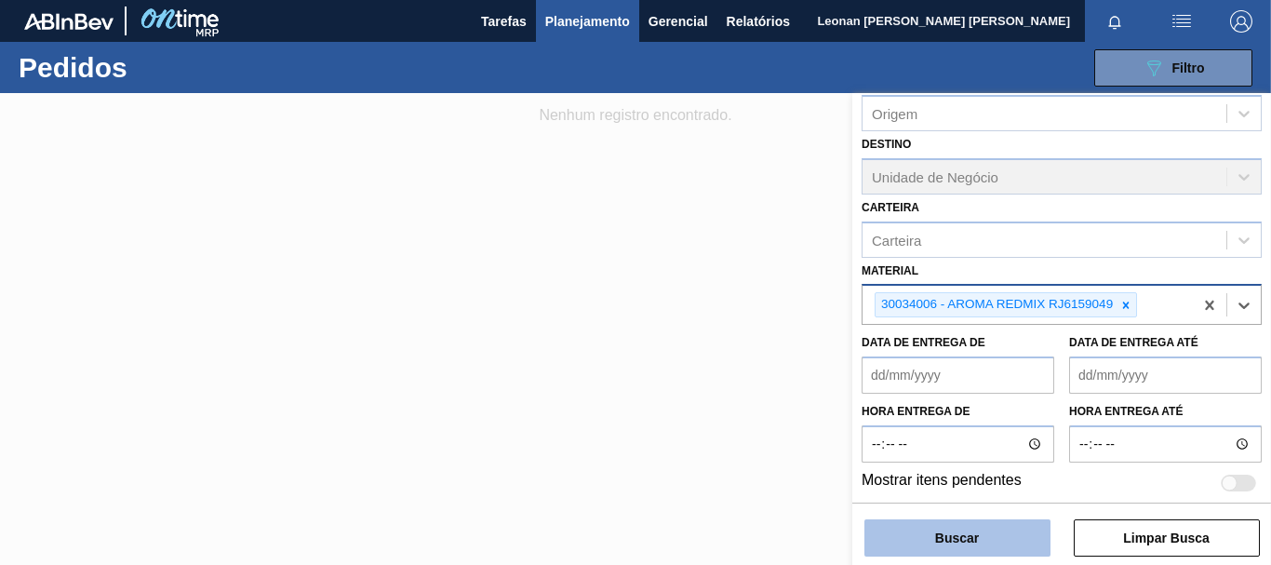
click at [960, 529] on button "Buscar" at bounding box center [957, 537] width 186 height 37
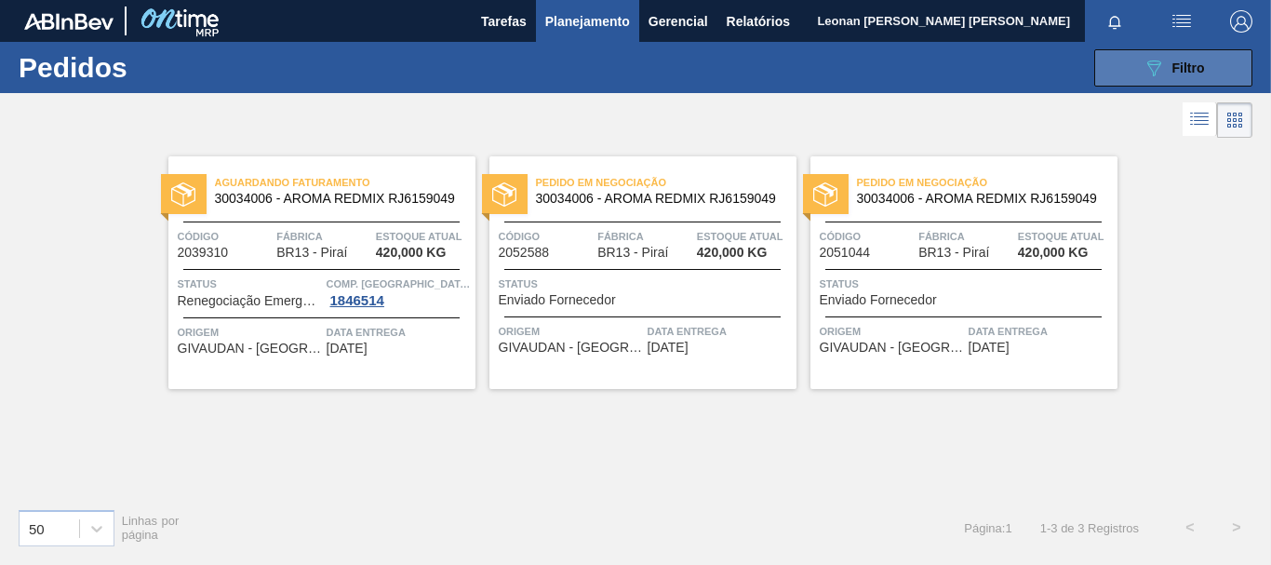
click at [1210, 63] on button "089F7B8B-B2A5-4AFE-B5C0-19BA573D28AC Filtro" at bounding box center [1173, 67] width 158 height 37
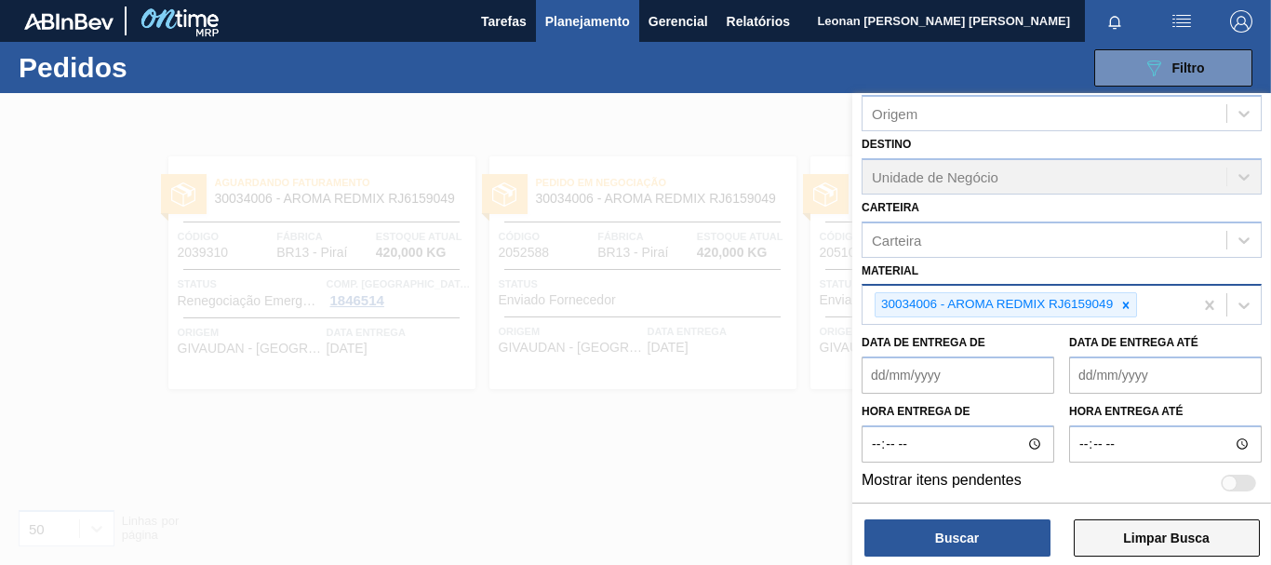
click at [1181, 540] on button "Limpar Busca" at bounding box center [1167, 537] width 186 height 37
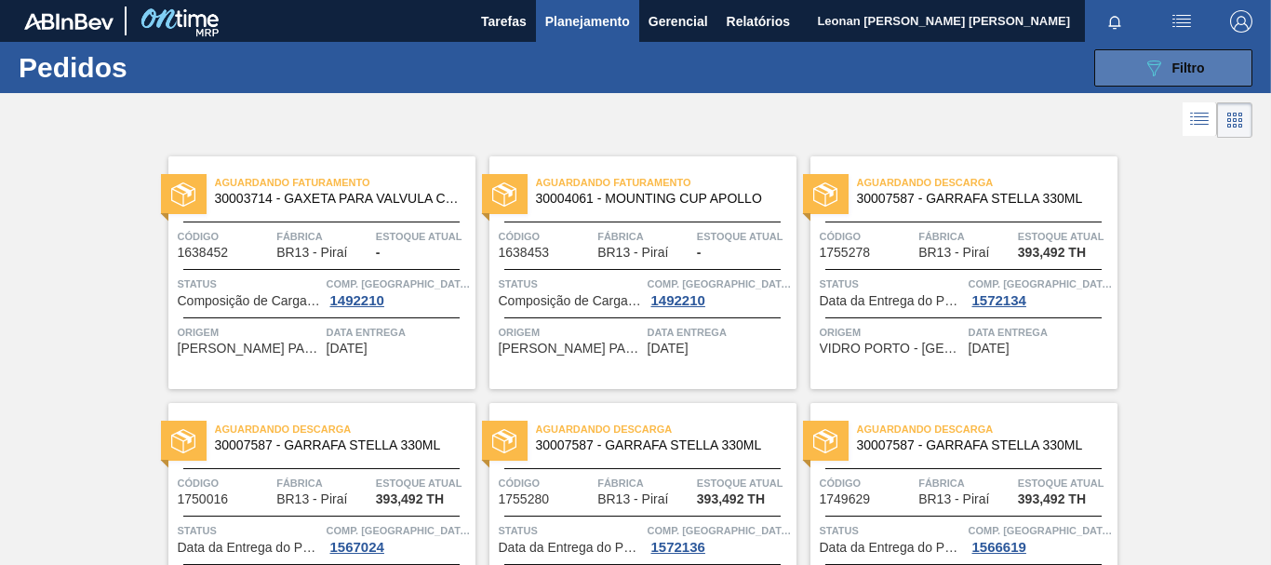
click at [1127, 69] on button "089F7B8B-B2A5-4AFE-B5C0-19BA573D28AC Filtro" at bounding box center [1173, 67] width 158 height 37
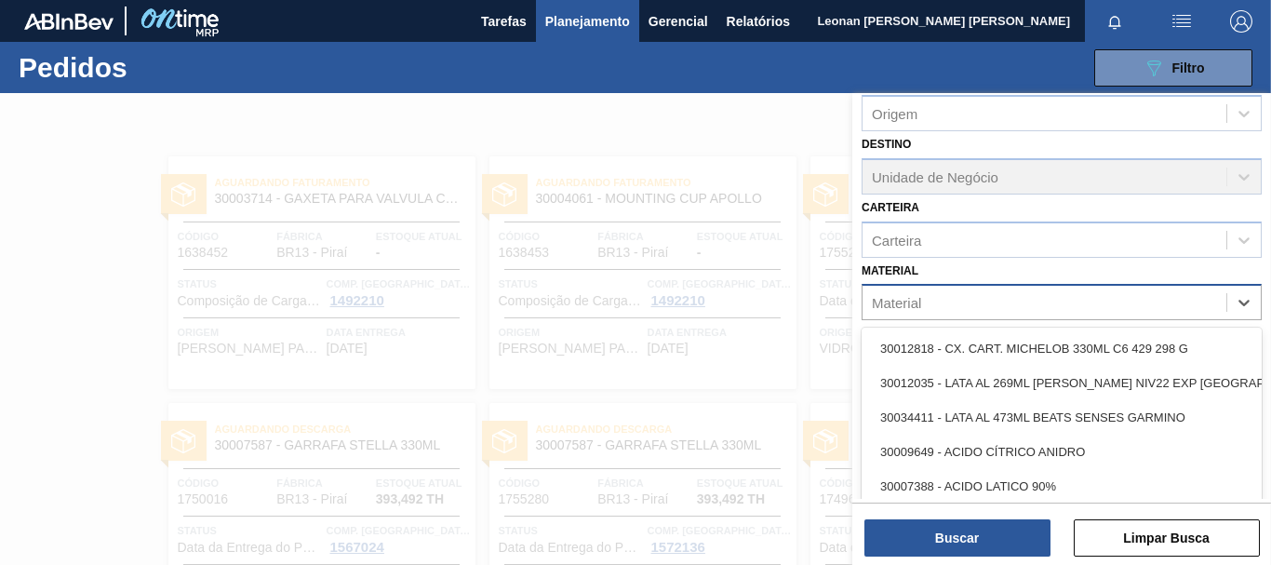
click at [1080, 299] on div "Material" at bounding box center [1045, 302] width 364 height 27
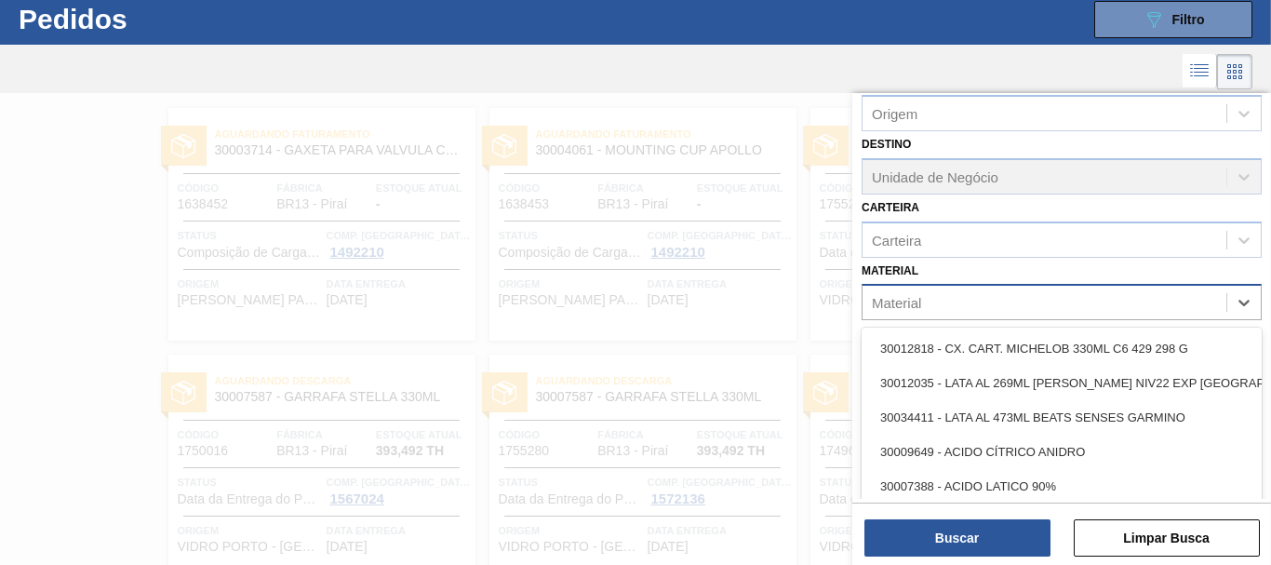
scroll to position [49, 0]
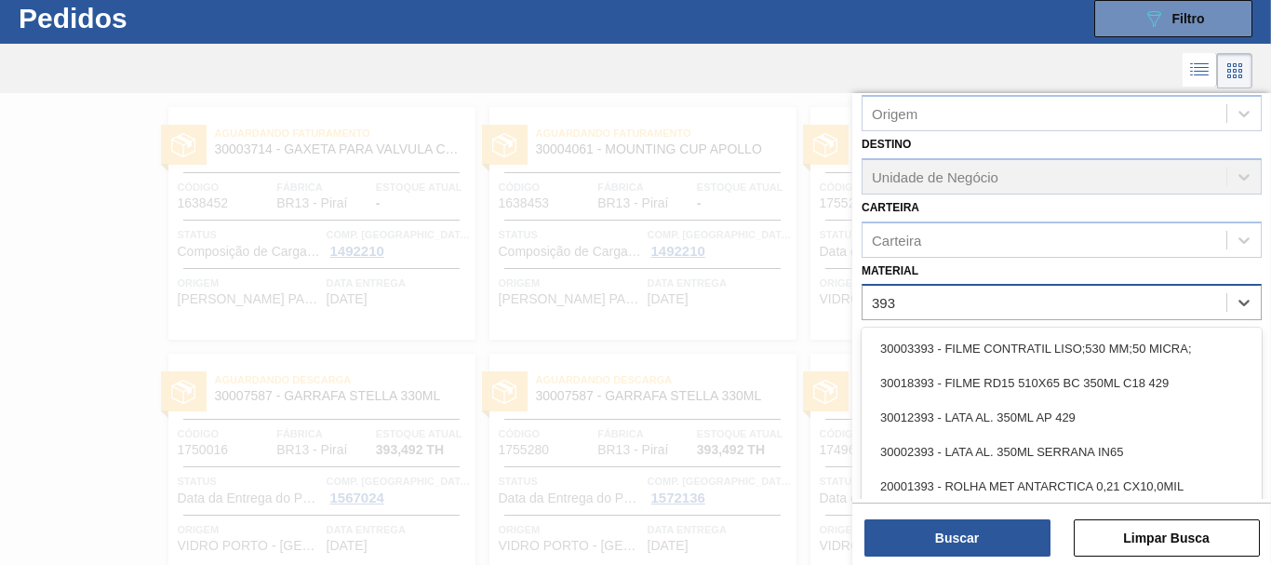
type input "3934"
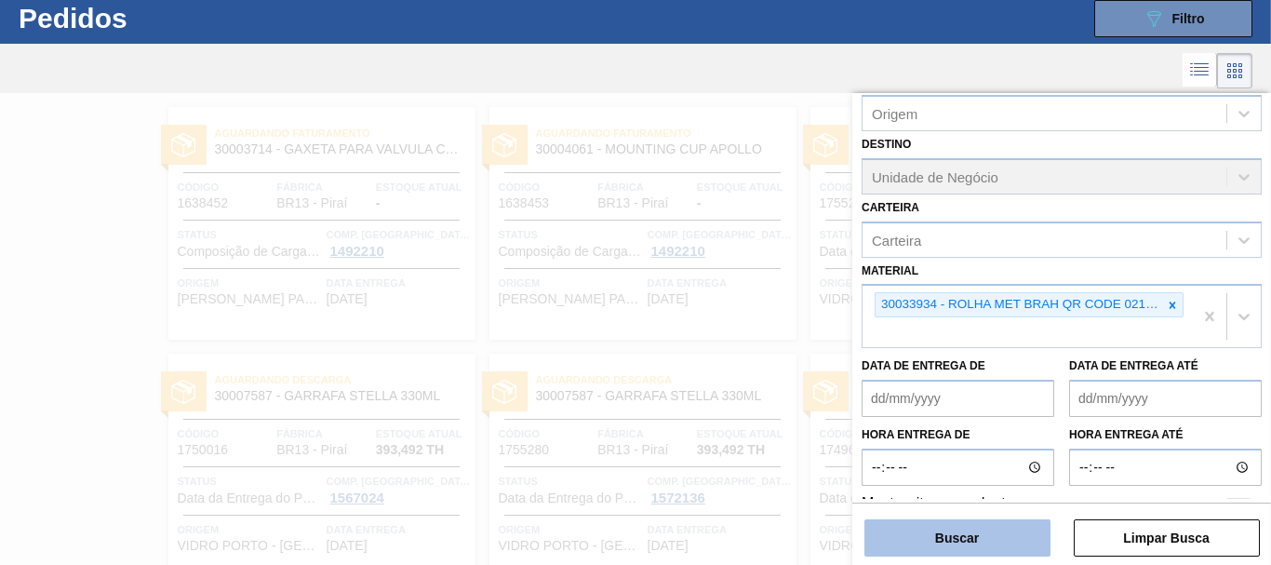
click at [969, 526] on button "Buscar" at bounding box center [957, 537] width 186 height 37
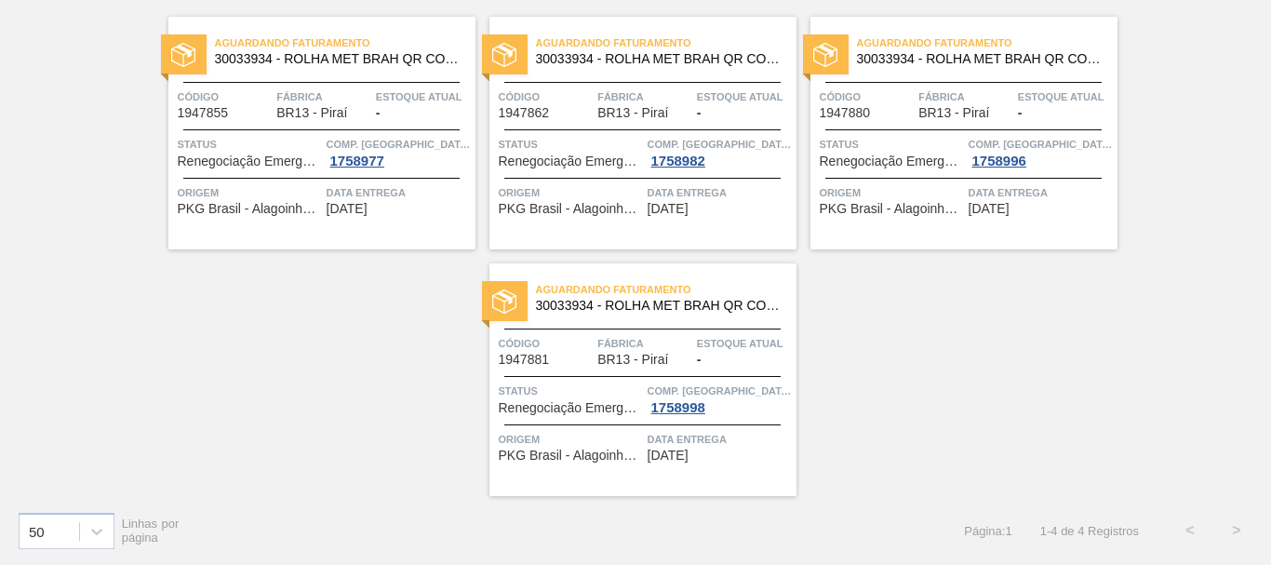
scroll to position [47, 0]
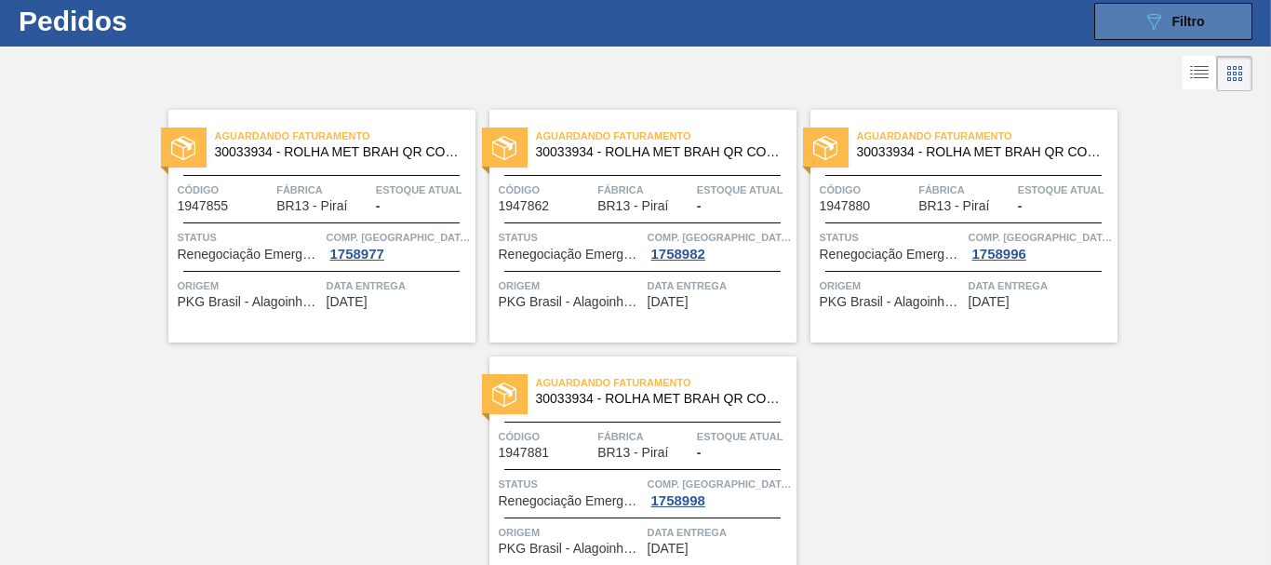
click at [1209, 23] on button "089F7B8B-B2A5-4AFE-B5C0-19BA573D28AC Filtro" at bounding box center [1173, 21] width 158 height 37
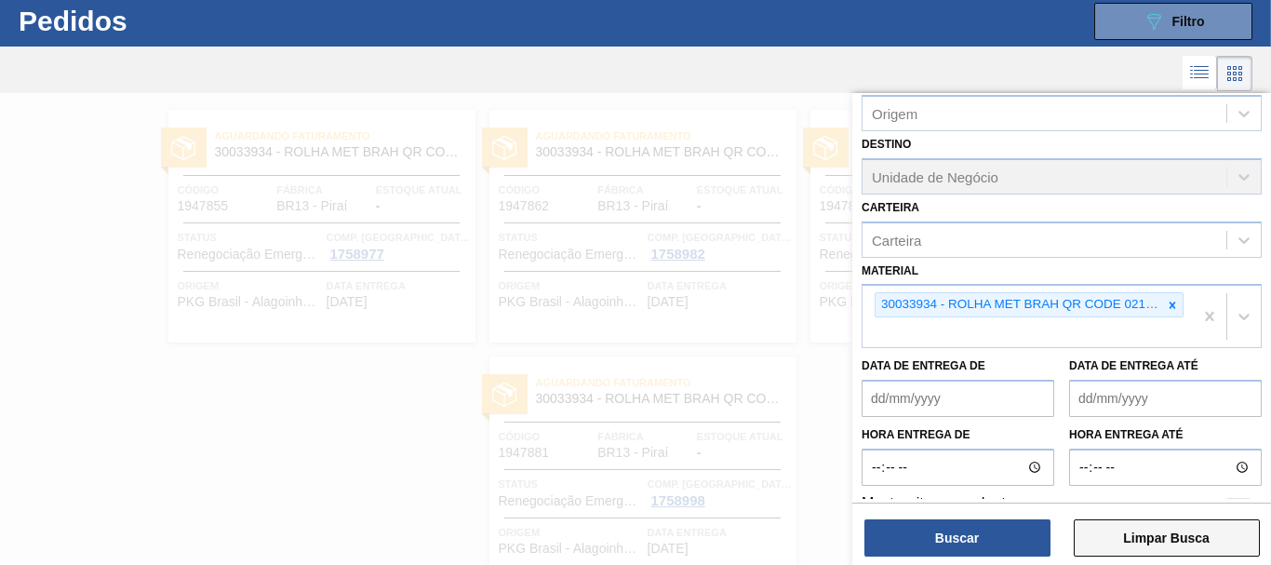
click at [1196, 535] on button "Limpar Busca" at bounding box center [1167, 537] width 186 height 37
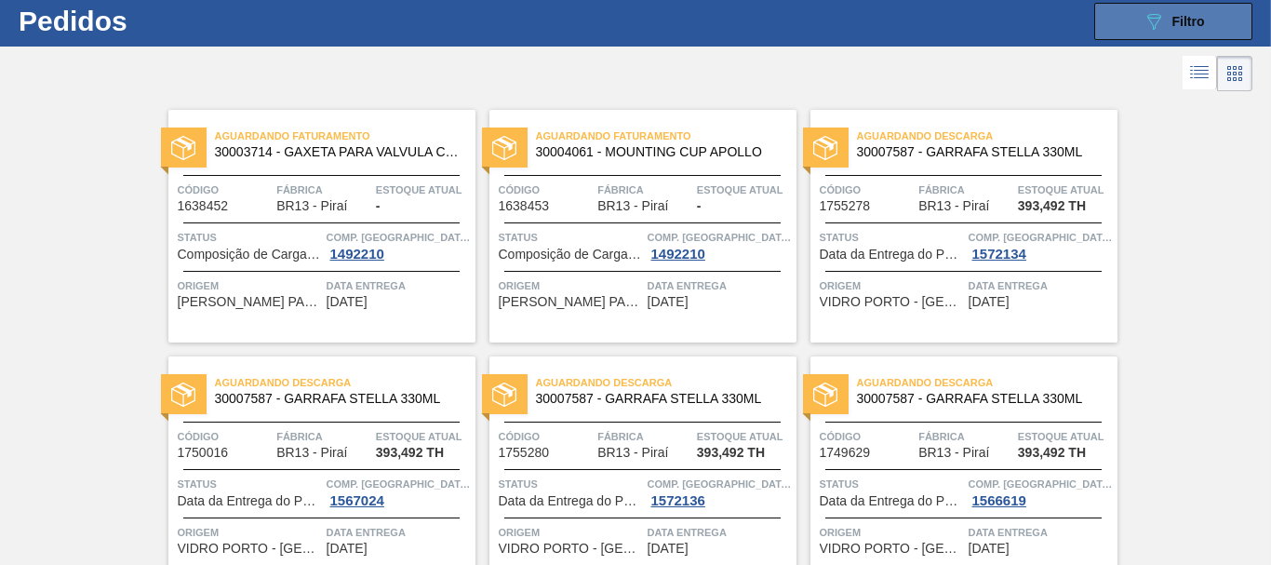
click at [1101, 20] on button "089F7B8B-B2A5-4AFE-B5C0-19BA573D28AC Filtro" at bounding box center [1173, 21] width 158 height 37
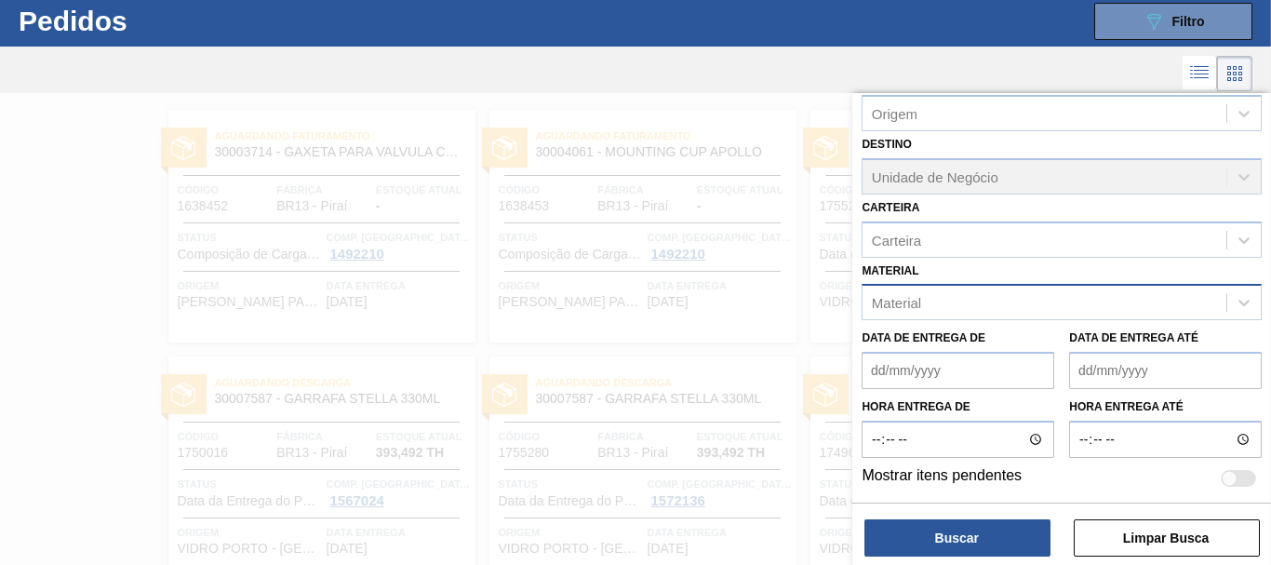
click at [962, 293] on div "Material" at bounding box center [1045, 302] width 364 height 27
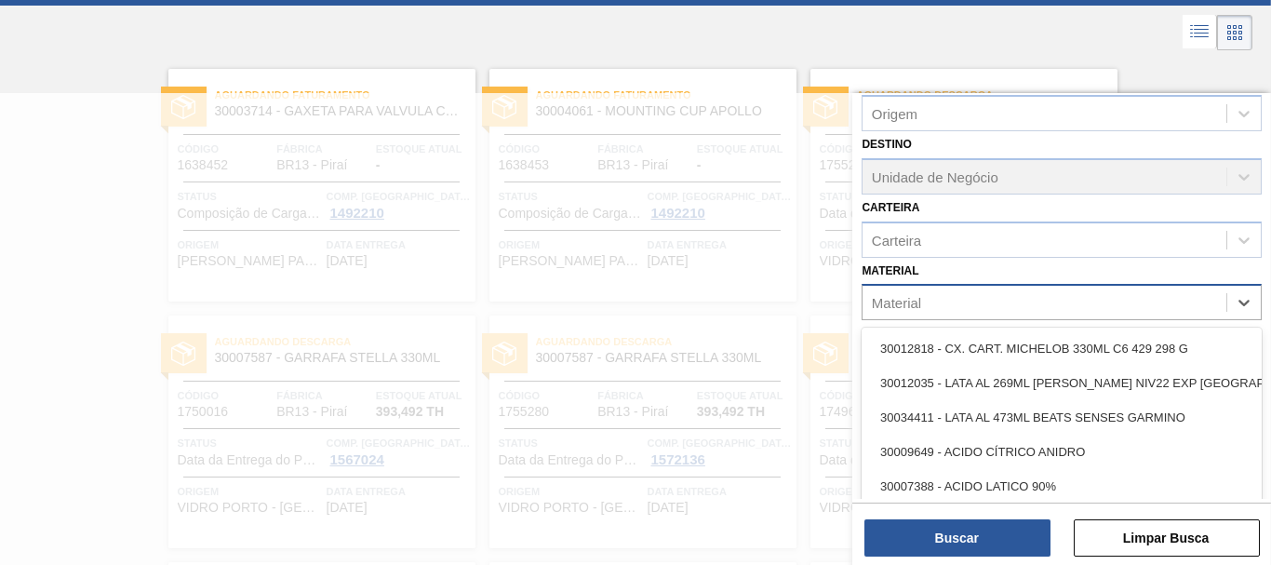
scroll to position [96, 0]
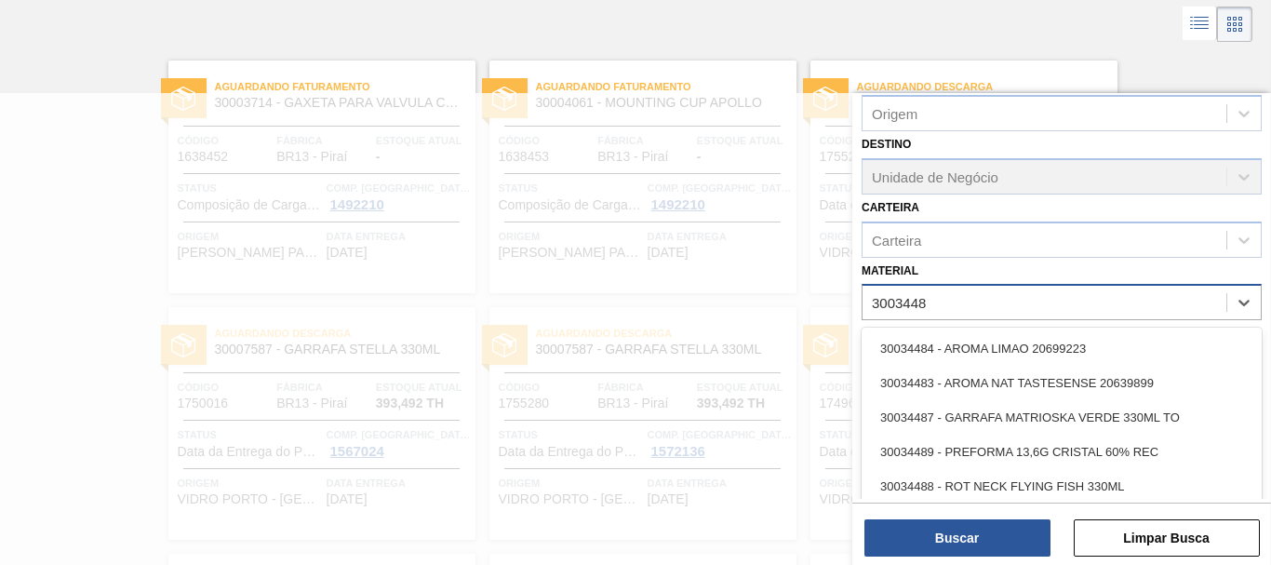
type input "30034483"
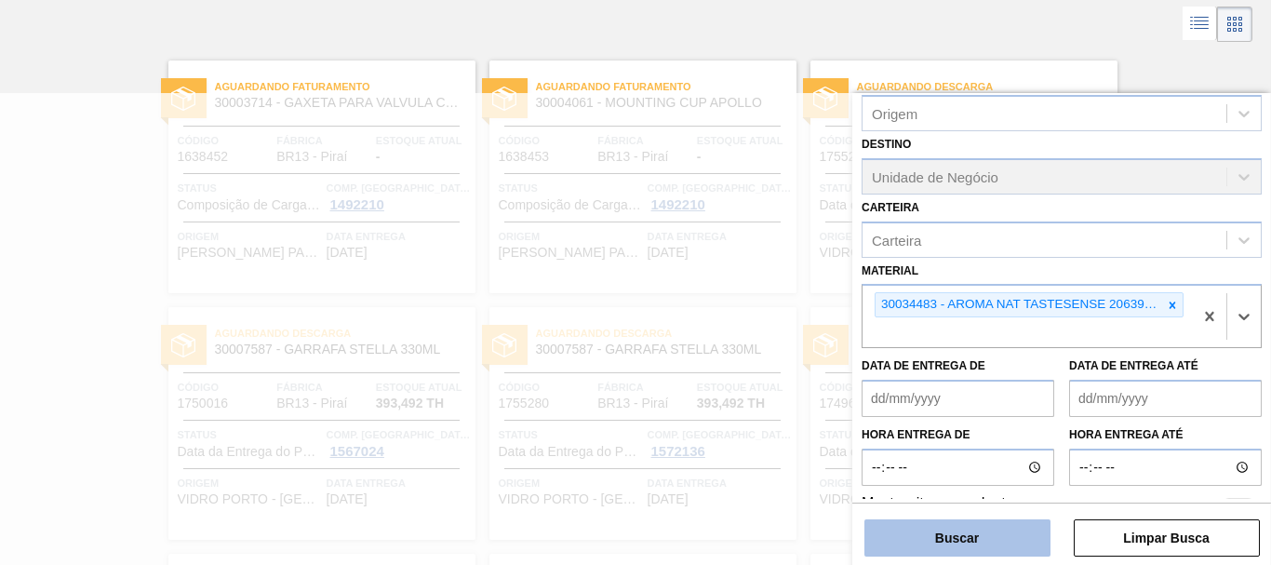
click at [973, 540] on button "Buscar" at bounding box center [957, 537] width 186 height 37
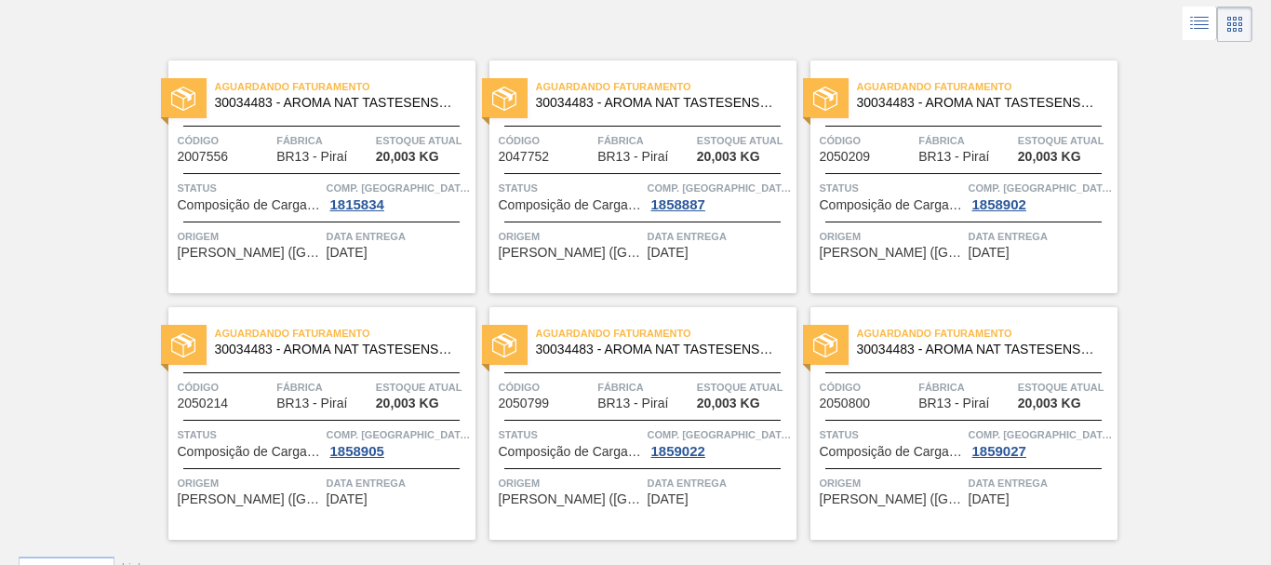
scroll to position [0, 0]
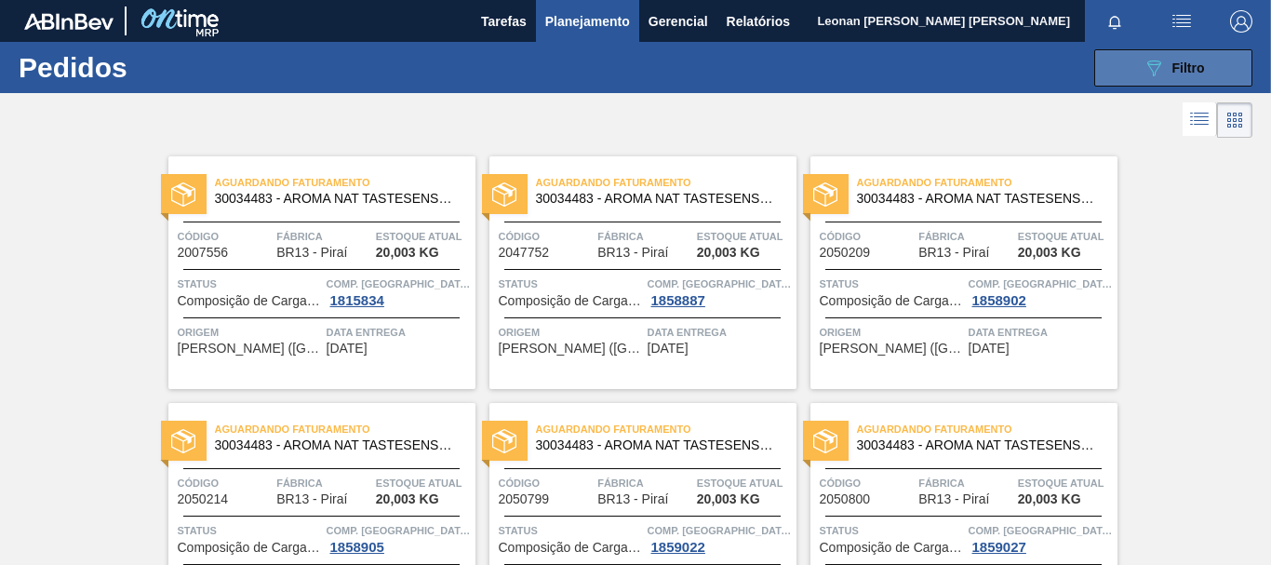
click at [1165, 70] on div "089F7B8B-B2A5-4AFE-B5C0-19BA573D28AC Filtro" at bounding box center [1174, 68] width 62 height 22
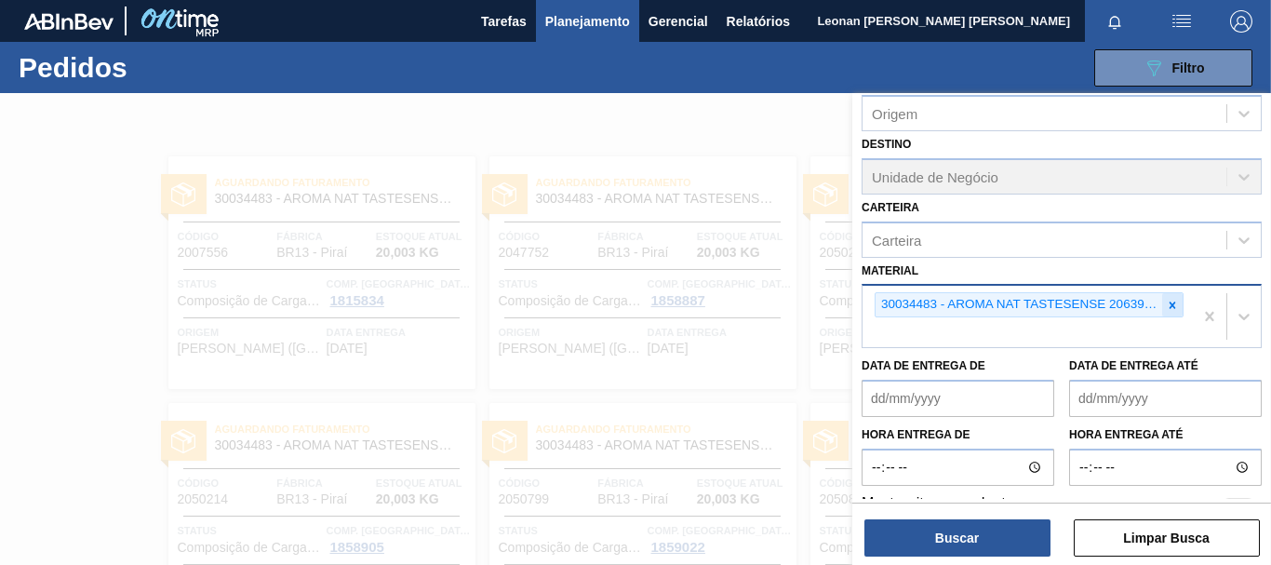
click at [1172, 306] on icon at bounding box center [1173, 305] width 7 height 7
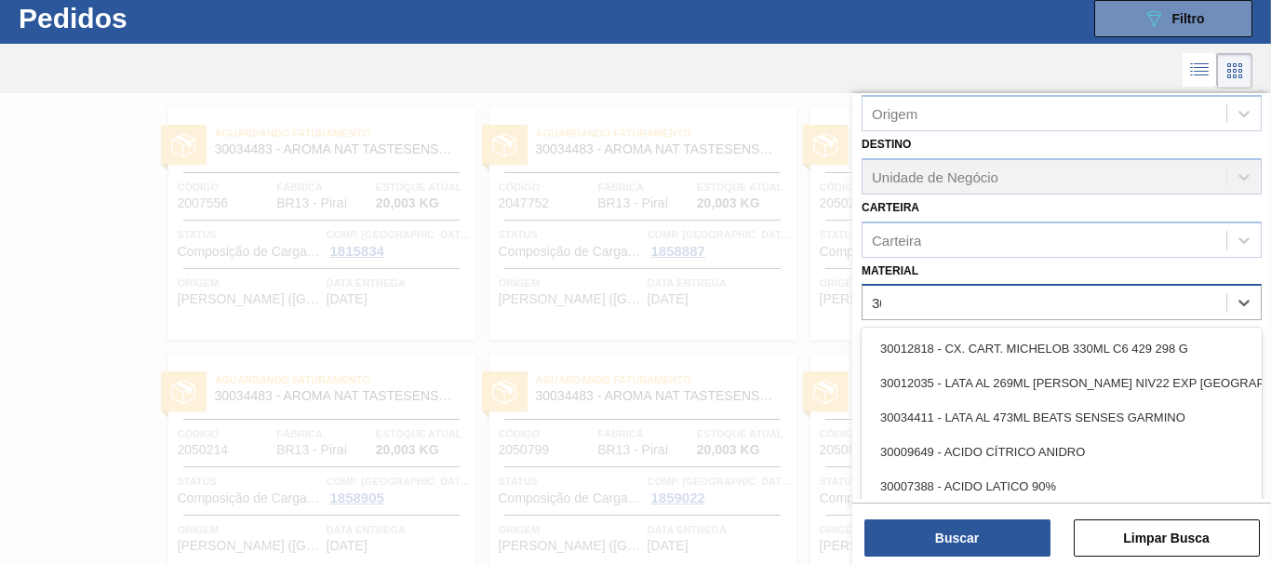
scroll to position [49, 0]
type input "30034484"
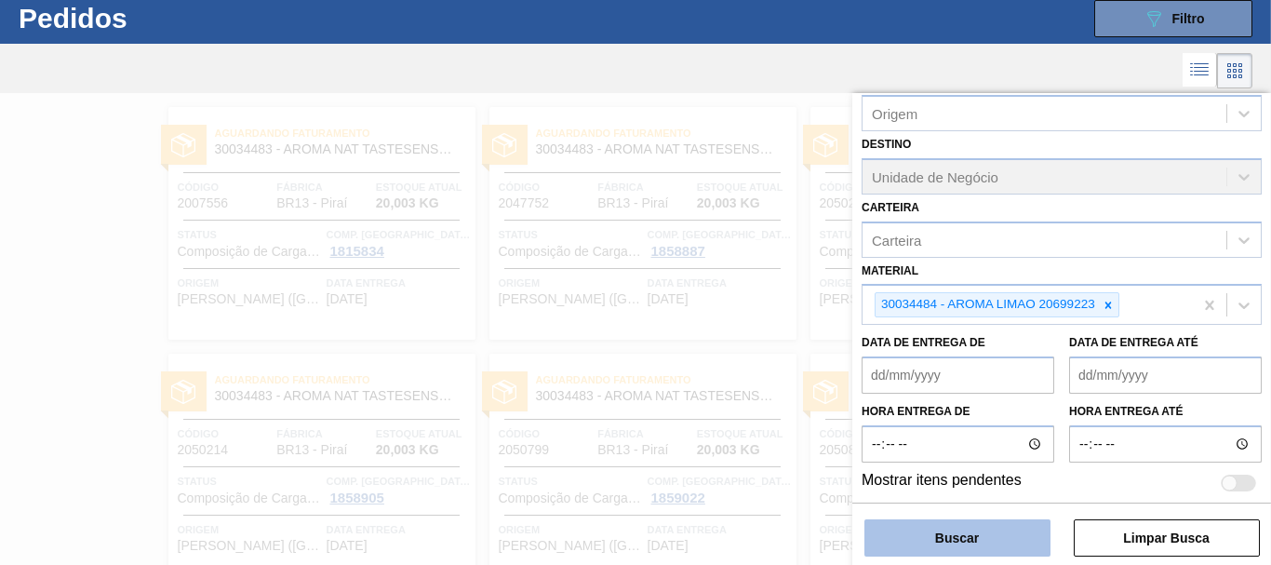
click at [1011, 538] on button "Buscar" at bounding box center [957, 537] width 186 height 37
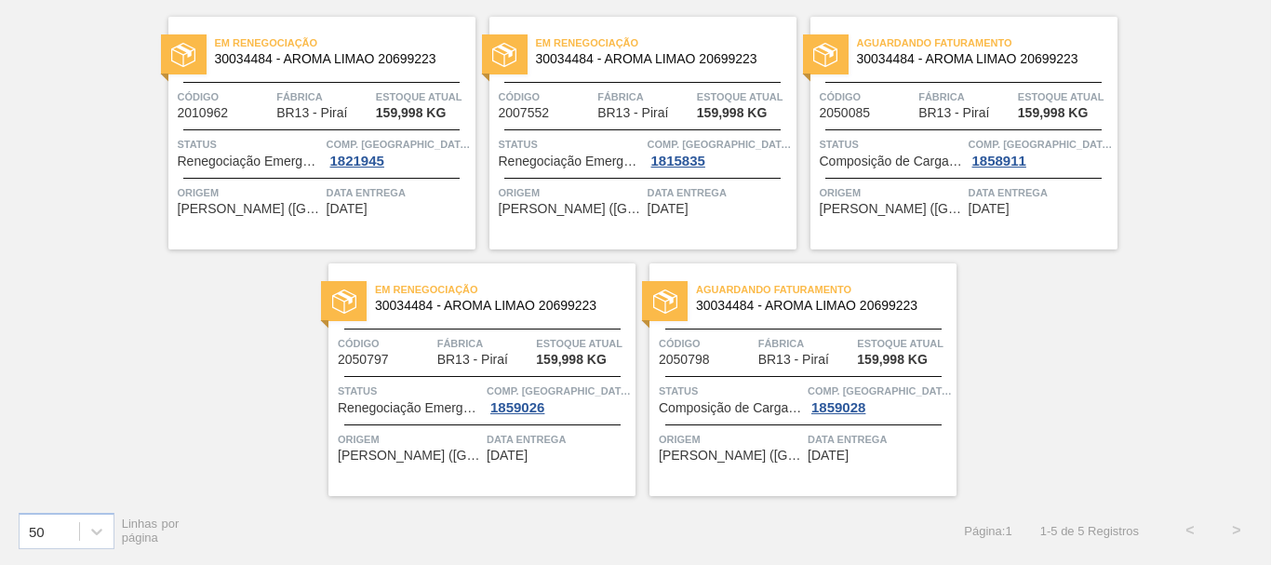
scroll to position [0, 0]
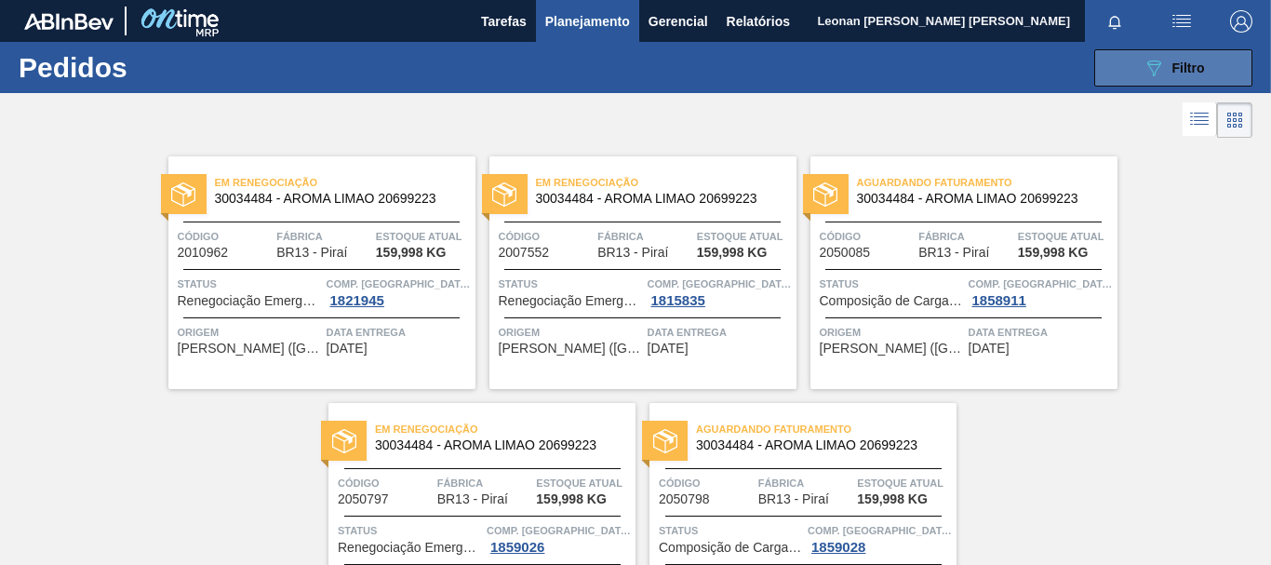
click at [1200, 74] on span "Filtro" at bounding box center [1189, 67] width 33 height 15
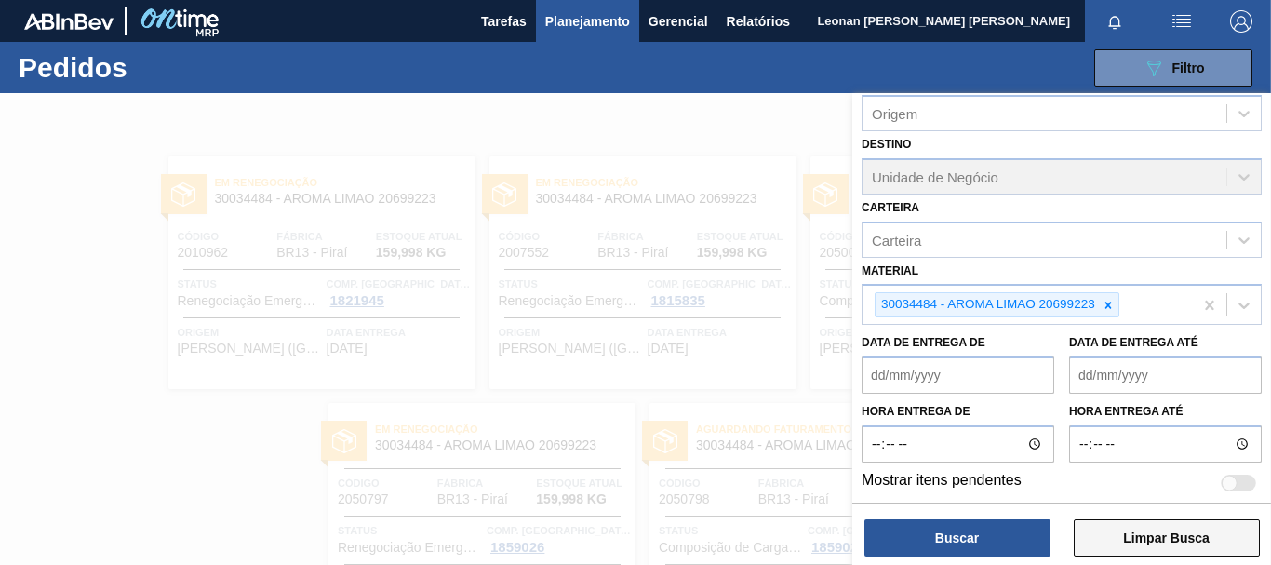
click at [1185, 532] on button "Limpar Busca" at bounding box center [1167, 537] width 186 height 37
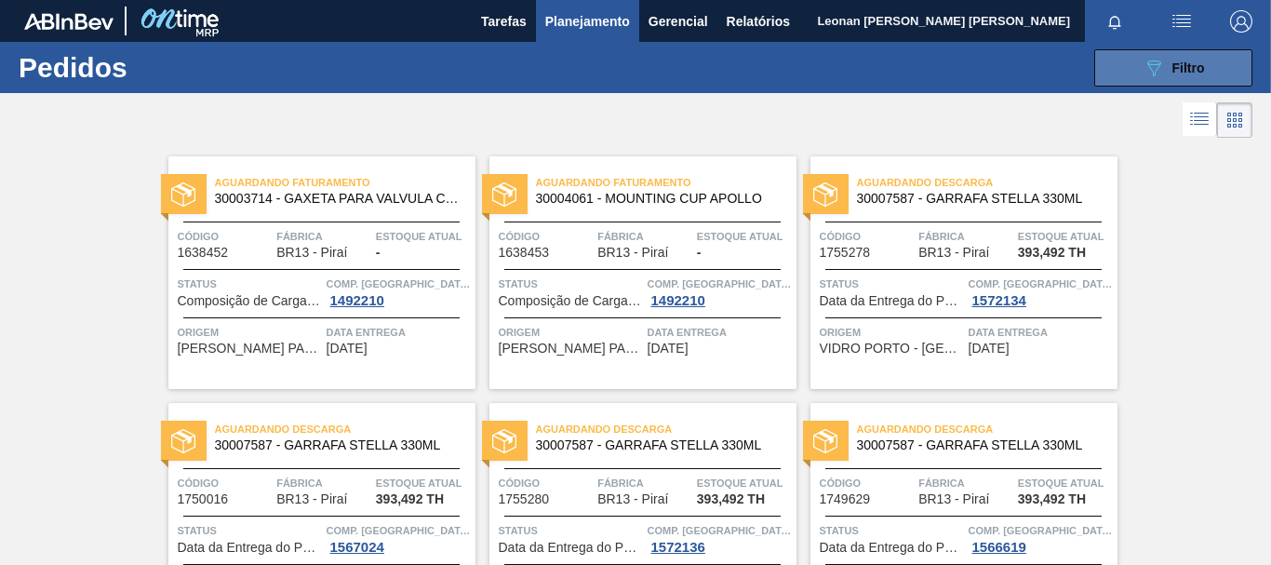
click at [1200, 72] on span "Filtro" at bounding box center [1189, 67] width 33 height 15
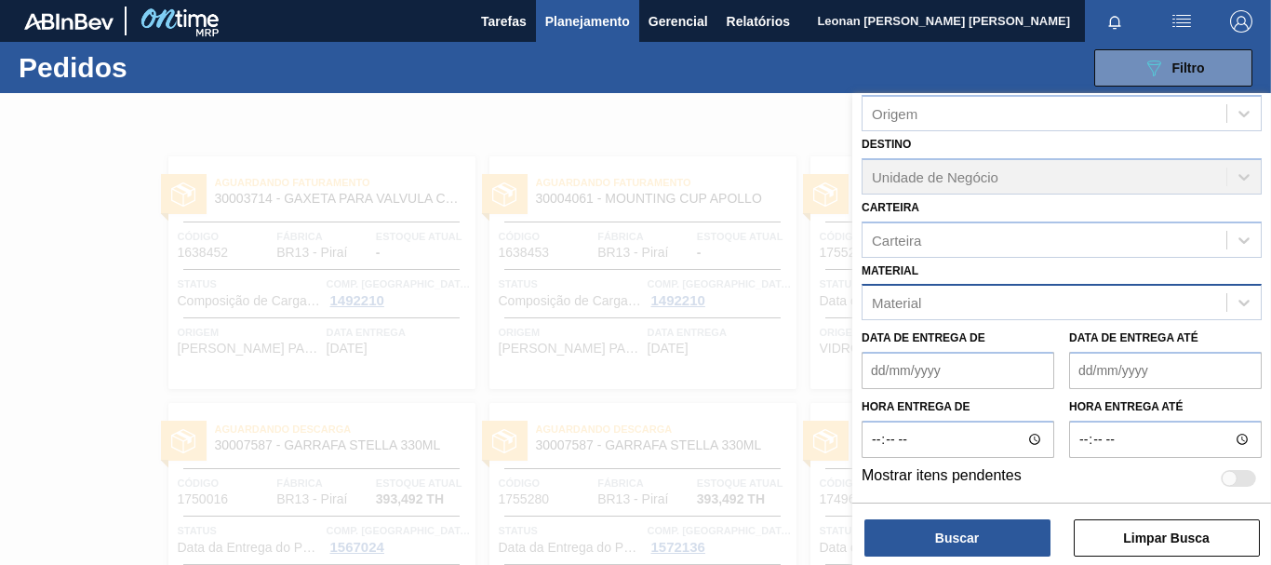
click at [1028, 305] on div "Material" at bounding box center [1045, 302] width 364 height 27
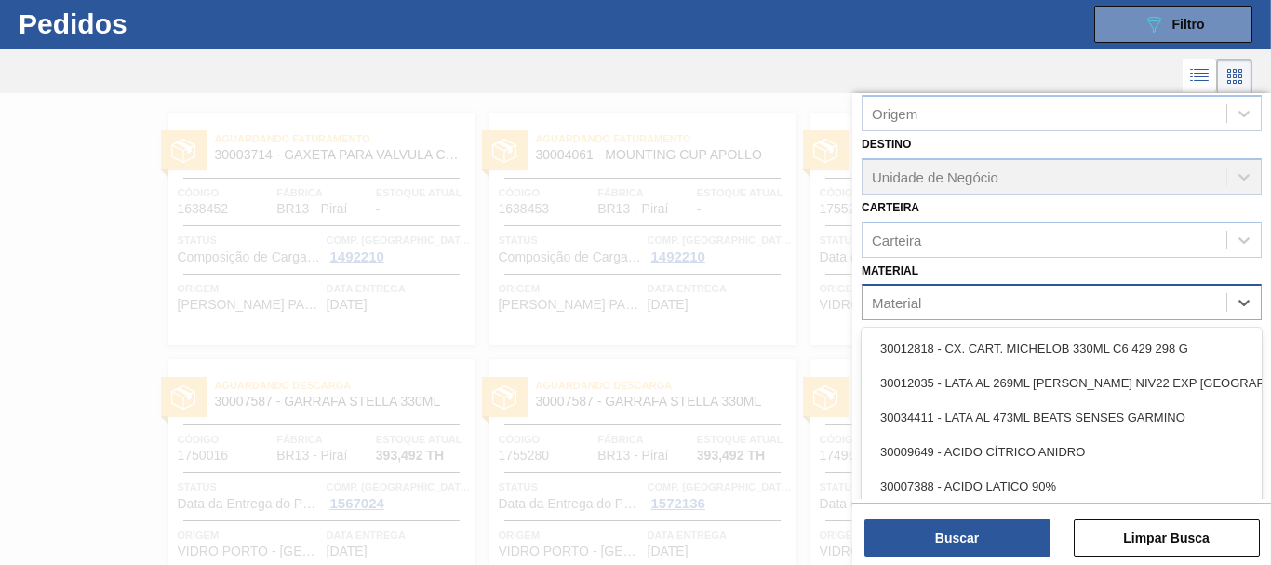
scroll to position [49, 0]
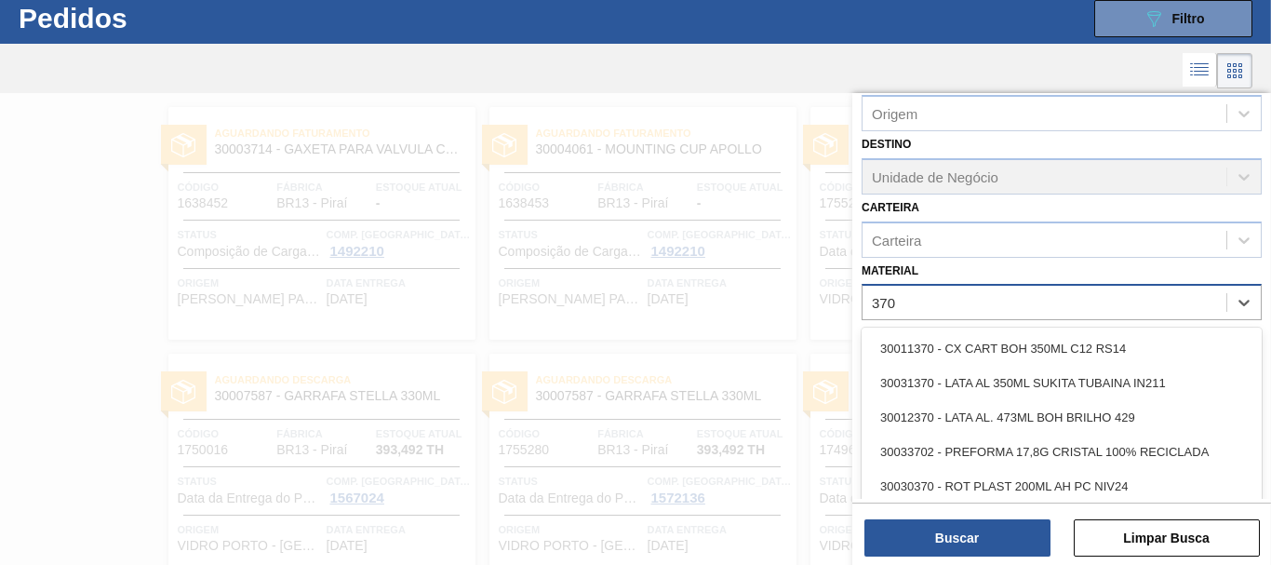
type input "3702"
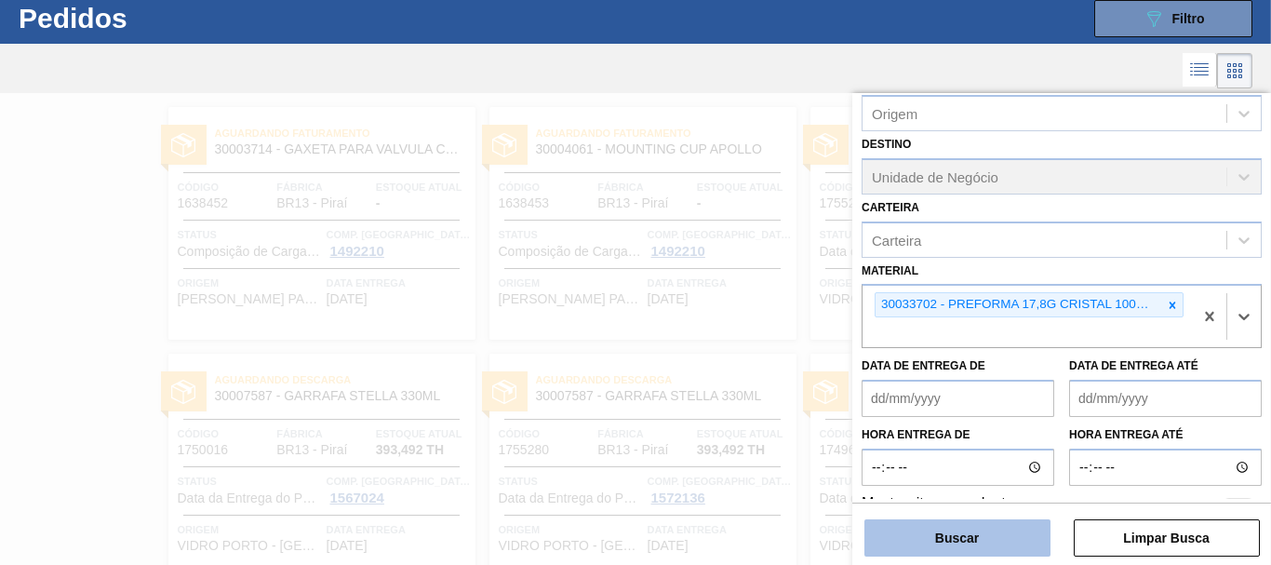
click at [998, 536] on button "Buscar" at bounding box center [957, 537] width 186 height 37
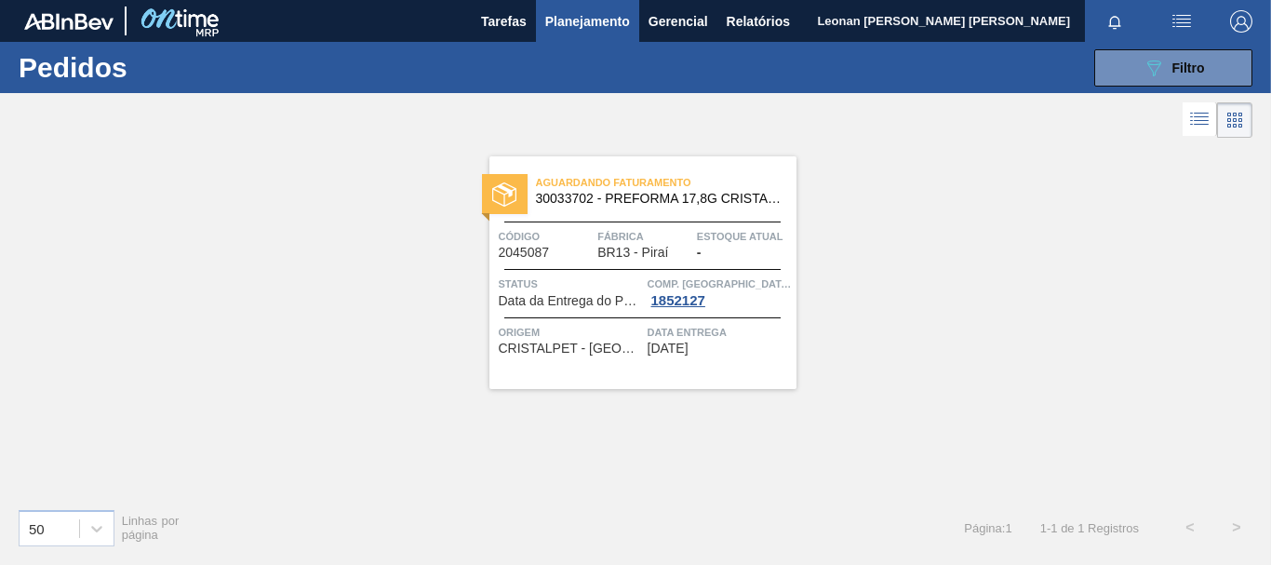
scroll to position [0, 0]
click at [1203, 74] on span "Filtro" at bounding box center [1189, 67] width 33 height 15
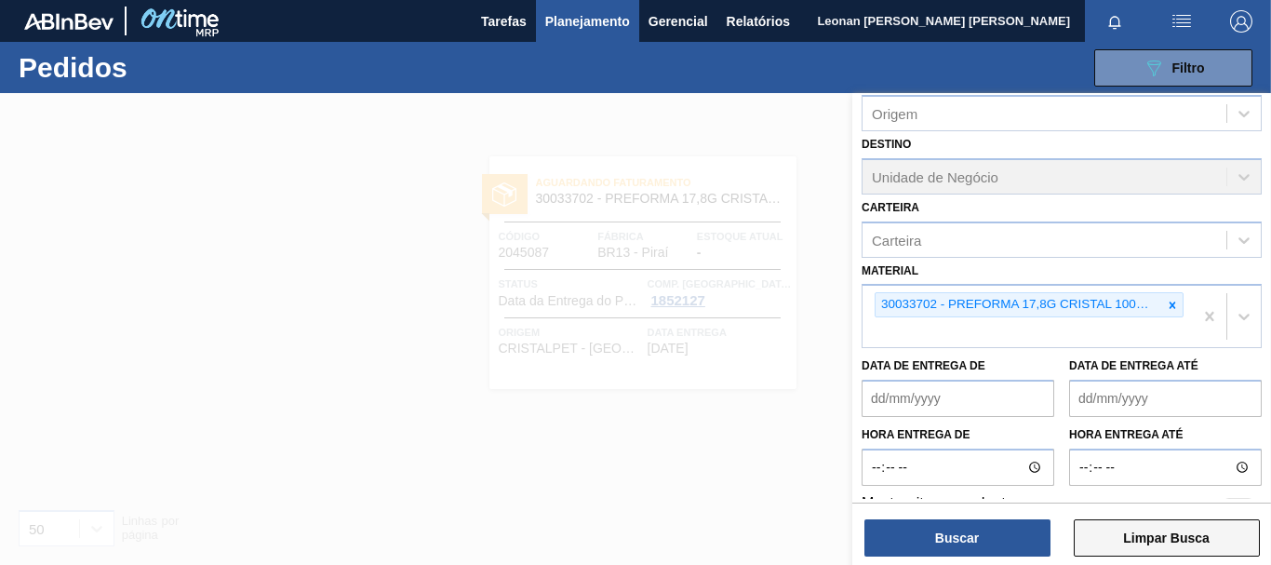
click at [1174, 540] on button "Limpar Busca" at bounding box center [1167, 537] width 186 height 37
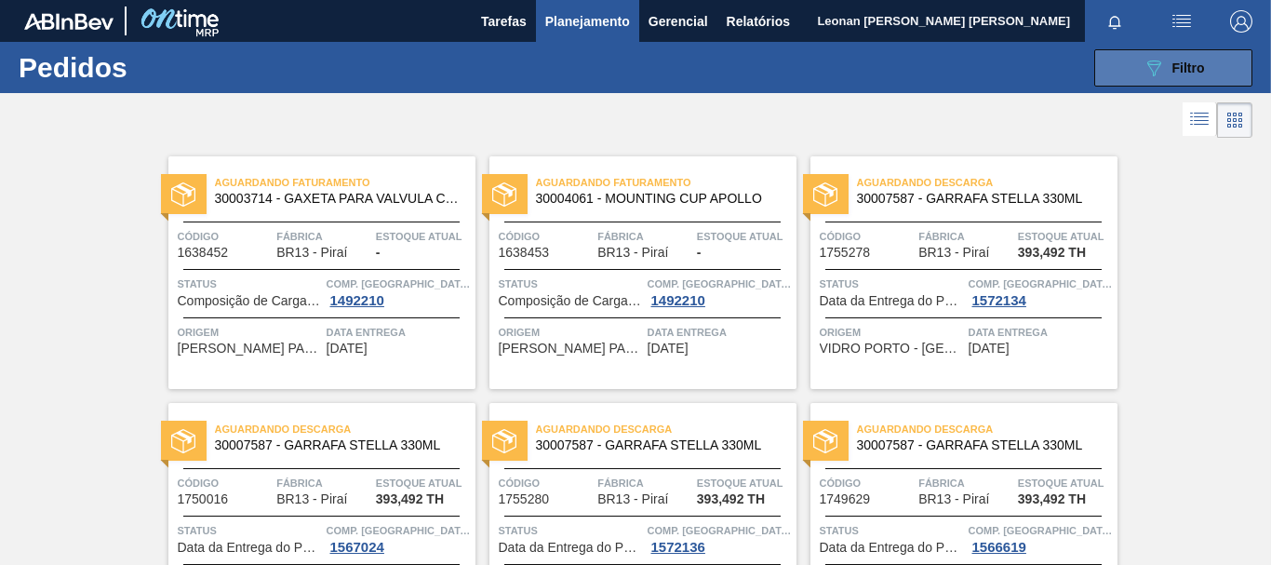
click at [1161, 65] on icon "089F7B8B-B2A5-4AFE-B5C0-19BA573D28AC" at bounding box center [1154, 68] width 22 height 22
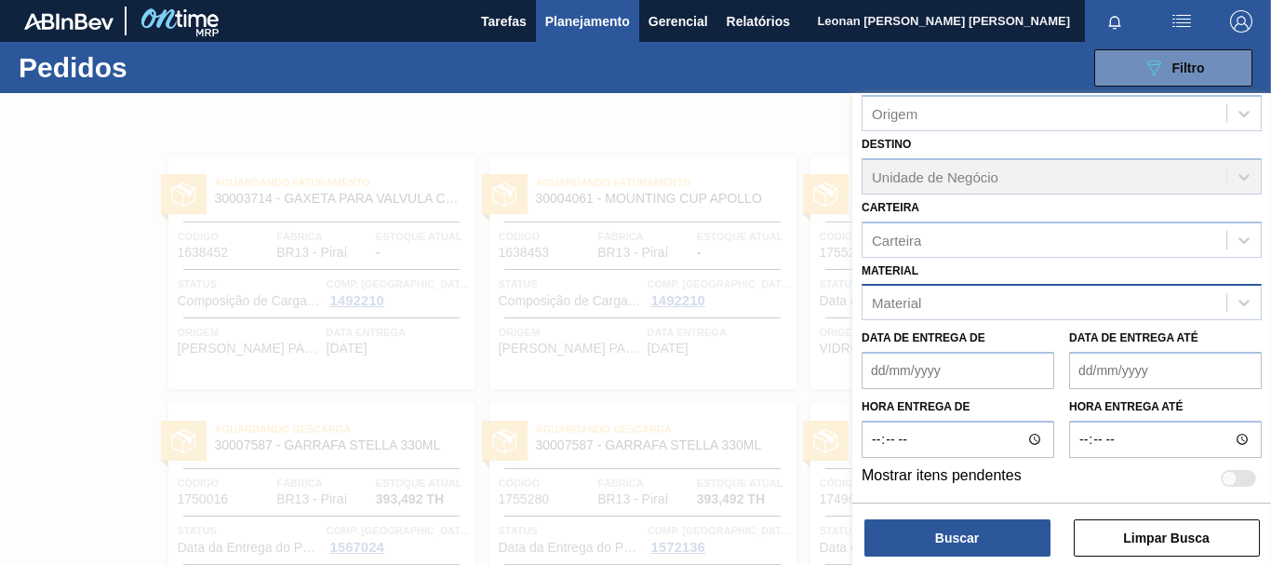
click at [1022, 299] on div "Material" at bounding box center [1045, 302] width 364 height 27
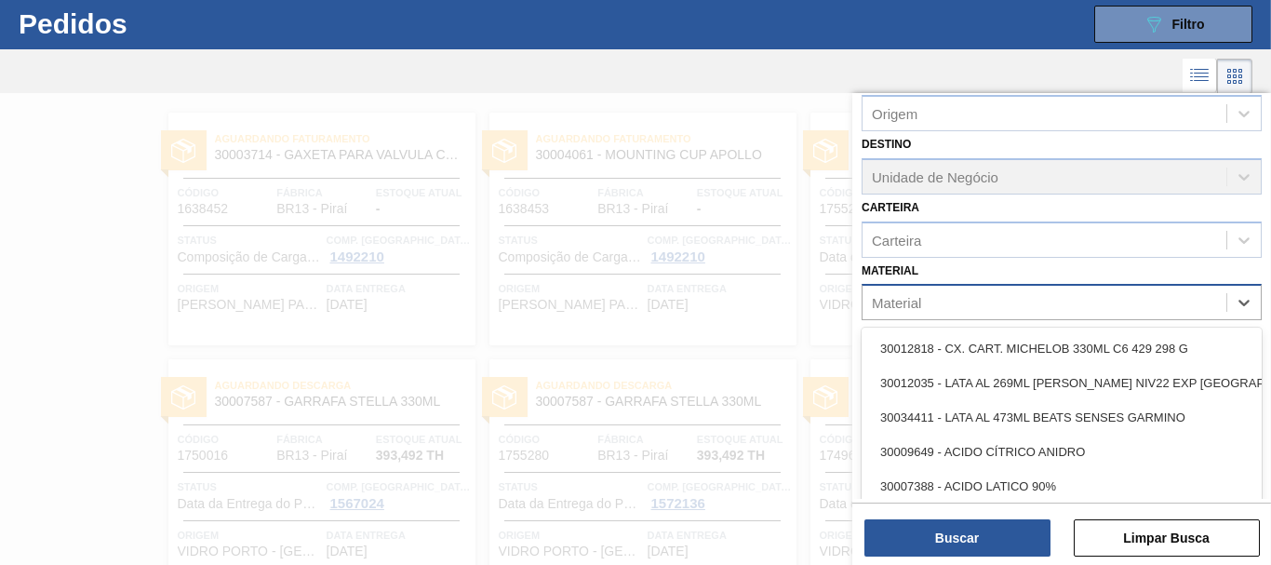
scroll to position [49, 0]
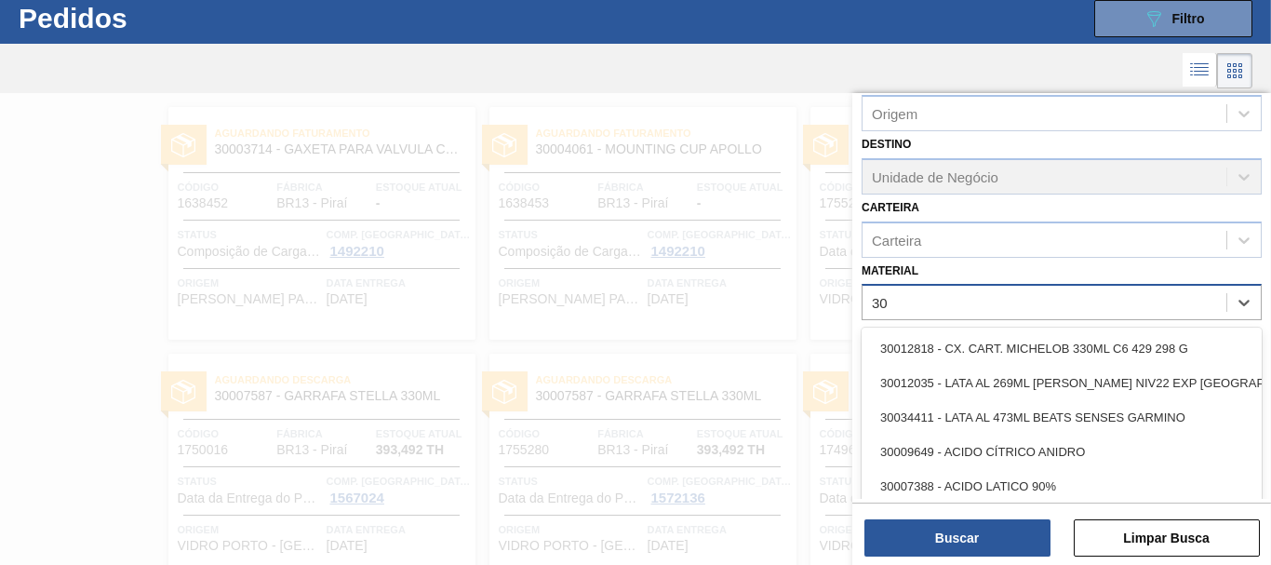
type input "3"
